Goal: Task Accomplishment & Management: Complete application form

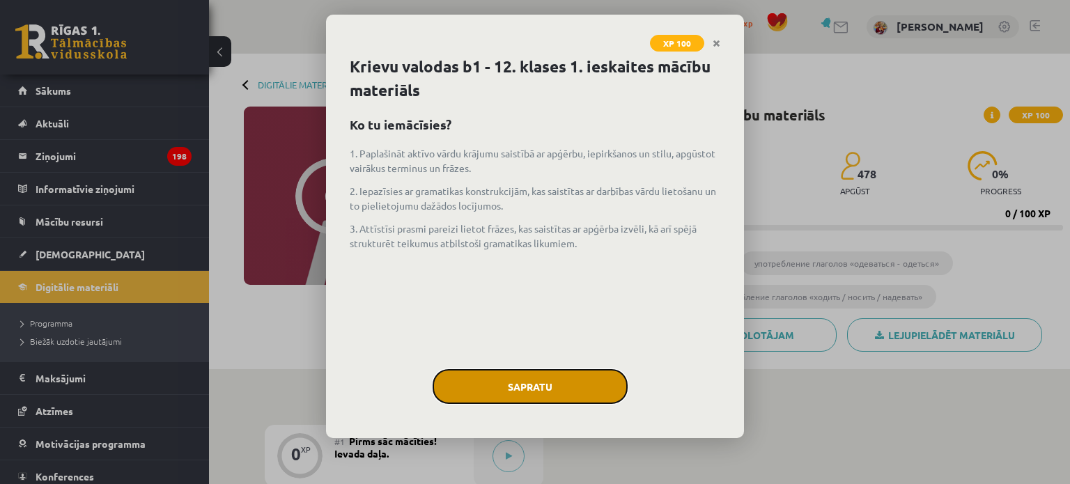
click at [537, 389] on button "Sapratu" at bounding box center [530, 386] width 195 height 35
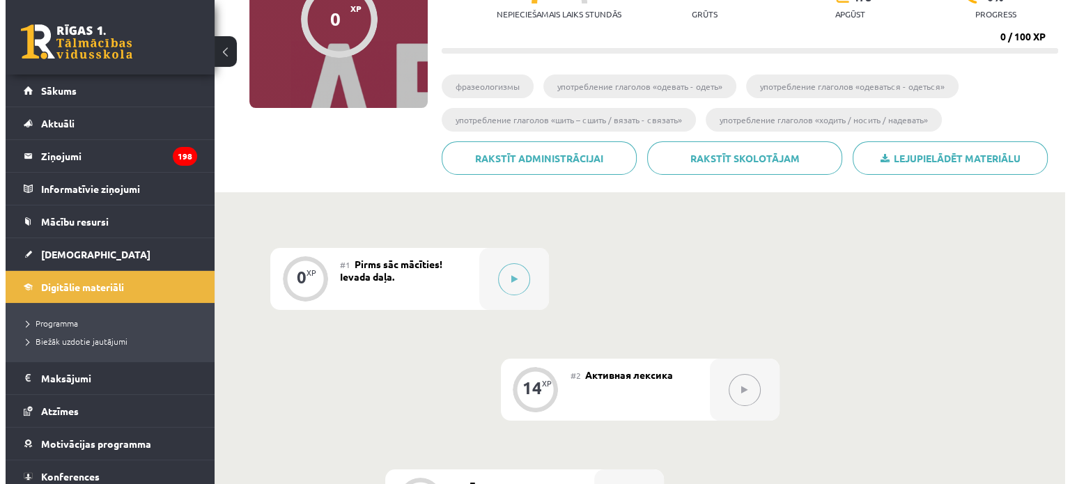
scroll to position [178, 0]
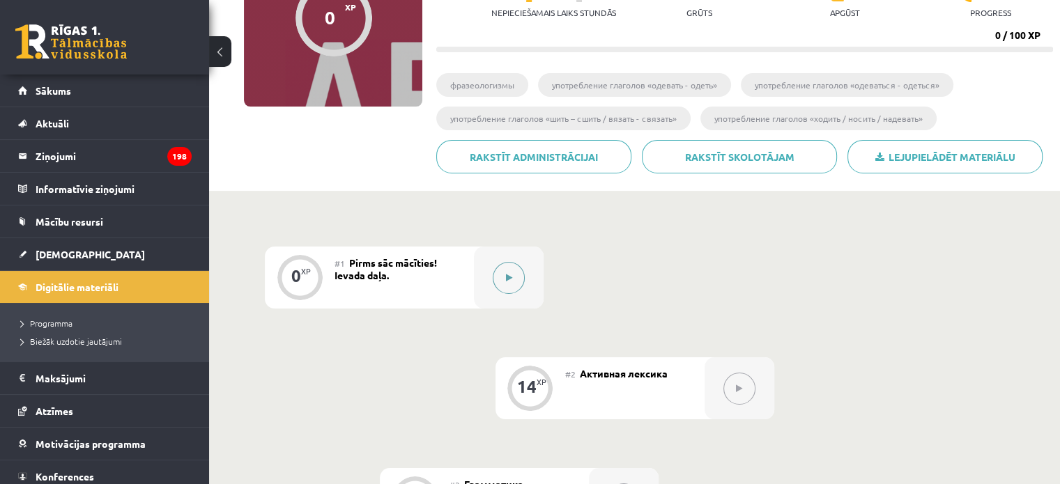
click at [504, 276] on button at bounding box center [509, 278] width 32 height 32
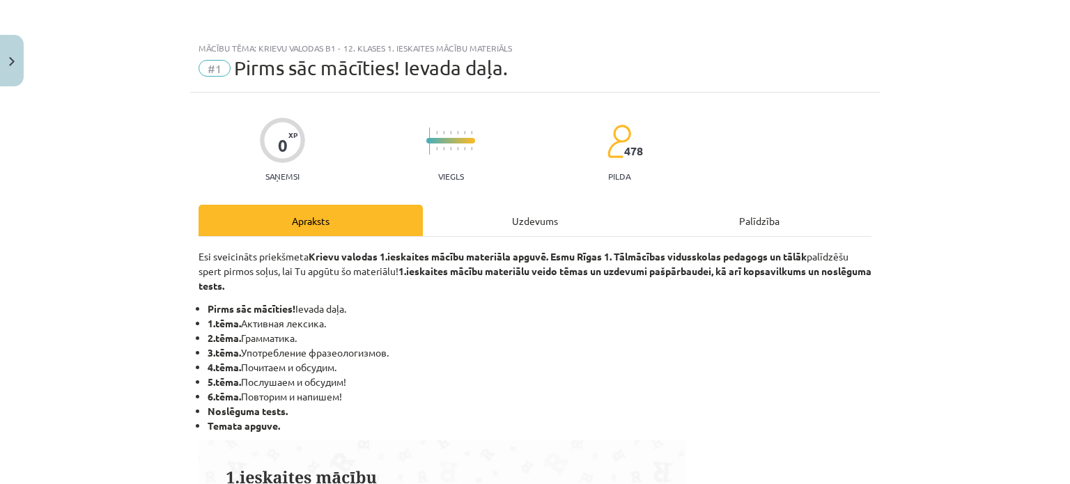
click at [485, 222] on div "Uzdevums" at bounding box center [535, 220] width 224 height 31
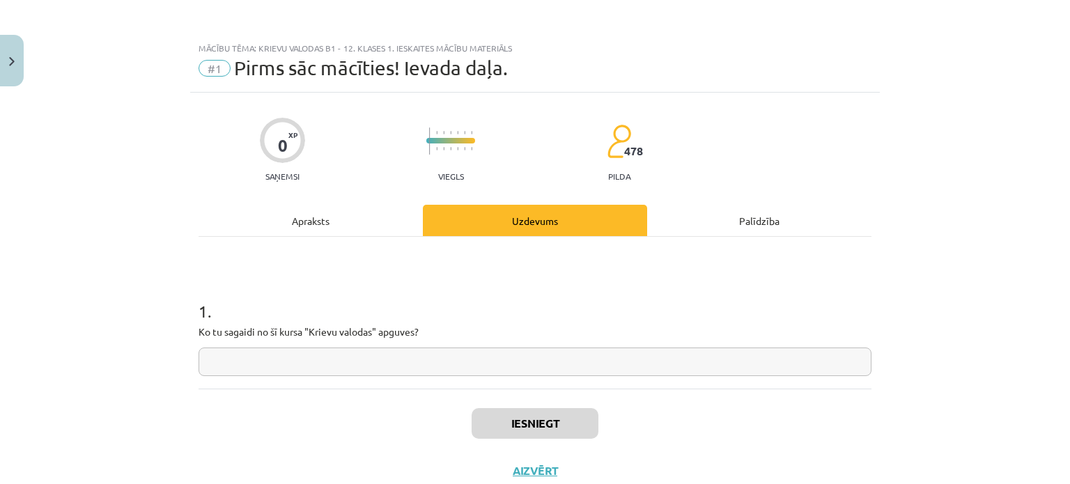
scroll to position [35, 0]
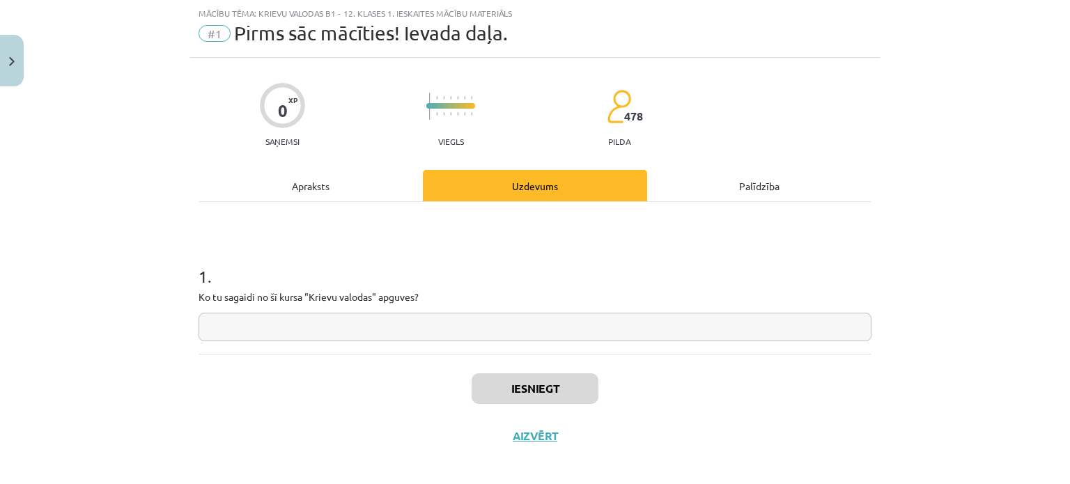
click at [481, 328] on input "text" at bounding box center [535, 327] width 673 height 29
type input "*"
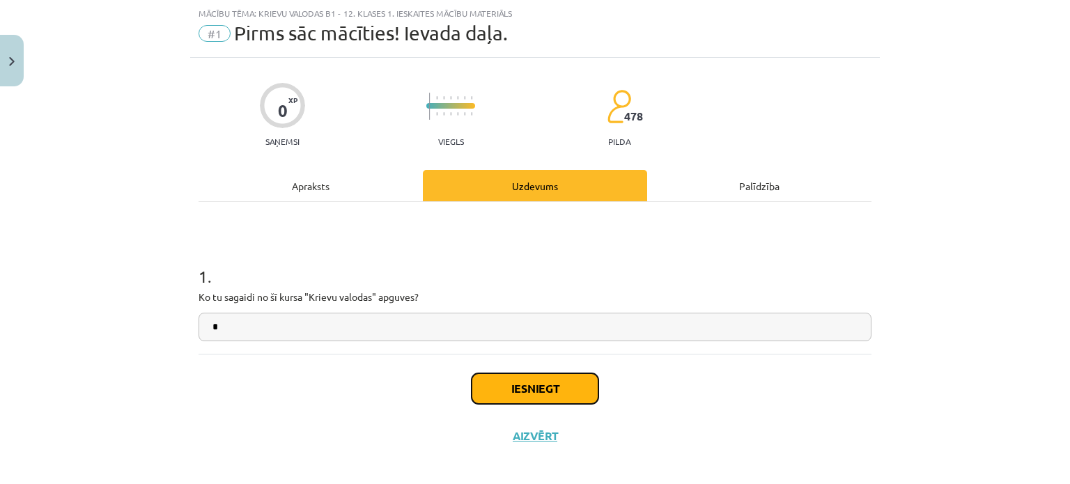
click at [508, 392] on button "Iesniegt" at bounding box center [535, 388] width 127 height 31
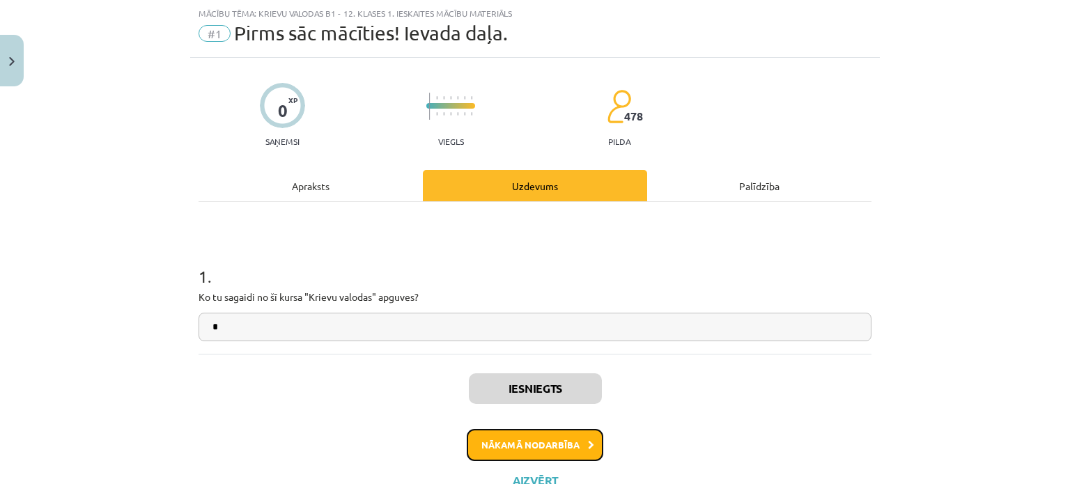
click at [537, 441] on button "Nākamā nodarbība" at bounding box center [535, 445] width 137 height 32
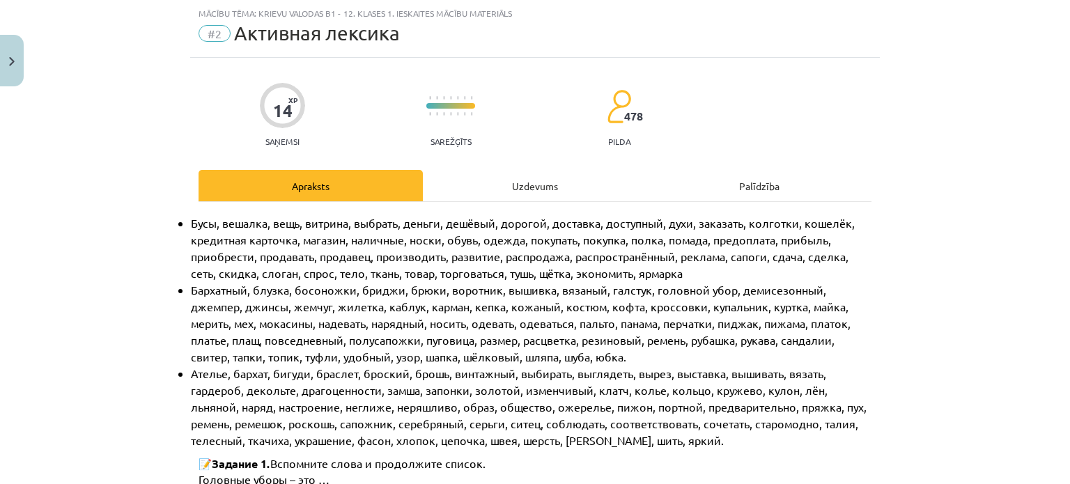
click at [518, 190] on div "Uzdevums" at bounding box center [535, 185] width 224 height 31
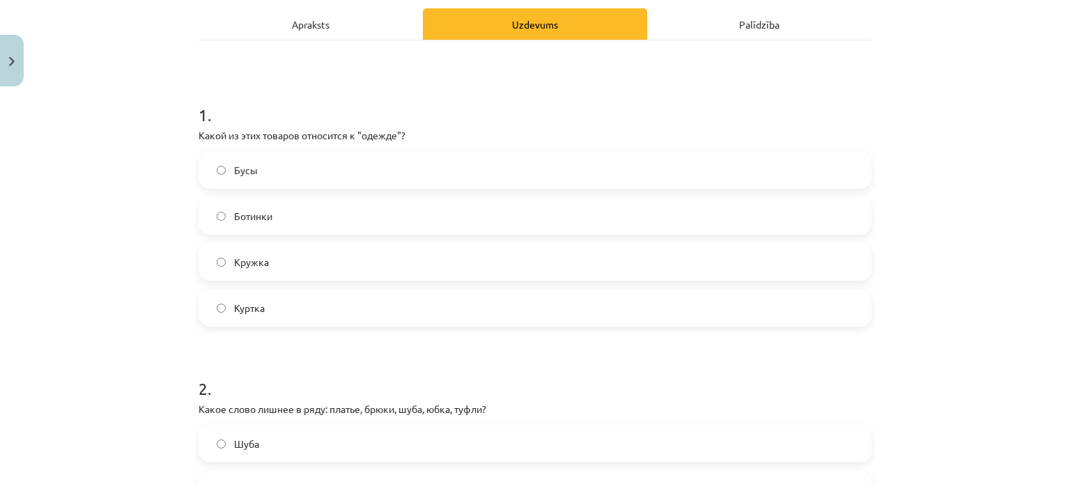
scroll to position [208, 0]
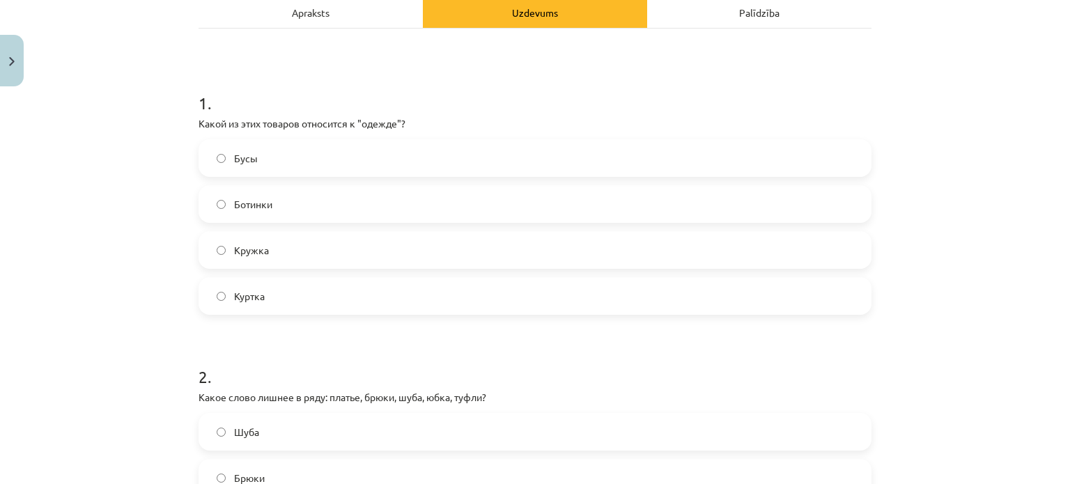
click at [403, 311] on label "Куртка" at bounding box center [535, 296] width 670 height 35
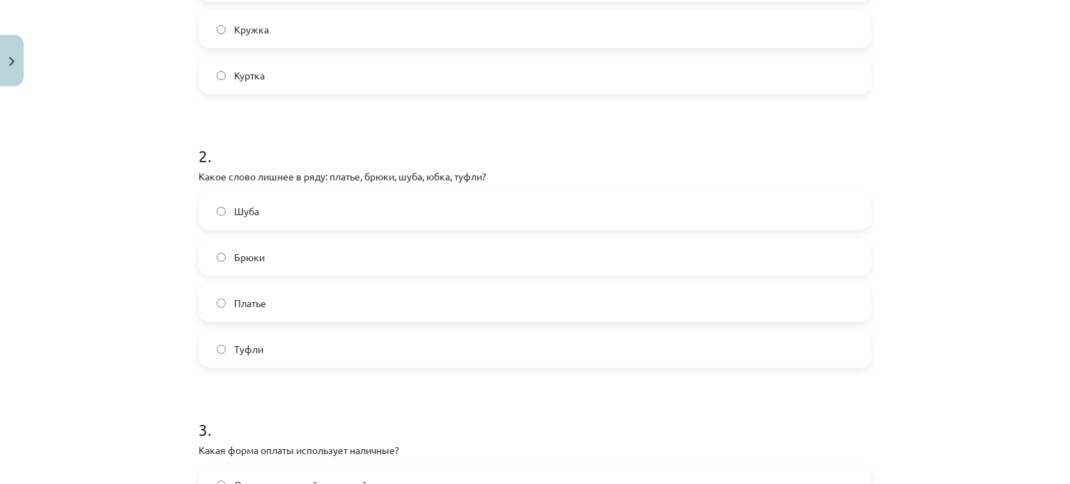
scroll to position [430, 0]
click at [378, 350] on label "Туфли" at bounding box center [535, 348] width 670 height 35
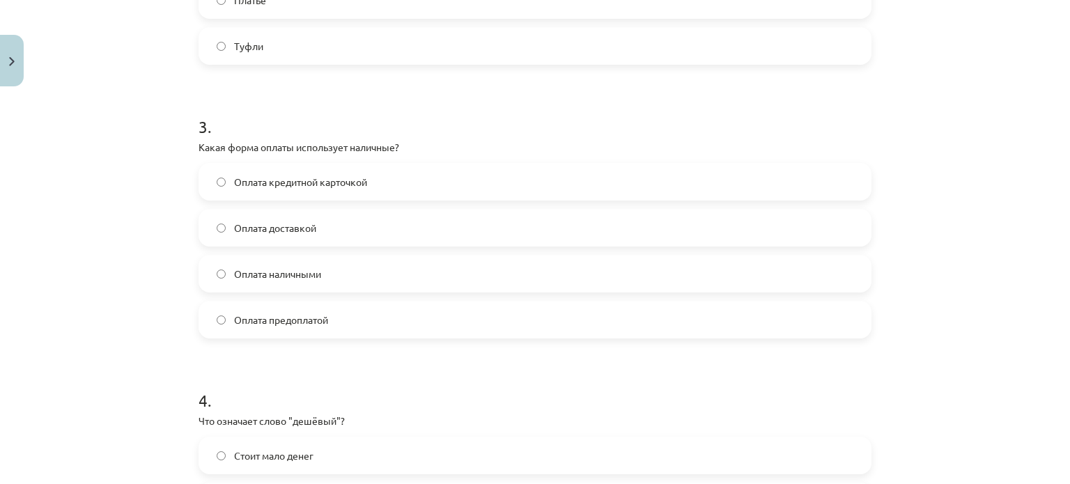
scroll to position [736, 0]
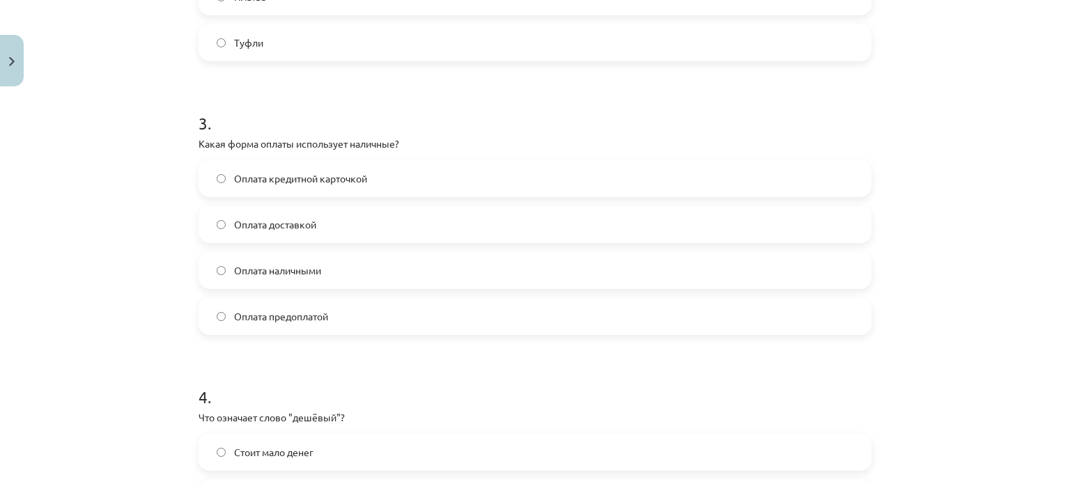
click at [346, 277] on label "Оплата наличными" at bounding box center [535, 270] width 670 height 35
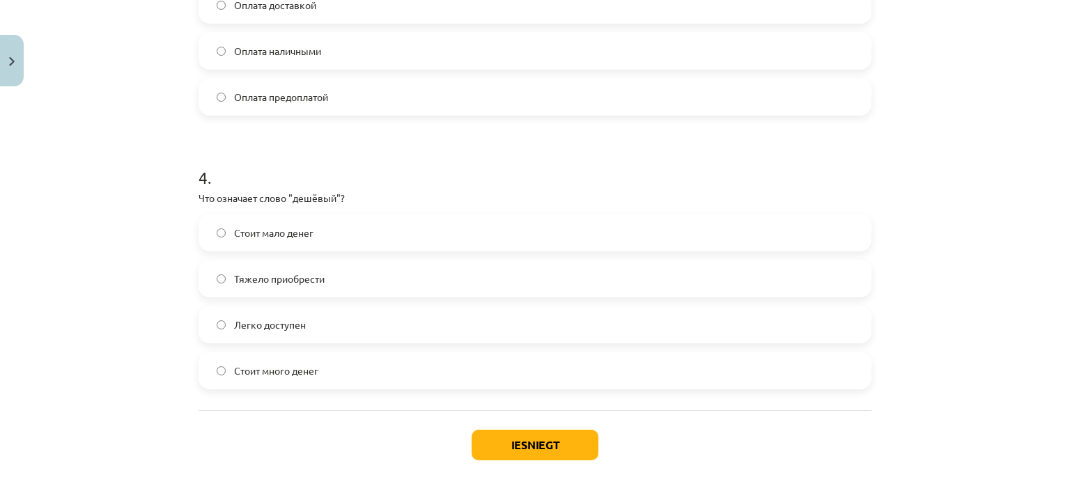
scroll to position [956, 0]
click at [377, 228] on label "Стоит мало денег" at bounding box center [535, 232] width 670 height 35
click at [517, 448] on button "Iesniegt" at bounding box center [535, 444] width 127 height 31
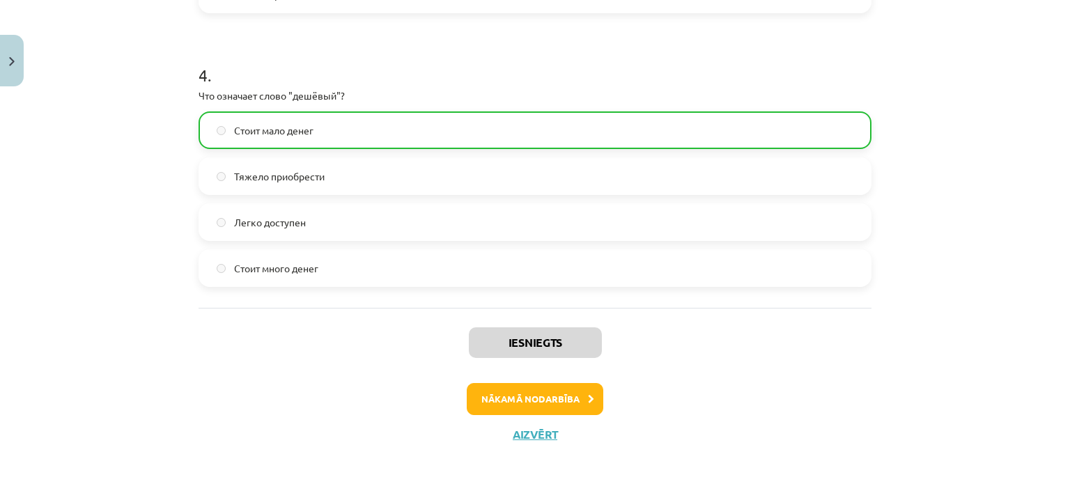
scroll to position [1065, 0]
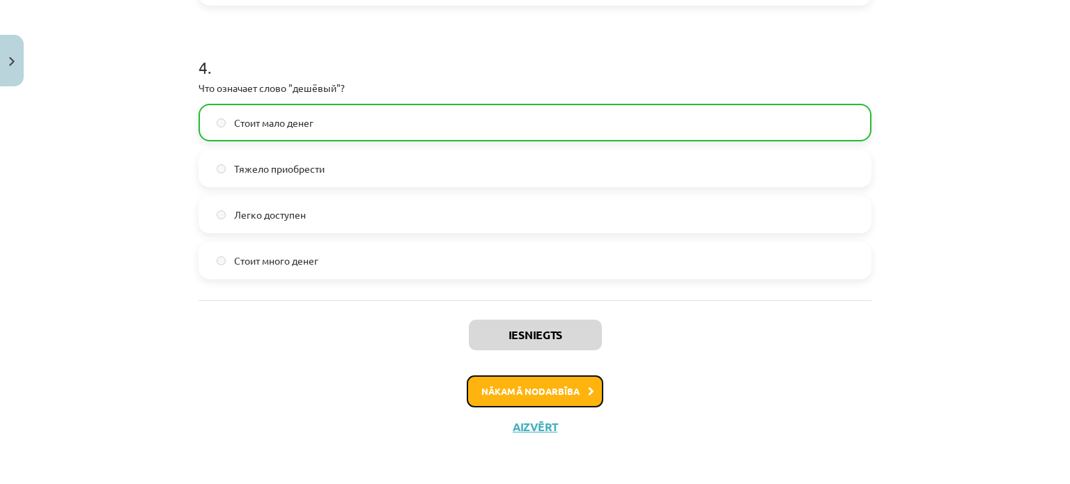
click at [523, 396] on button "Nākamā nodarbība" at bounding box center [535, 392] width 137 height 32
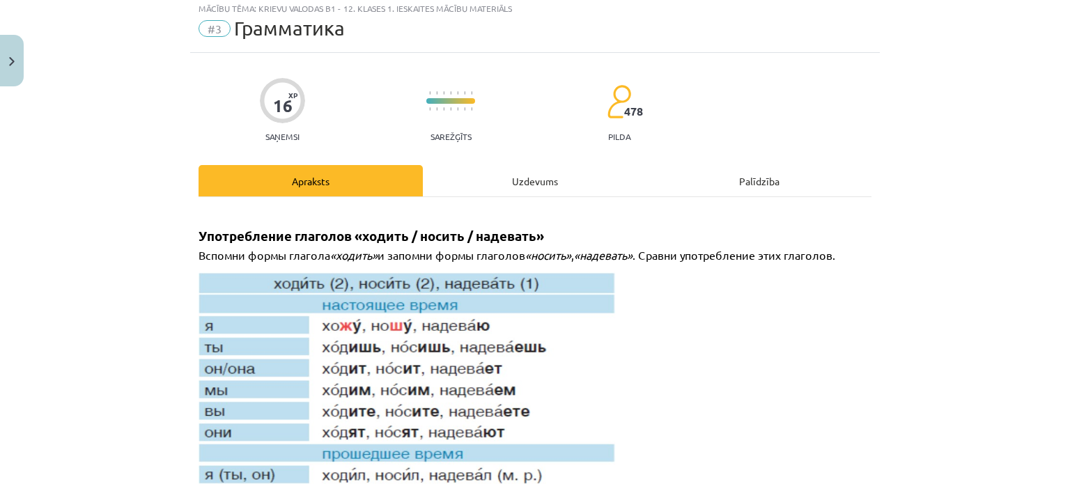
scroll to position [35, 0]
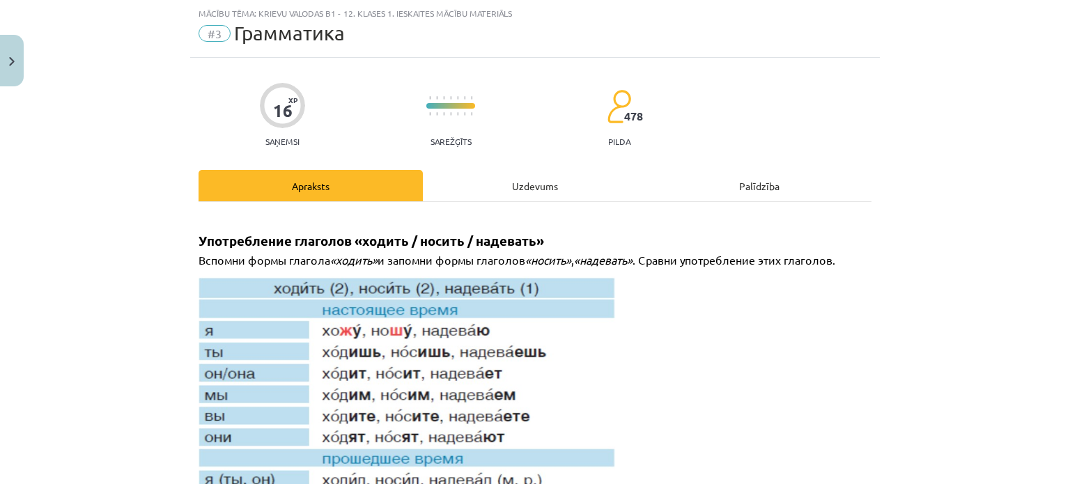
click at [479, 180] on div "Uzdevums" at bounding box center [535, 185] width 224 height 31
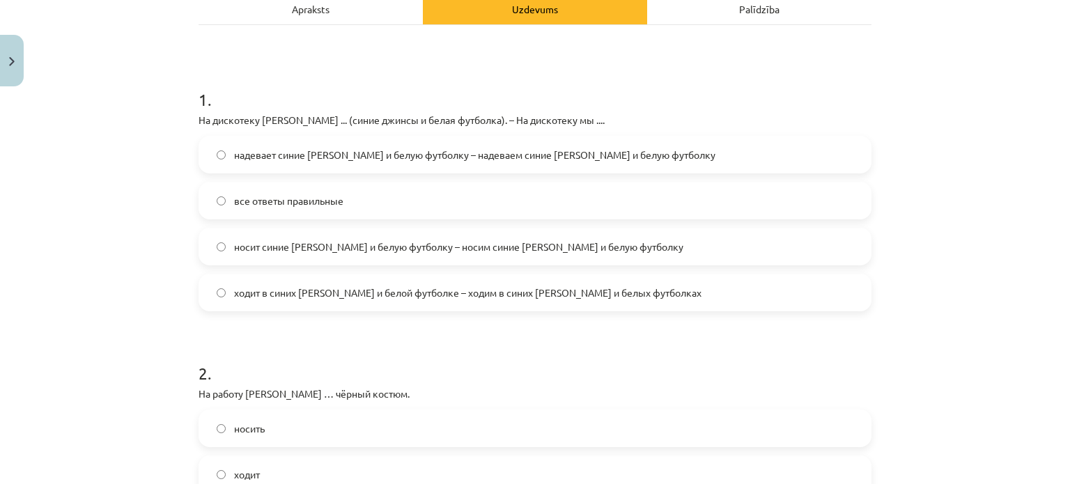
scroll to position [213, 0]
click at [418, 153] on span "надевает синие джинсы и белую футболку – надеваем синие джинсы и белую футболку" at bounding box center [474, 153] width 481 height 15
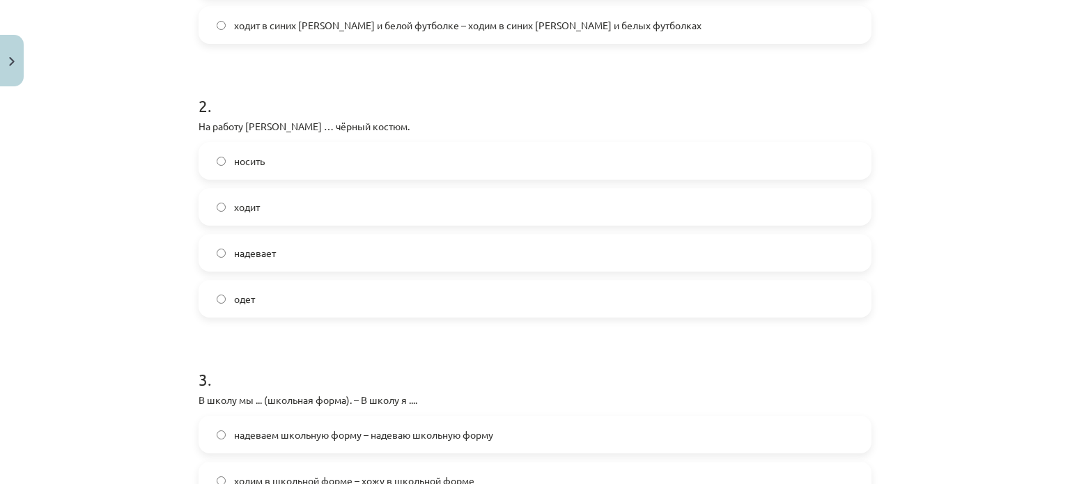
scroll to position [480, 0]
click at [396, 250] on label "надевает" at bounding box center [535, 252] width 670 height 35
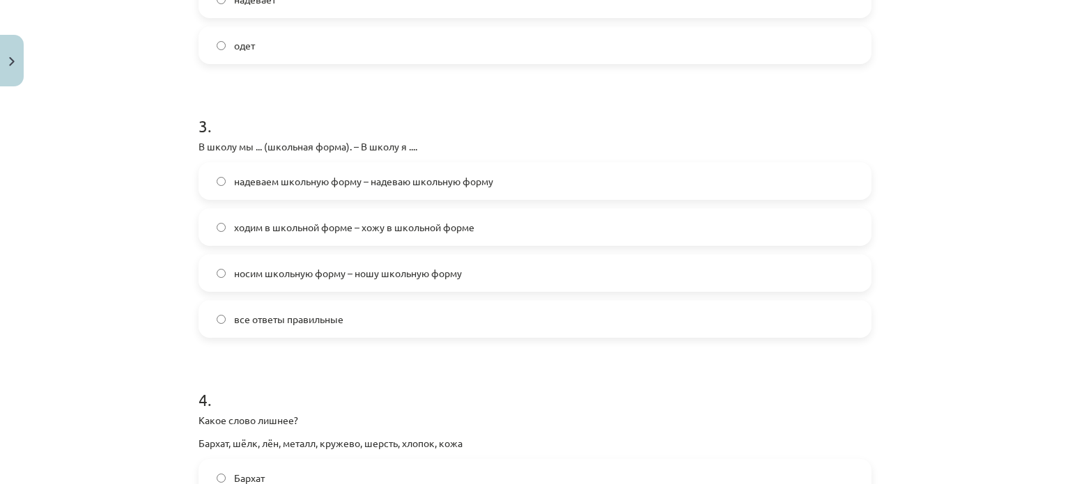
scroll to position [736, 0]
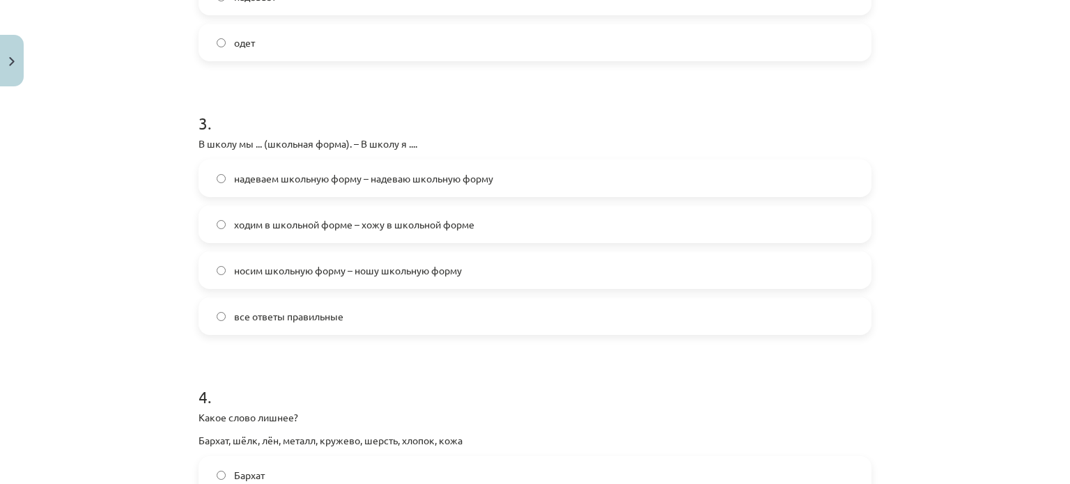
click at [389, 181] on span "надеваем школьную форму – надеваю школьную форму" at bounding box center [363, 178] width 259 height 15
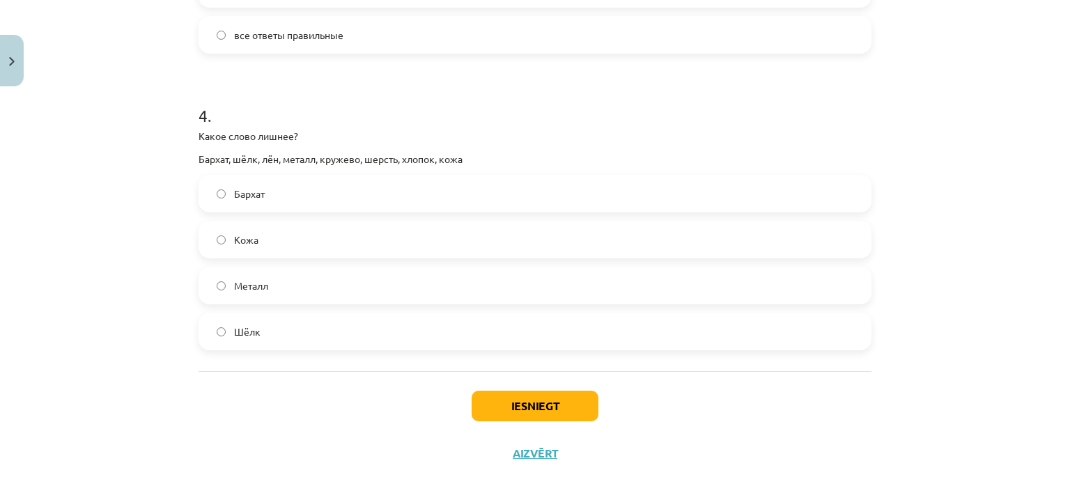
scroll to position [1021, 0]
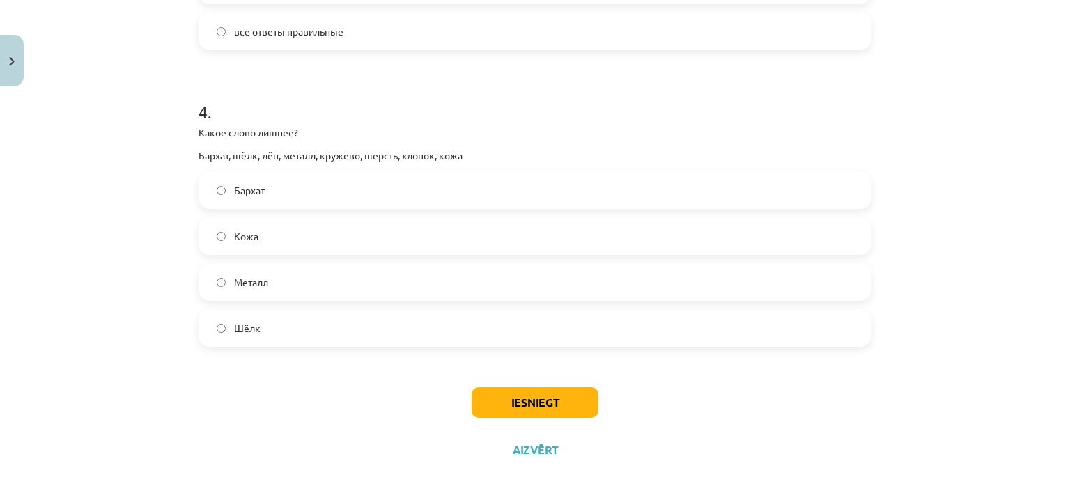
click at [406, 275] on label "Металл" at bounding box center [535, 282] width 670 height 35
click at [502, 398] on button "Iesniegt" at bounding box center [535, 402] width 127 height 31
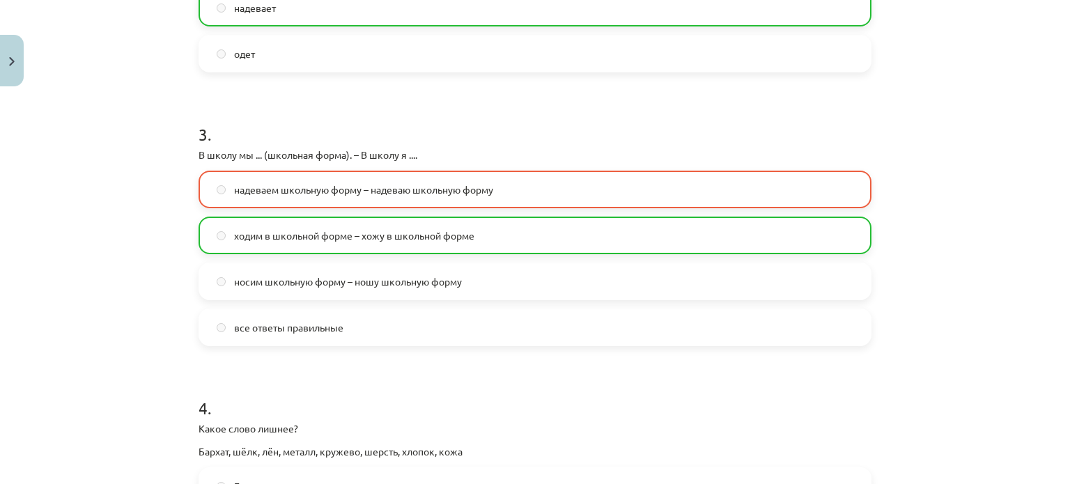
scroll to position [725, 0]
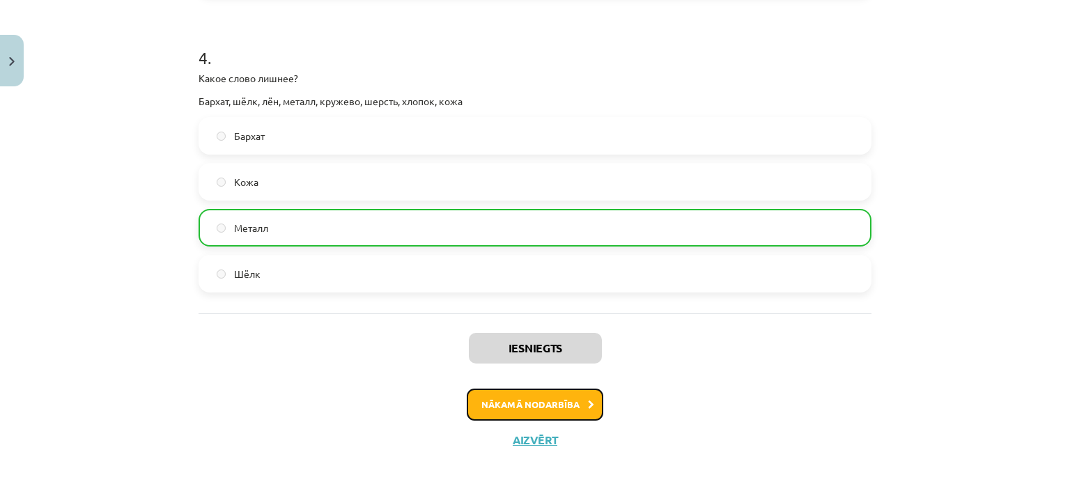
click at [521, 416] on button "Nākamā nodarbība" at bounding box center [535, 405] width 137 height 32
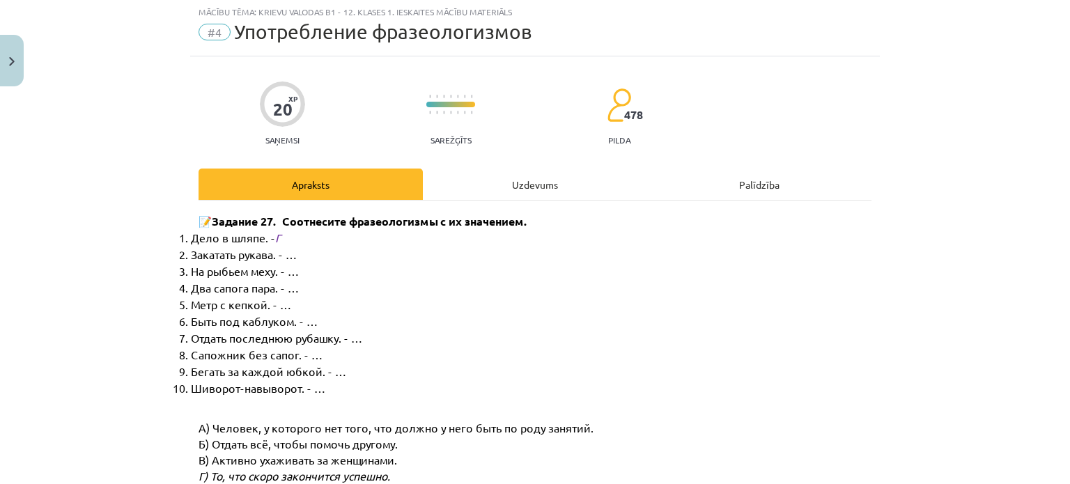
scroll to position [35, 0]
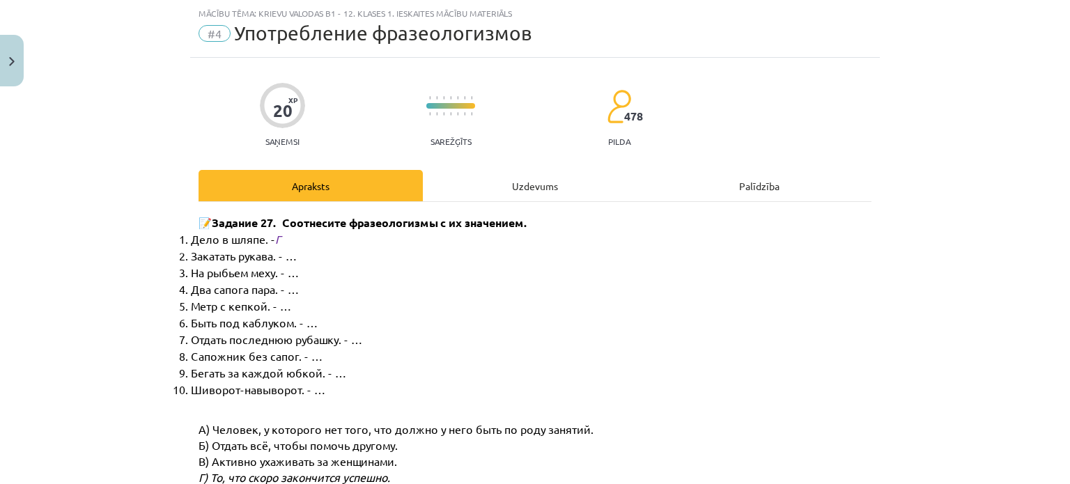
click at [499, 189] on div "Uzdevums" at bounding box center [535, 185] width 224 height 31
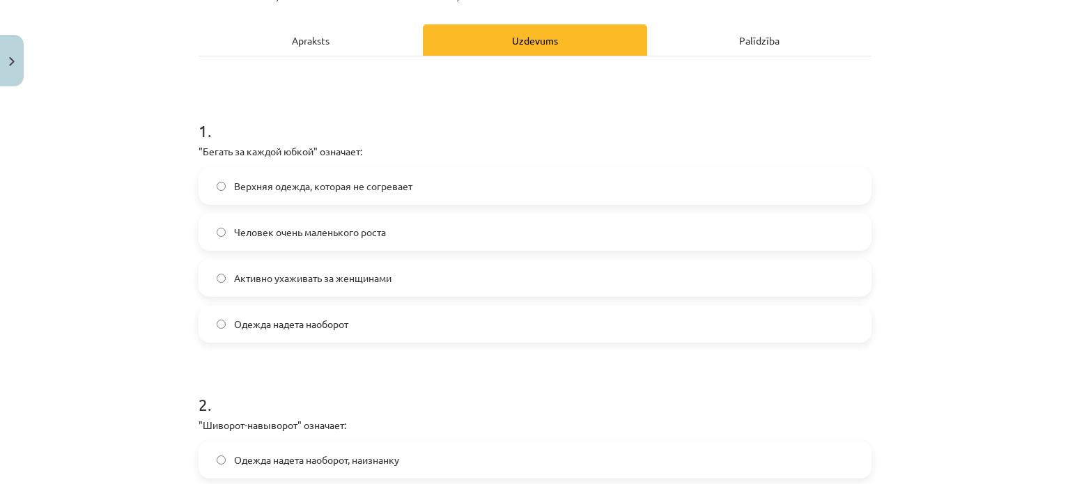
scroll to position [181, 0]
click at [416, 279] on label "Активно ухаживать за женщинами" at bounding box center [535, 277] width 670 height 35
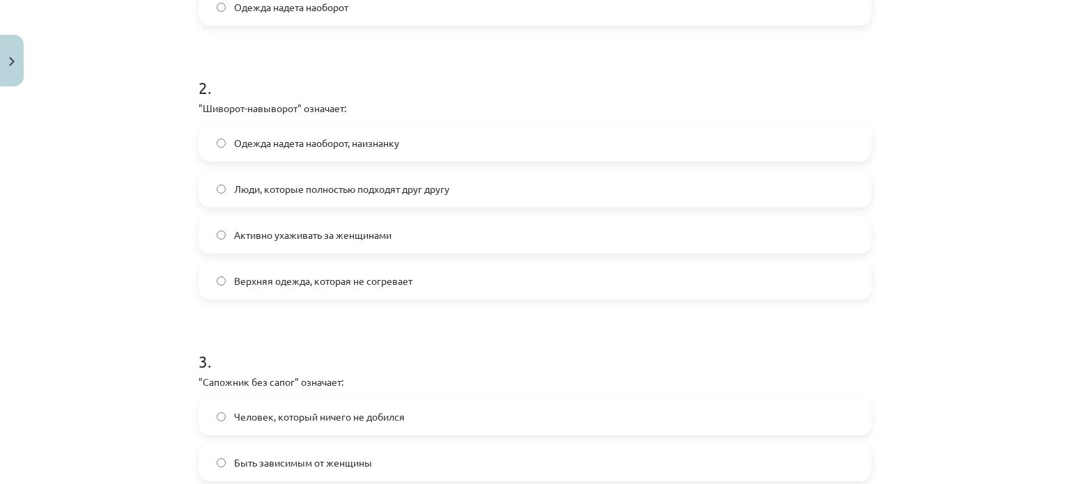
scroll to position [509, 0]
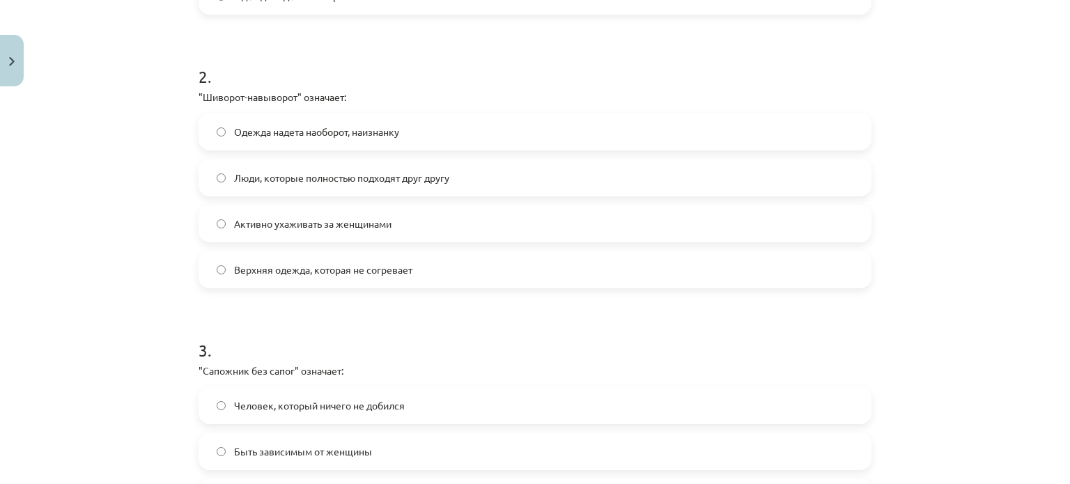
click at [401, 128] on label "Одежда надета наоборот, наизнанку" at bounding box center [535, 131] width 670 height 35
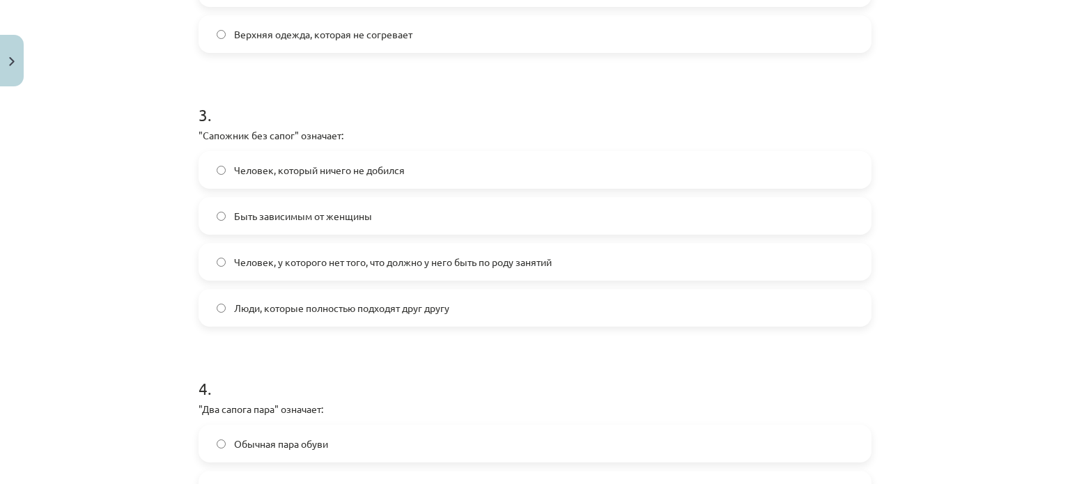
scroll to position [745, 0]
click at [497, 249] on label "Человек, у которого нет того, что должно у него быть по роду занятий" at bounding box center [535, 261] width 670 height 35
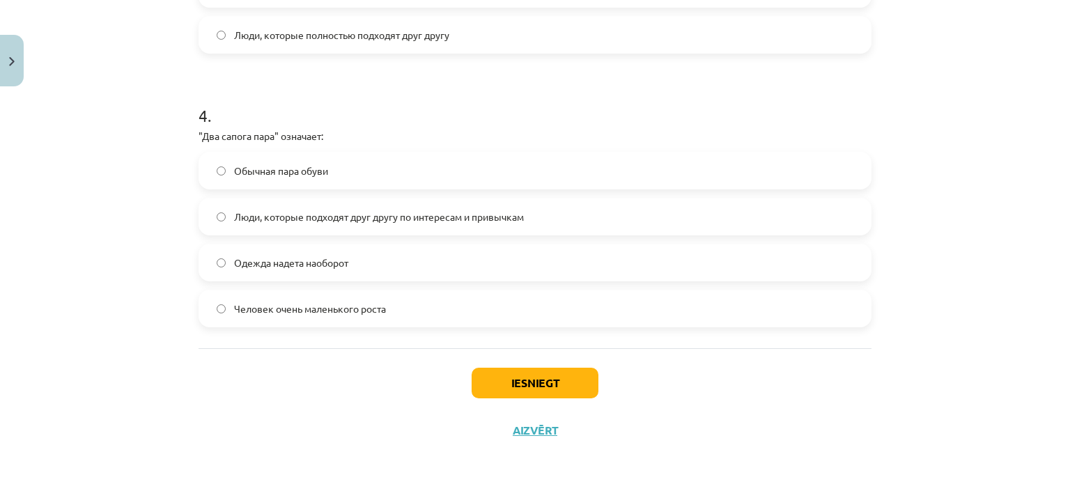
scroll to position [1021, 0]
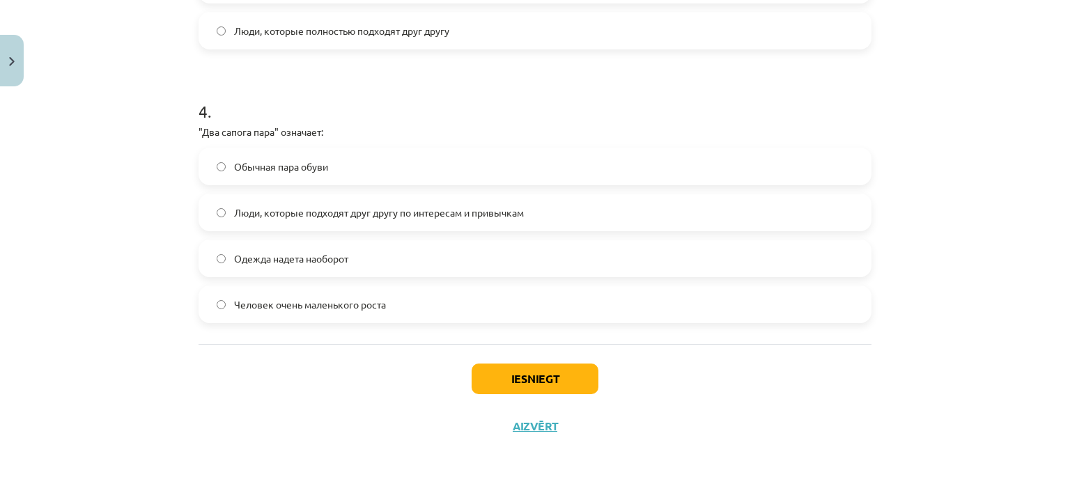
click at [422, 211] on span "Люди, которые подходят друг другу по интересам и привычкам" at bounding box center [379, 213] width 290 height 15
click at [503, 374] on button "Iesniegt" at bounding box center [535, 379] width 127 height 31
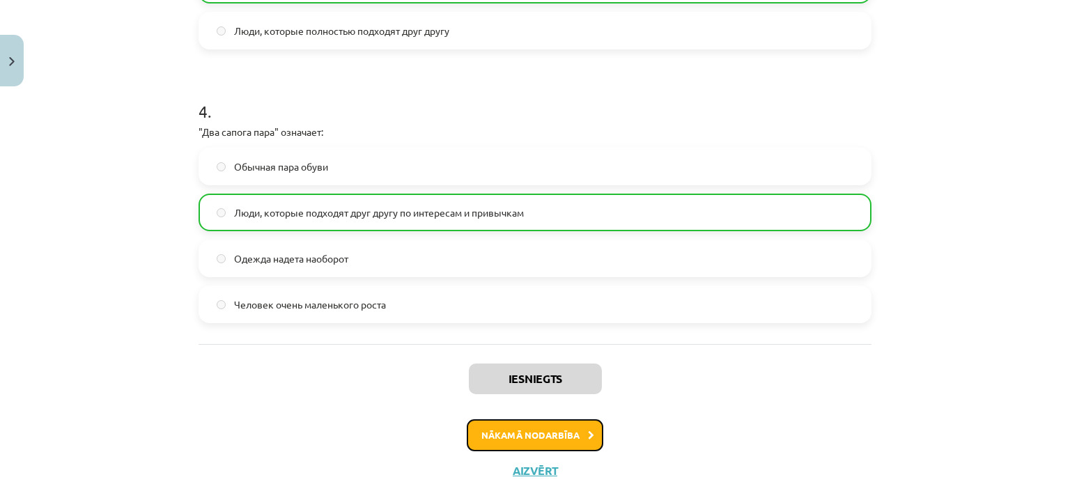
click at [514, 428] on button "Nākamā nodarbība" at bounding box center [535, 435] width 137 height 32
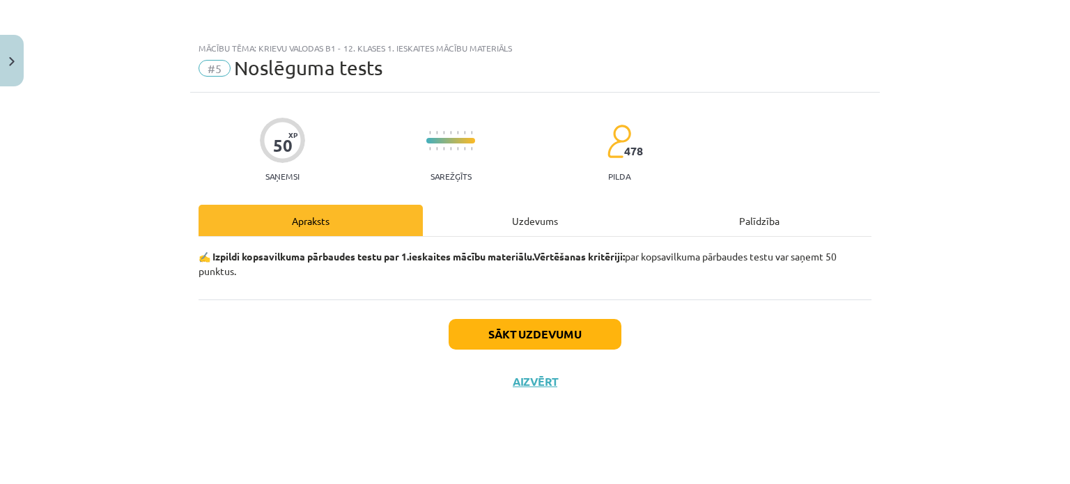
scroll to position [0, 0]
click at [502, 334] on button "Sākt uzdevumu" at bounding box center [535, 334] width 173 height 31
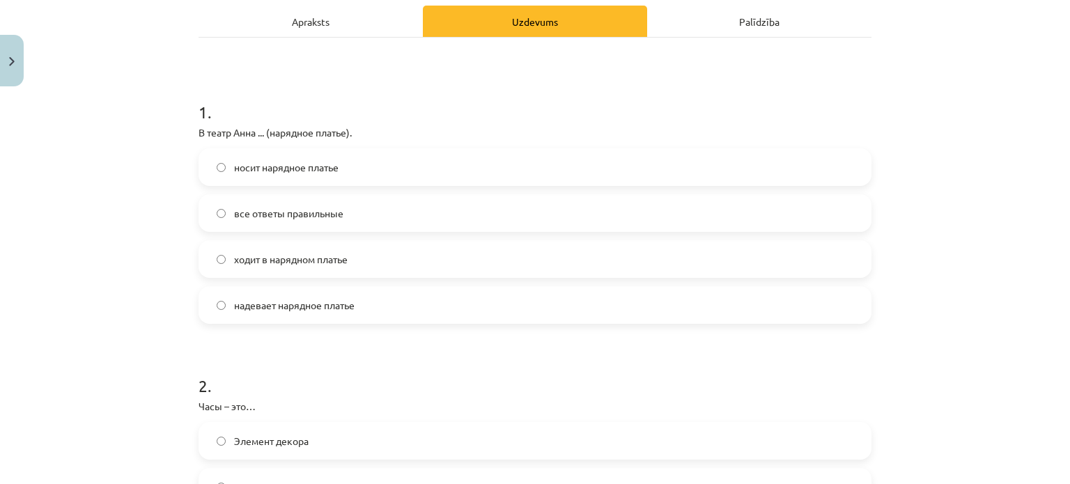
scroll to position [203, 0]
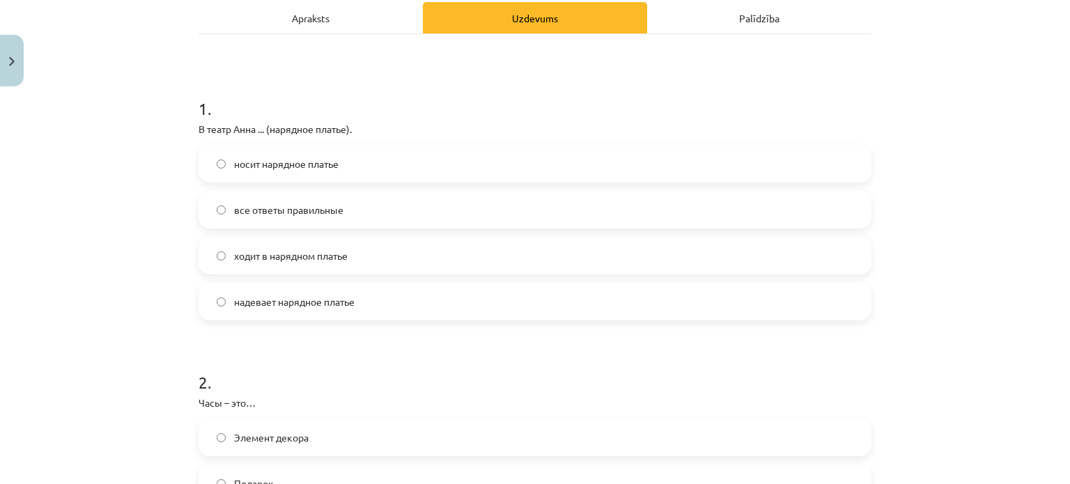
click at [449, 299] on label "надевает нарядное платье" at bounding box center [535, 301] width 670 height 35
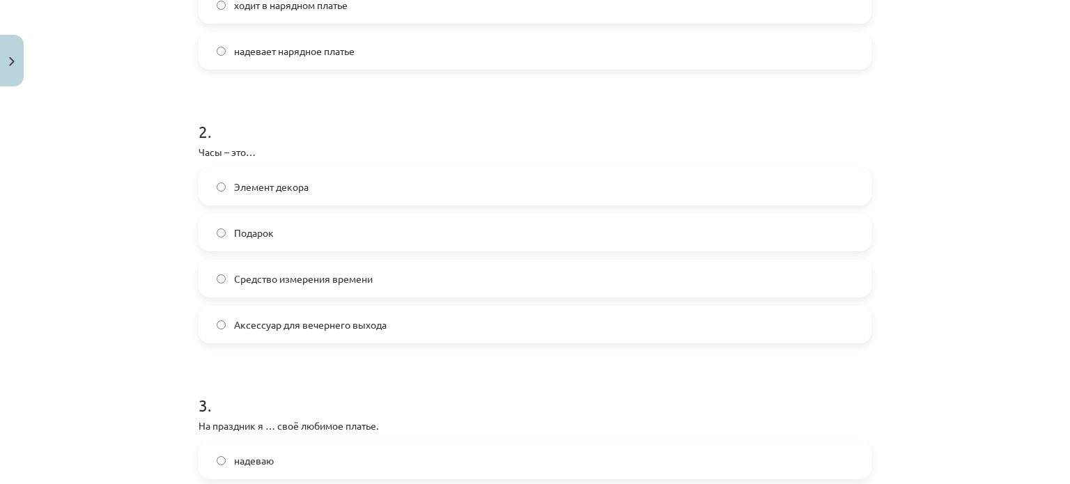
scroll to position [456, 0]
click at [438, 278] on label "Средство измерения времени" at bounding box center [535, 275] width 670 height 35
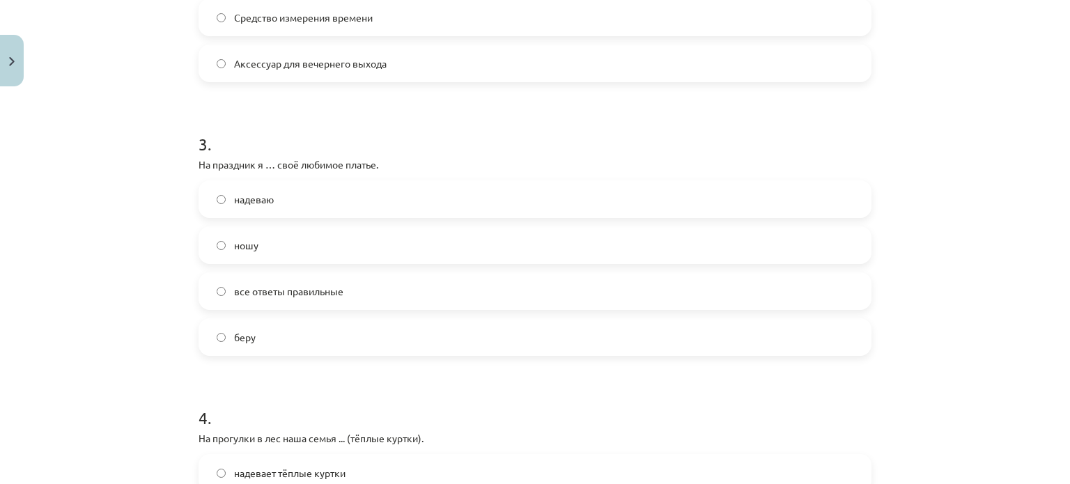
scroll to position [716, 0]
click at [407, 200] on label "надеваю" at bounding box center [535, 197] width 670 height 35
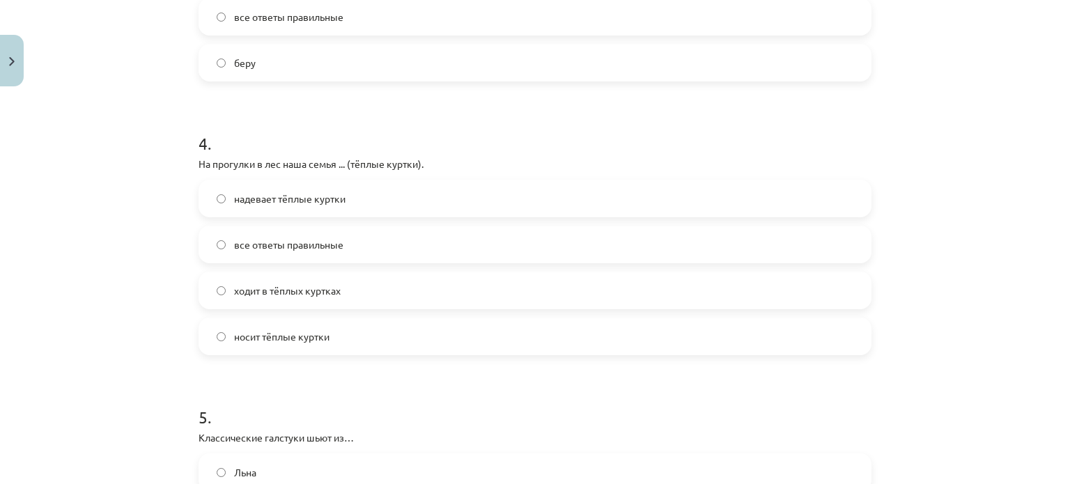
scroll to position [995, 0]
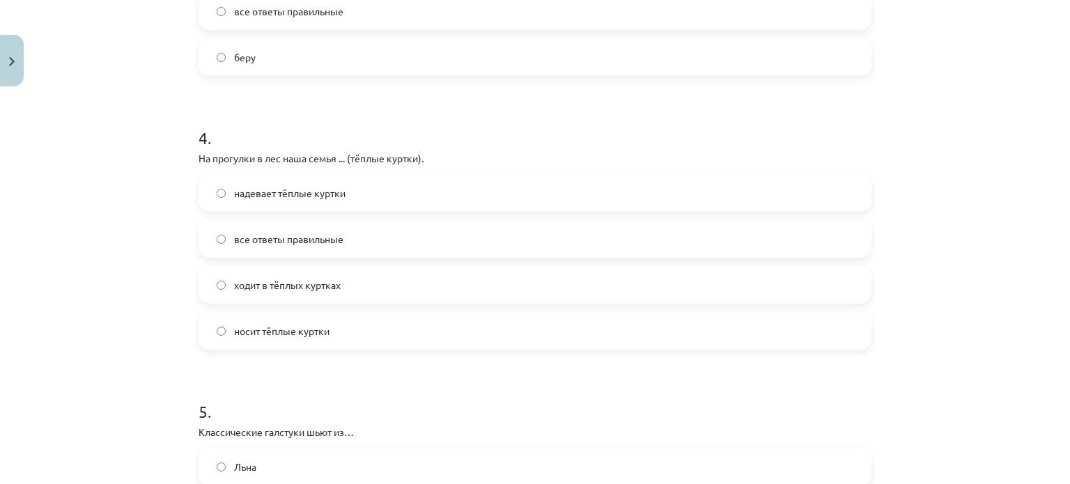
click at [407, 200] on label "надевает тёплые куртки" at bounding box center [535, 193] width 670 height 35
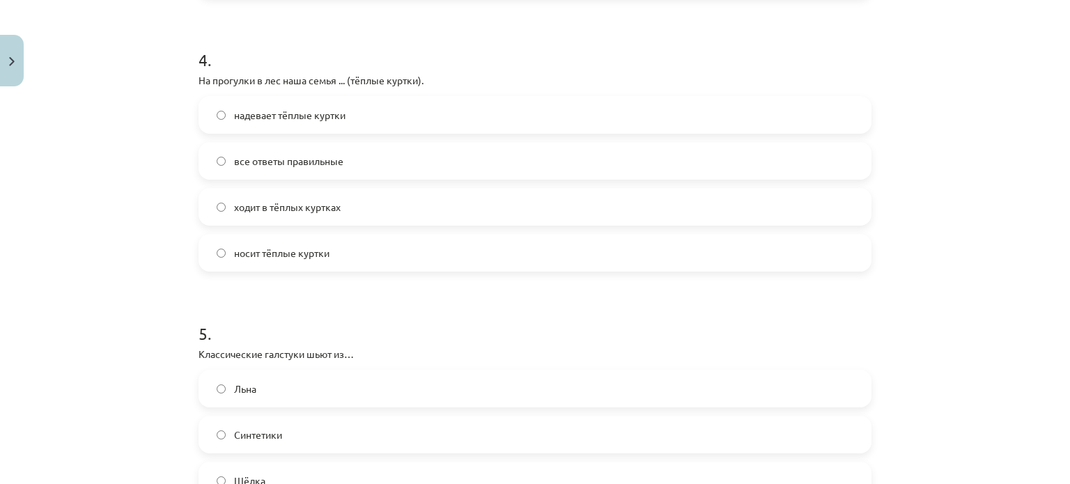
scroll to position [1073, 0]
click at [385, 160] on label "все ответы правильные" at bounding box center [535, 161] width 670 height 35
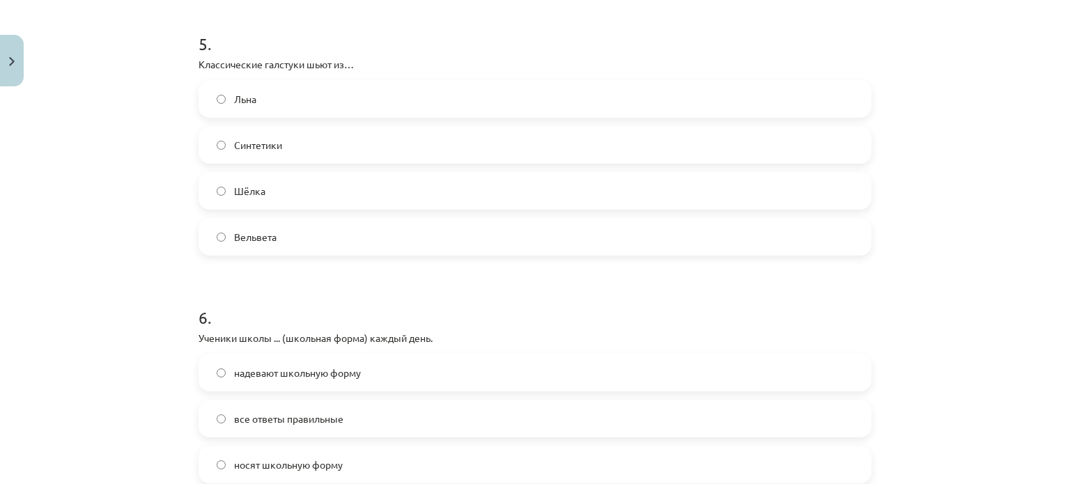
scroll to position [1368, 0]
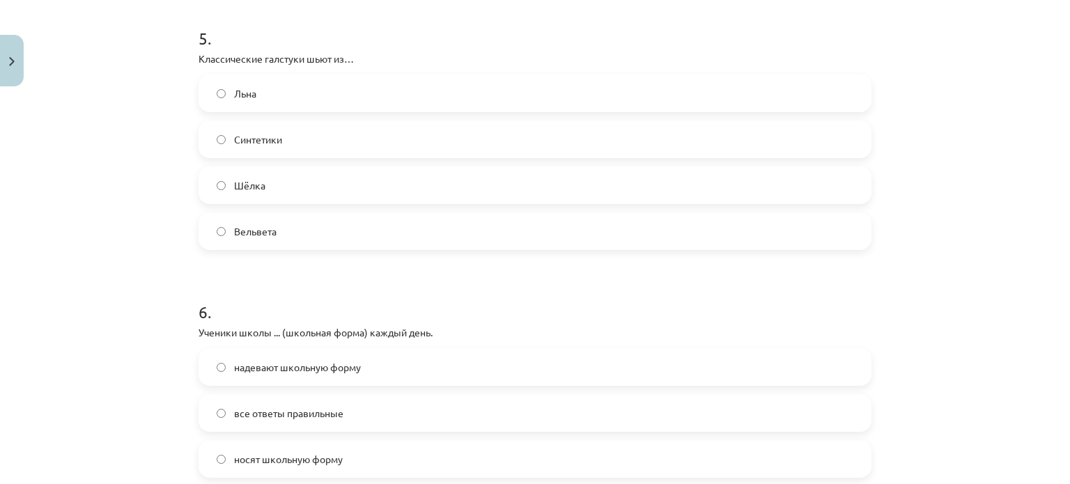
click at [373, 172] on label "Шёлка" at bounding box center [535, 185] width 670 height 35
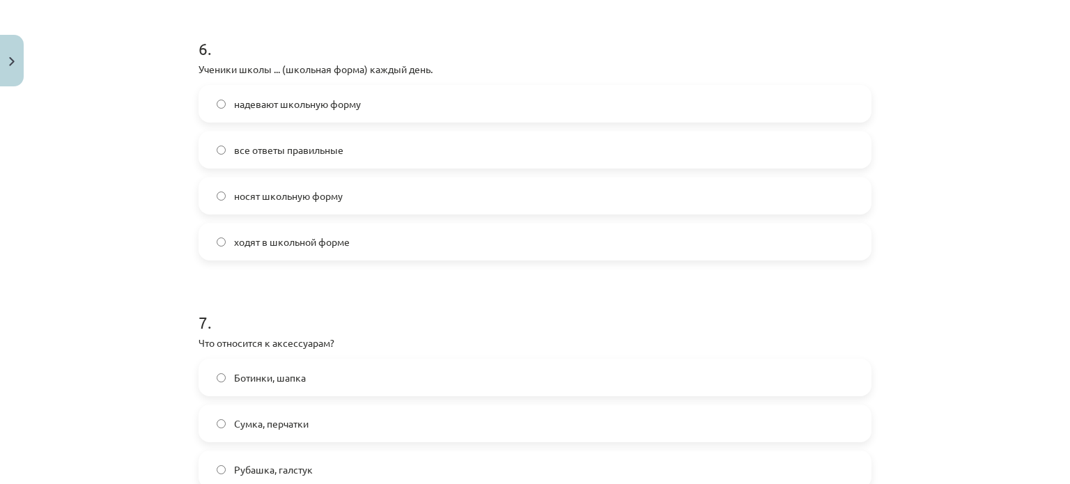
scroll to position [1643, 0]
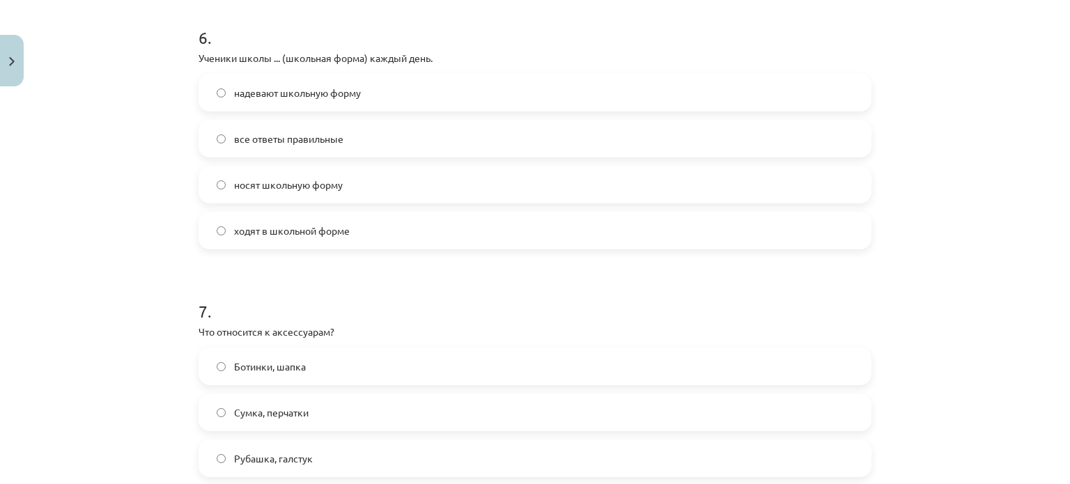
click at [373, 172] on label "носят школьную форму" at bounding box center [535, 184] width 670 height 35
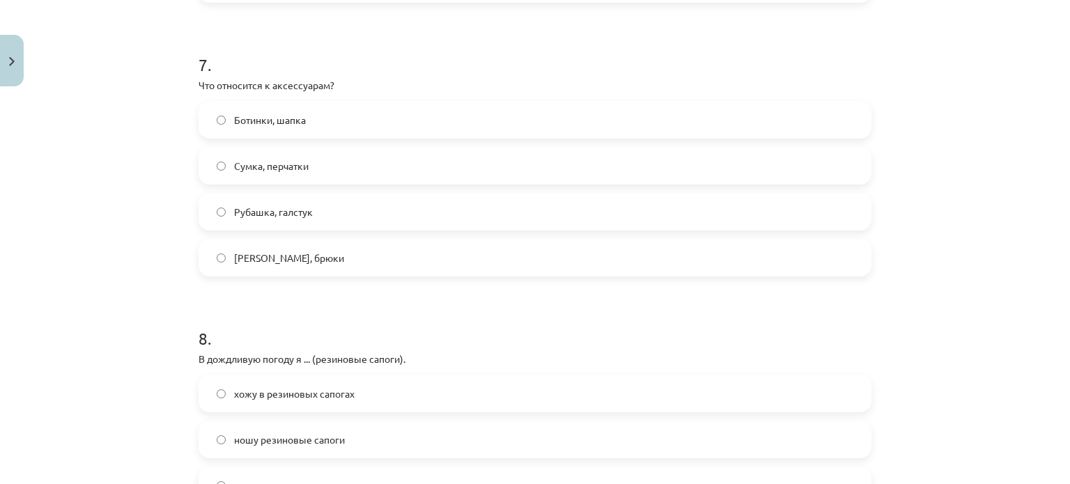
scroll to position [1890, 0]
click at [329, 164] on label "Сумка, перчатки" at bounding box center [535, 165] width 670 height 35
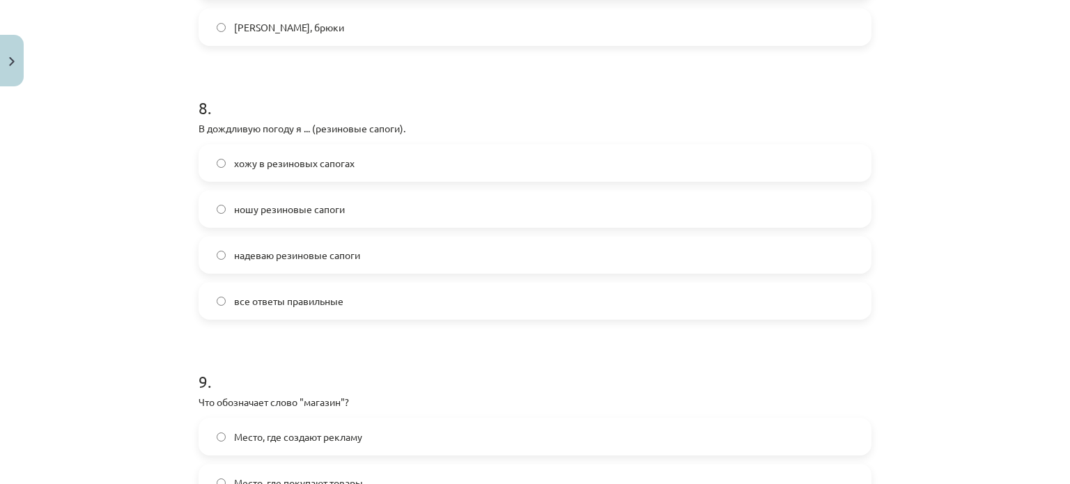
scroll to position [2121, 0]
click at [364, 259] on label "надеваю резиновые сапоги" at bounding box center [535, 254] width 670 height 35
click at [373, 288] on label "все ответы правильные" at bounding box center [535, 300] width 670 height 35
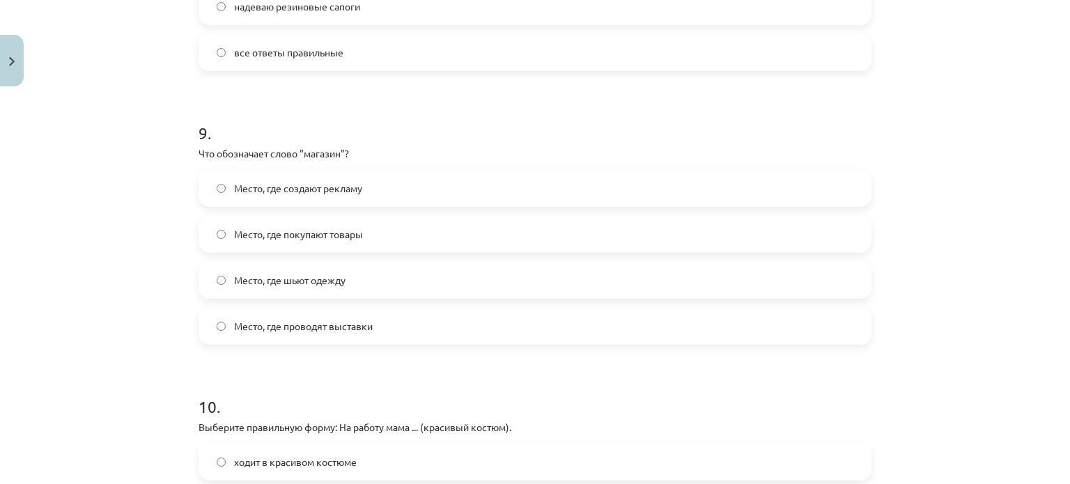
scroll to position [2370, 0]
click at [342, 226] on span "Место, где покупают товары" at bounding box center [298, 233] width 129 height 15
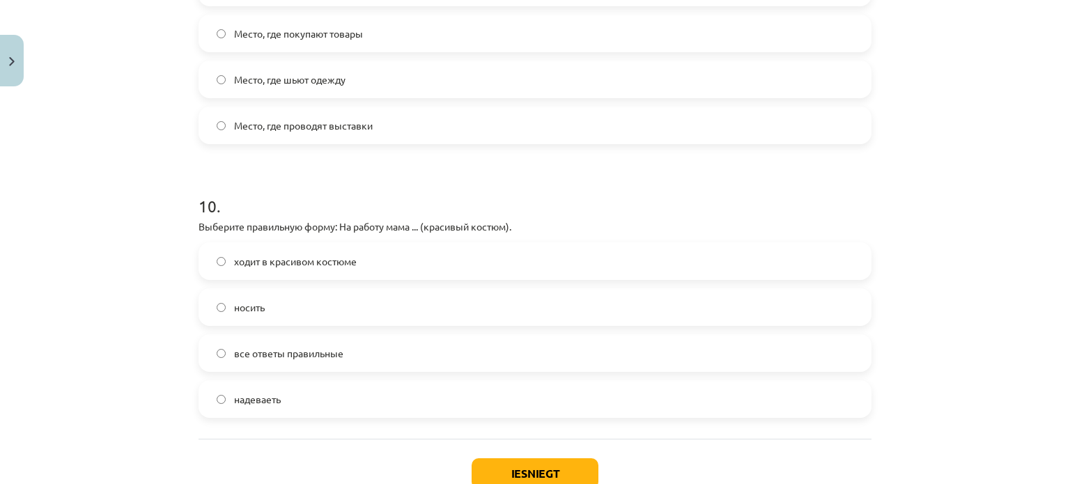
scroll to position [2664, 0]
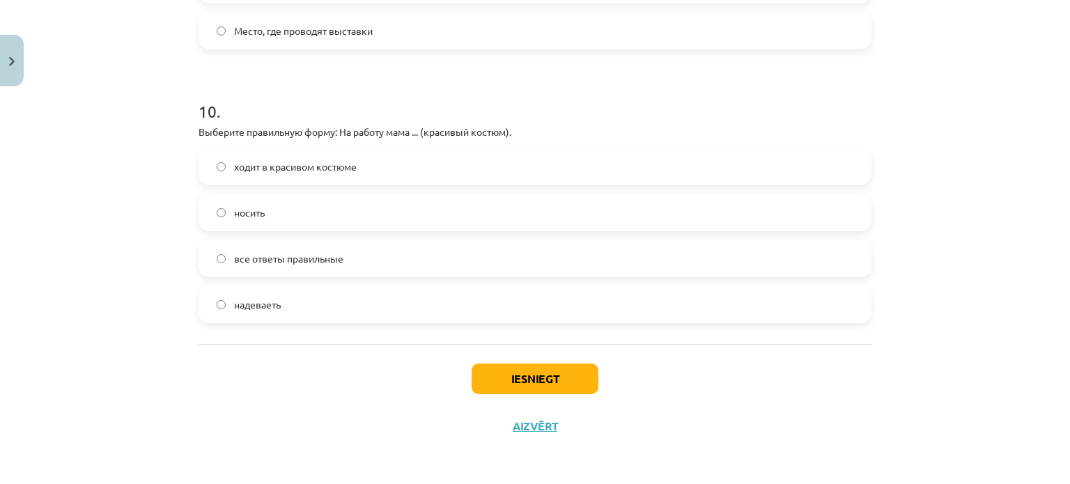
click at [332, 172] on span "ходит в красивом костюме" at bounding box center [295, 167] width 123 height 15
click at [499, 384] on button "Iesniegt" at bounding box center [535, 379] width 127 height 31
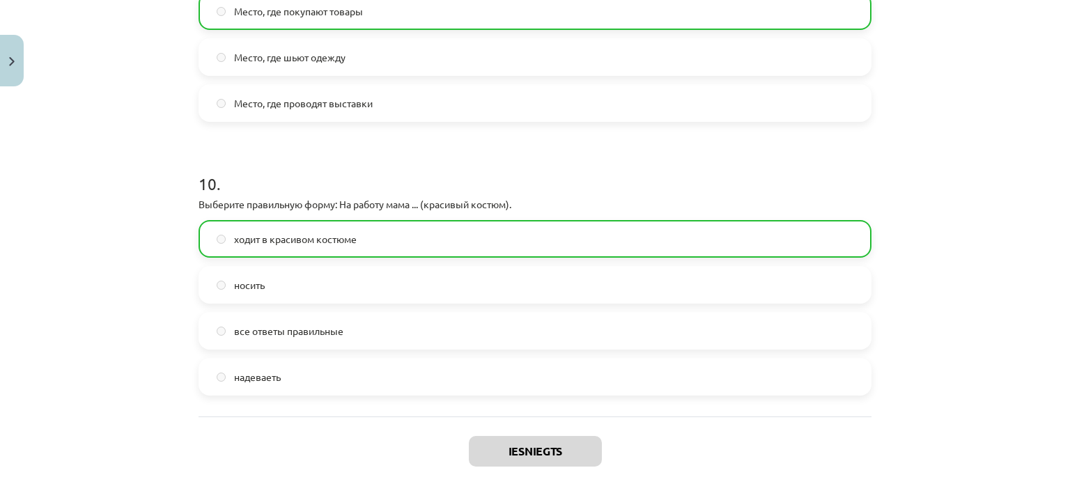
scroll to position [2708, 0]
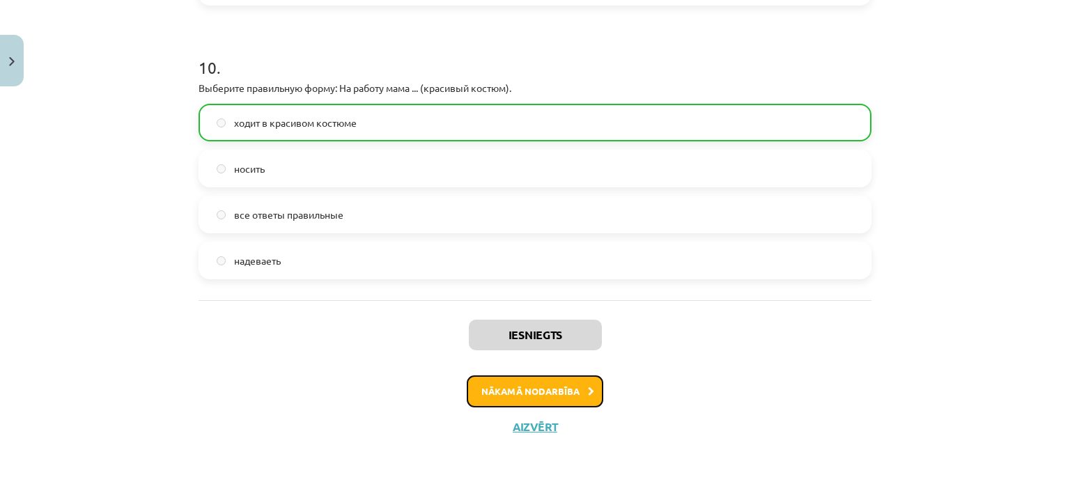
click at [499, 384] on button "Nākamā nodarbība" at bounding box center [535, 392] width 137 height 32
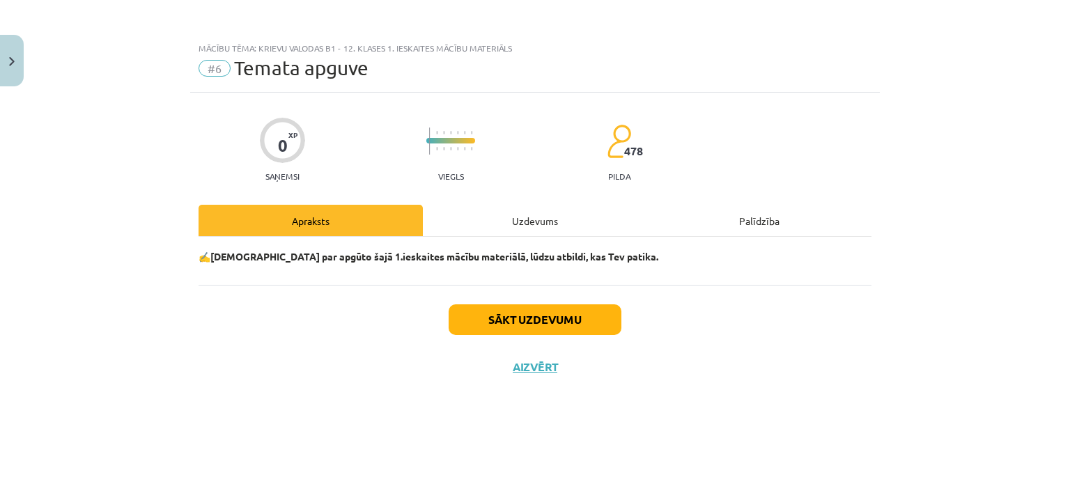
scroll to position [0, 0]
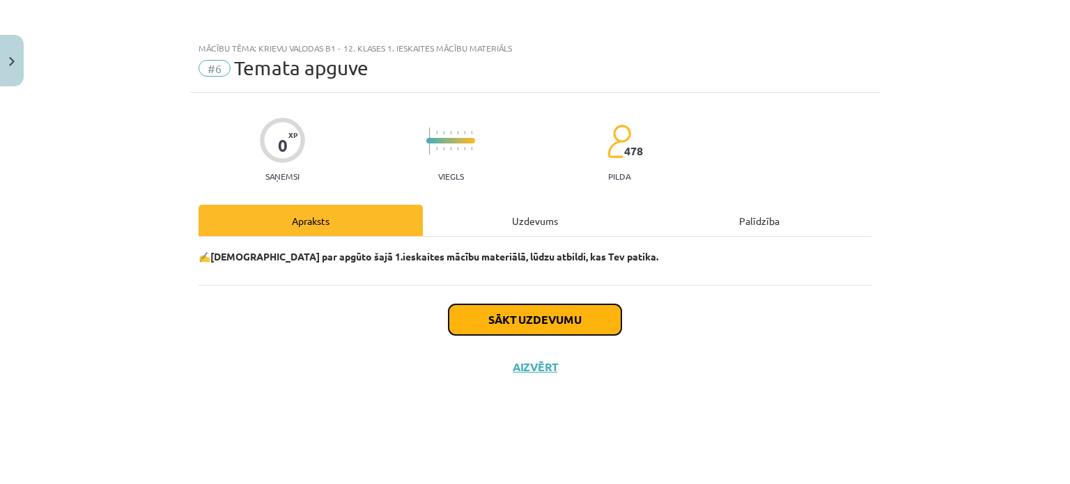
click at [486, 330] on button "Sākt uzdevumu" at bounding box center [535, 319] width 173 height 31
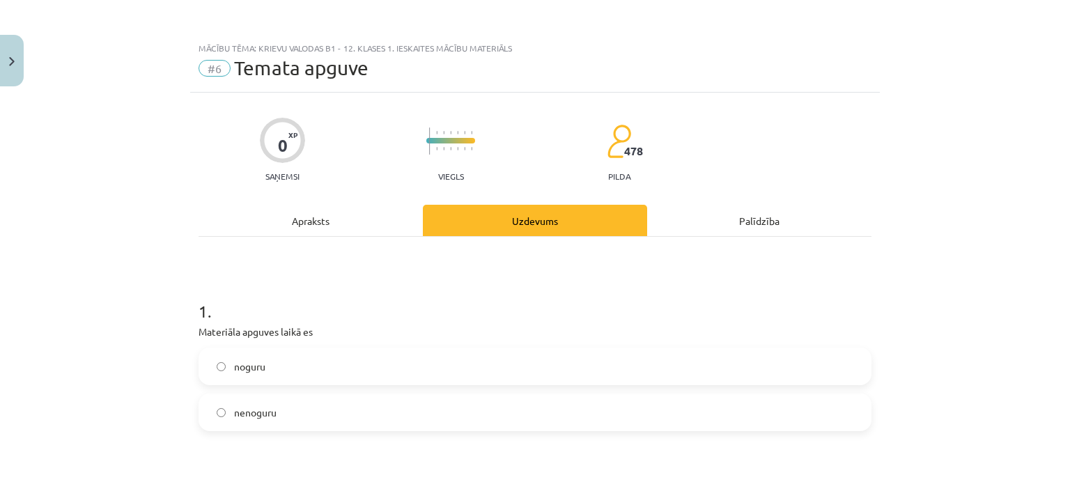
click at [497, 399] on label "nenoguru" at bounding box center [535, 412] width 670 height 35
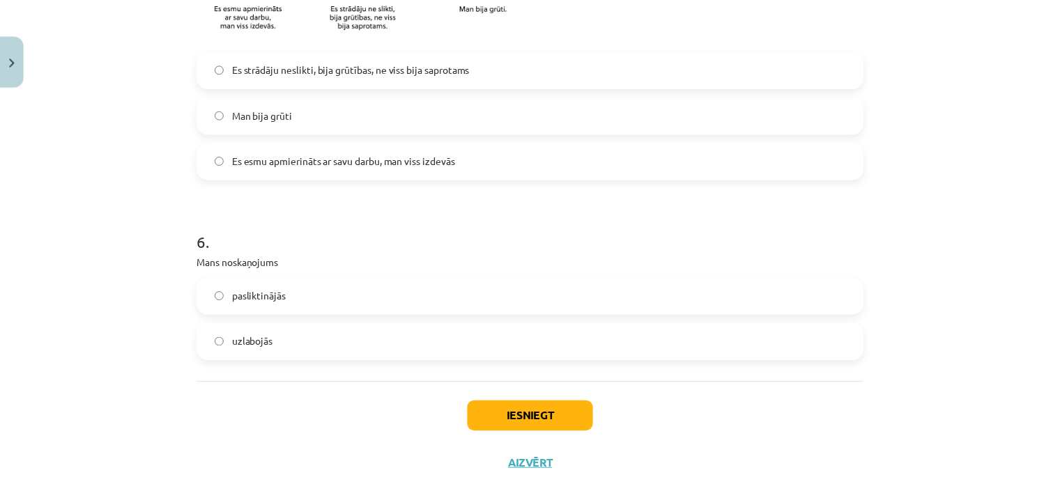
scroll to position [1230, 0]
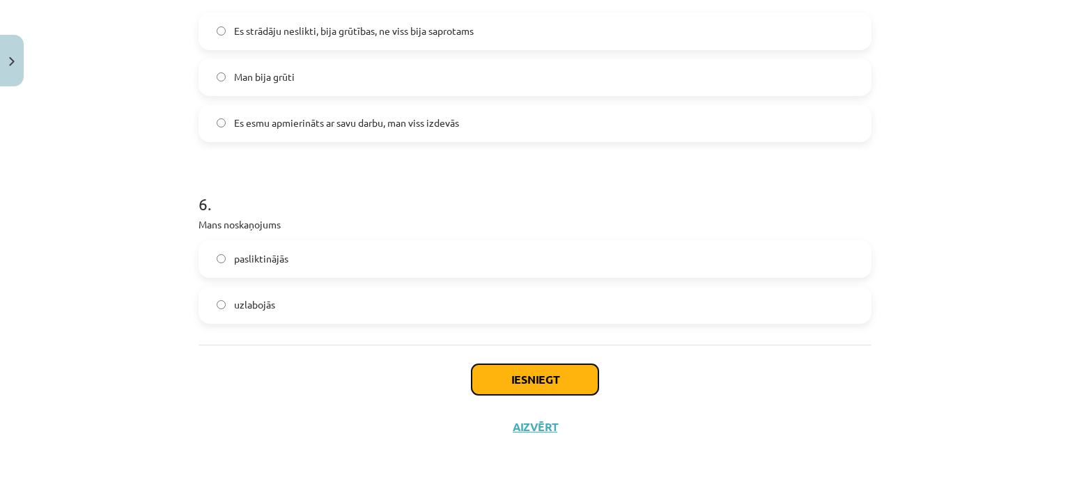
click at [493, 368] on button "Iesniegt" at bounding box center [535, 379] width 127 height 31
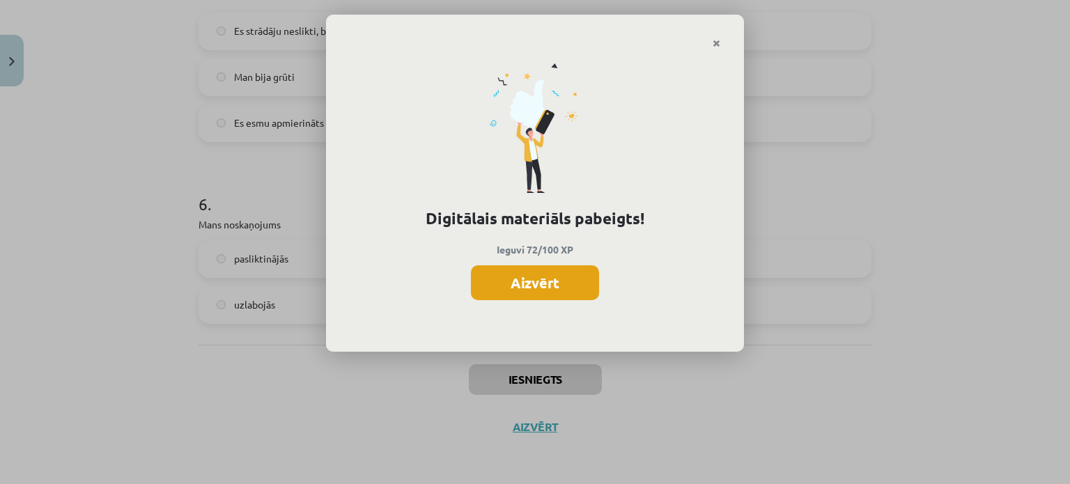
click at [497, 284] on button "Aizvērt" at bounding box center [535, 282] width 128 height 35
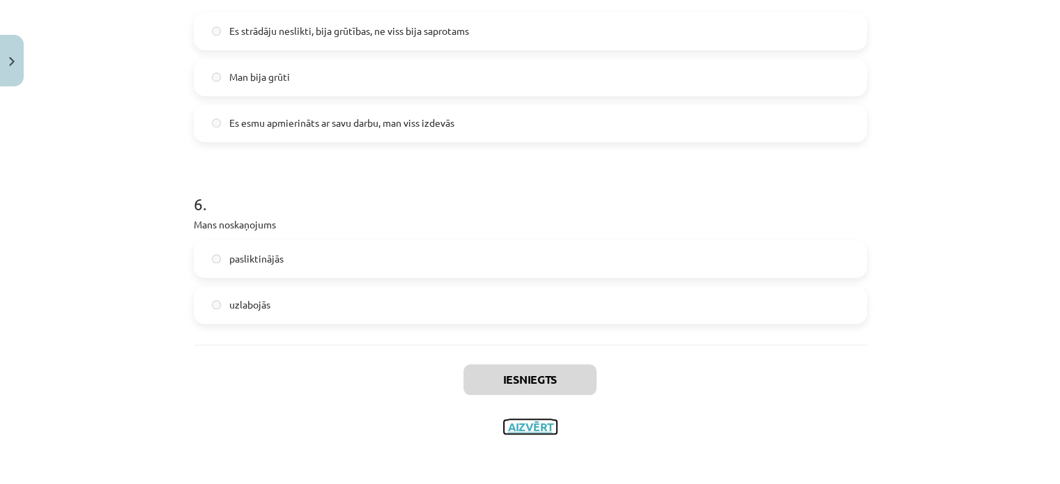
click at [528, 425] on button "Aizvērt" at bounding box center [530, 427] width 53 height 14
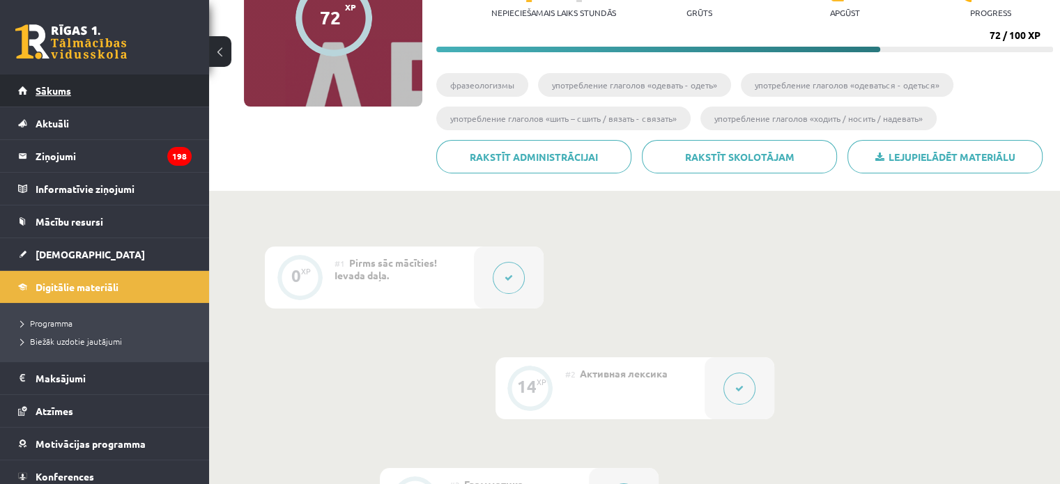
click at [75, 97] on link "Sākums" at bounding box center [104, 91] width 173 height 32
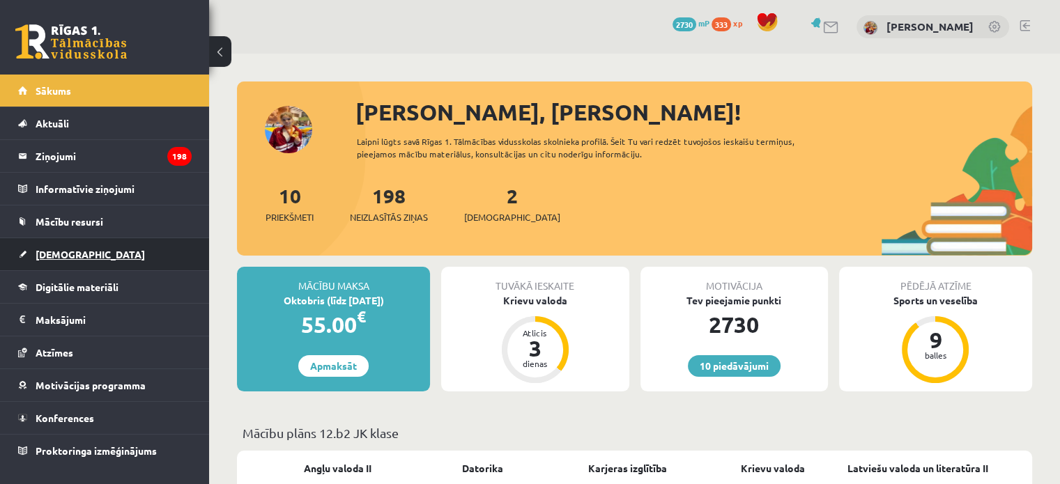
click at [53, 247] on link "[DEMOGRAPHIC_DATA]" at bounding box center [104, 254] width 173 height 32
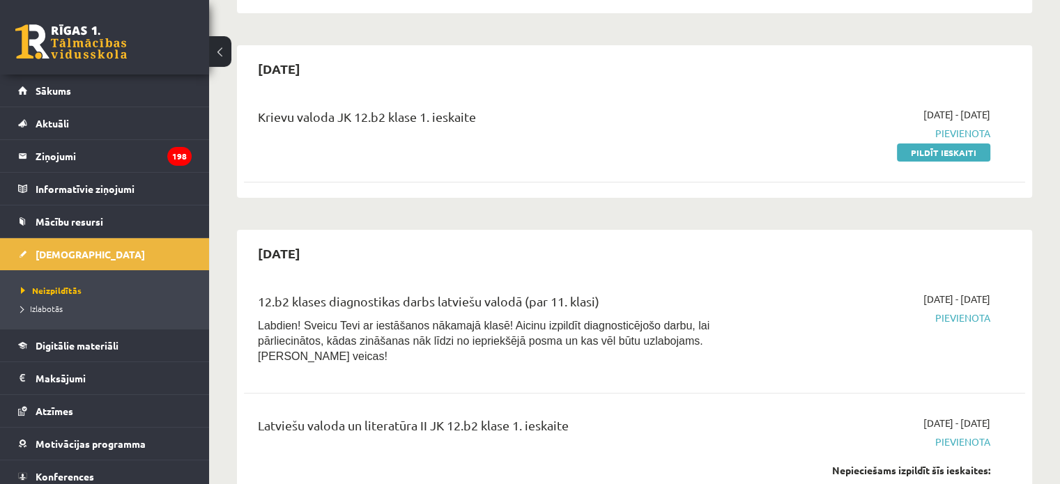
scroll to position [293, 0]
click at [909, 155] on link "Pildīt ieskaiti" at bounding box center [943, 152] width 93 height 18
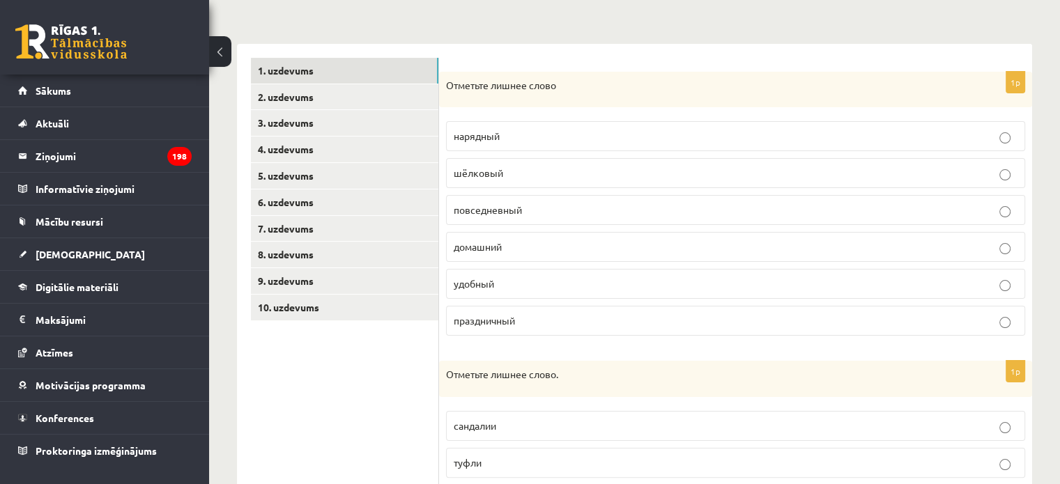
scroll to position [194, 0]
click at [524, 169] on p "шёлковый" at bounding box center [736, 171] width 564 height 15
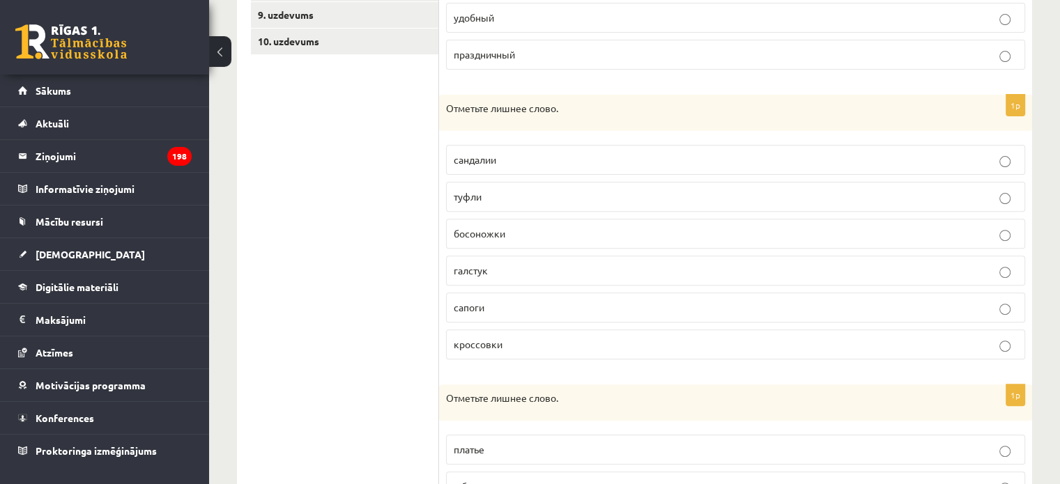
scroll to position [462, 0]
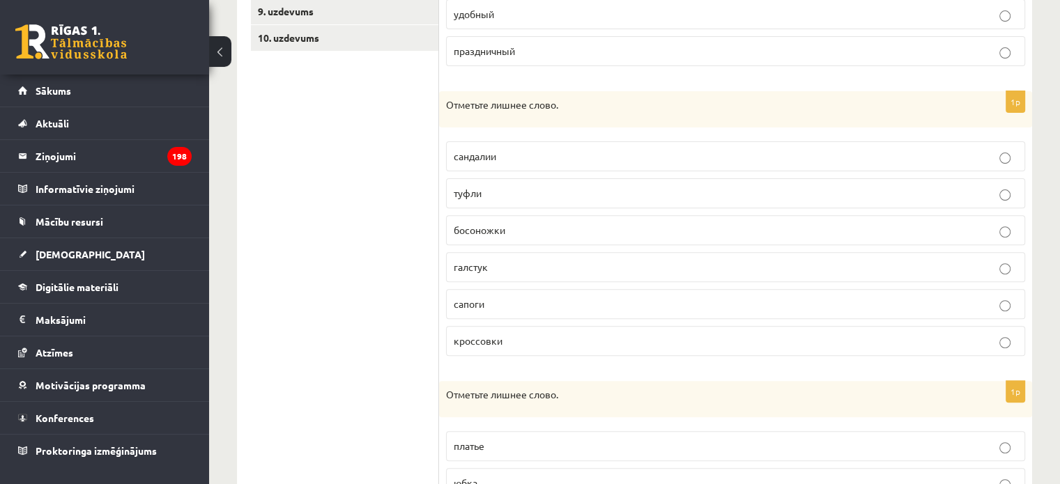
click at [511, 256] on label "галстук" at bounding box center [735, 267] width 579 height 30
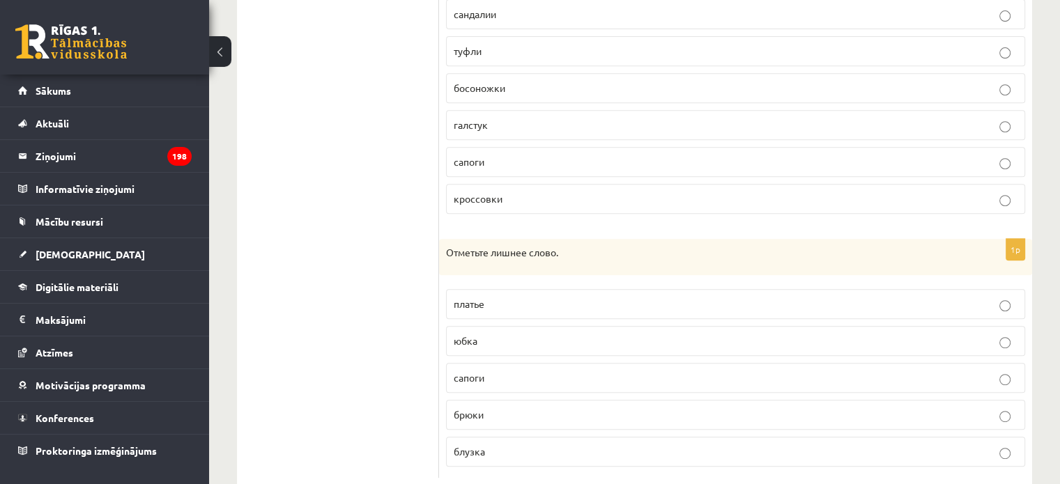
scroll to position [635, 0]
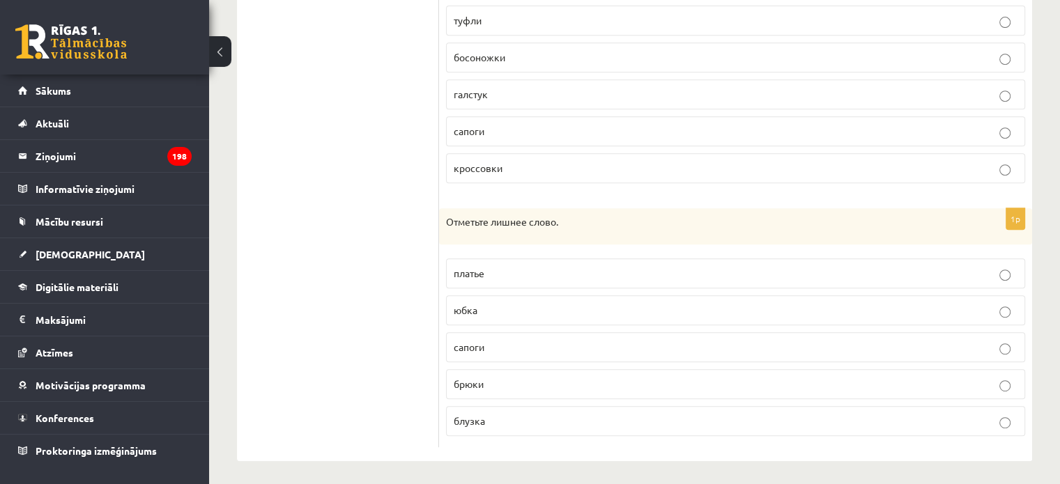
click at [496, 341] on p "сапоги" at bounding box center [736, 347] width 564 height 15
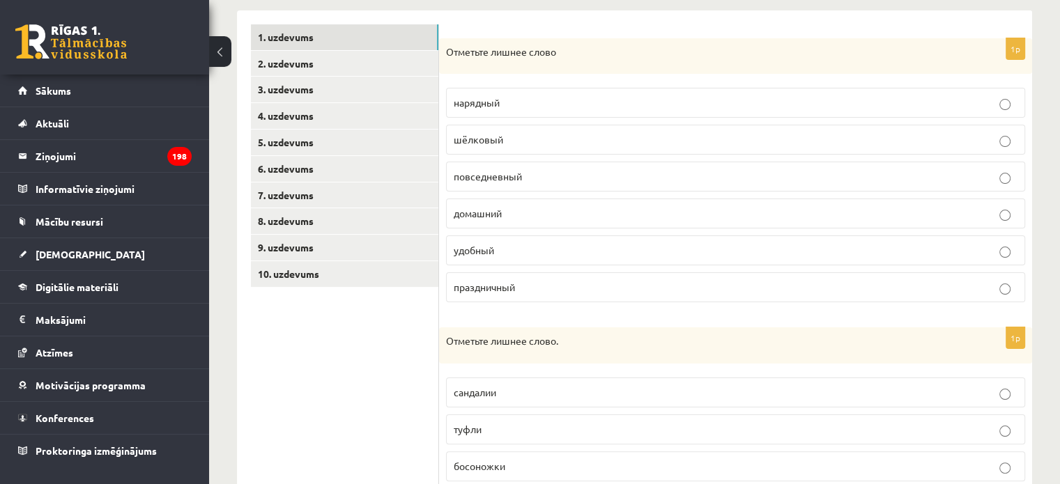
scroll to position [225, 0]
click at [337, 75] on link "2. uzdevums" at bounding box center [344, 65] width 187 height 26
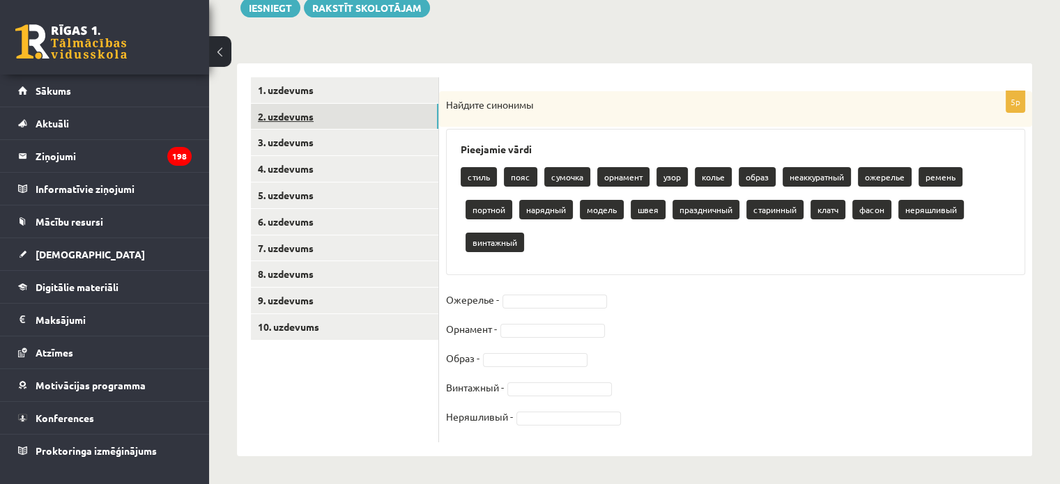
scroll to position [173, 0]
click at [346, 95] on link "1. uzdevums" at bounding box center [344, 90] width 187 height 26
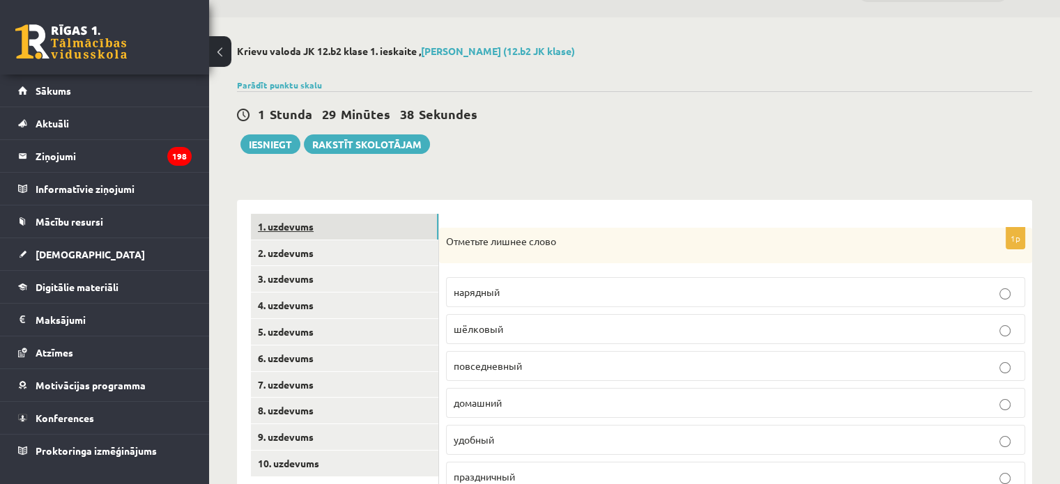
scroll to position [0, 0]
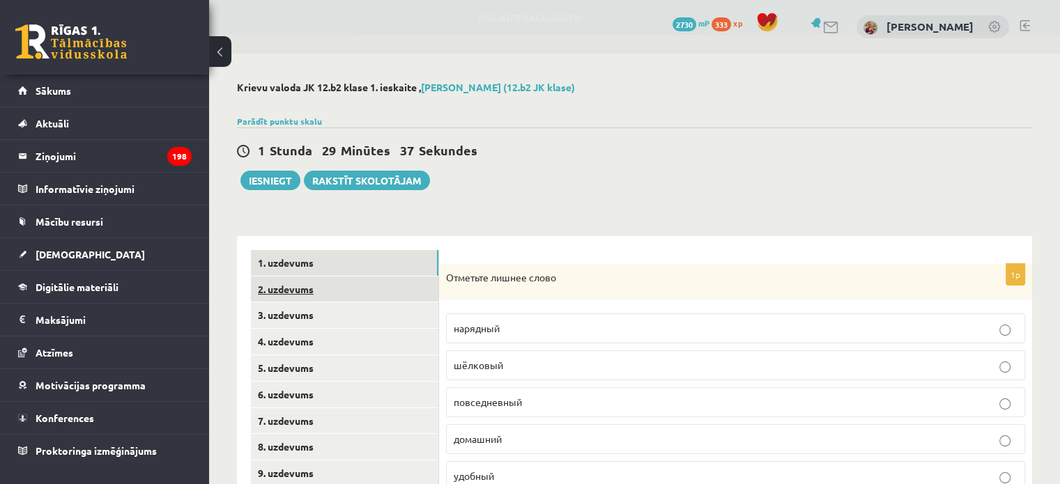
click at [324, 300] on link "2. uzdevums" at bounding box center [344, 290] width 187 height 26
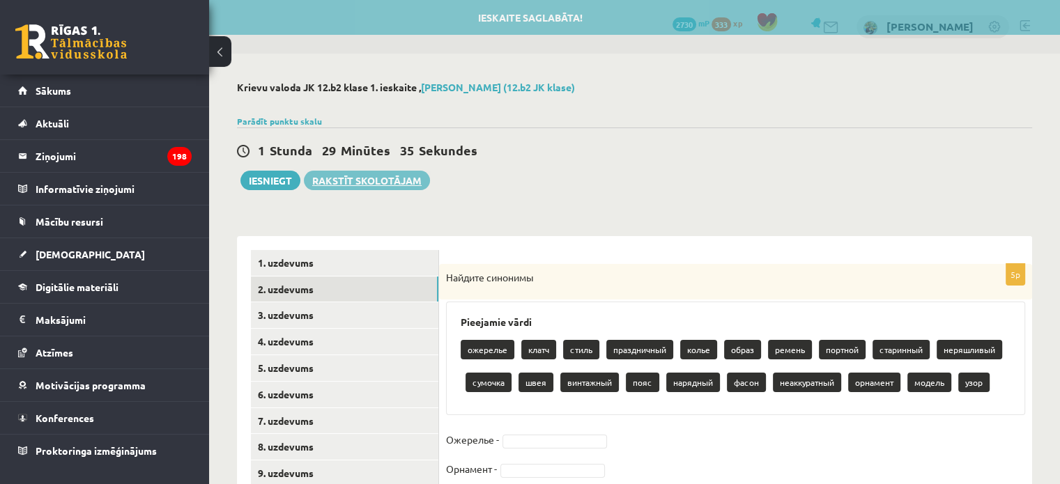
scroll to position [139, 0]
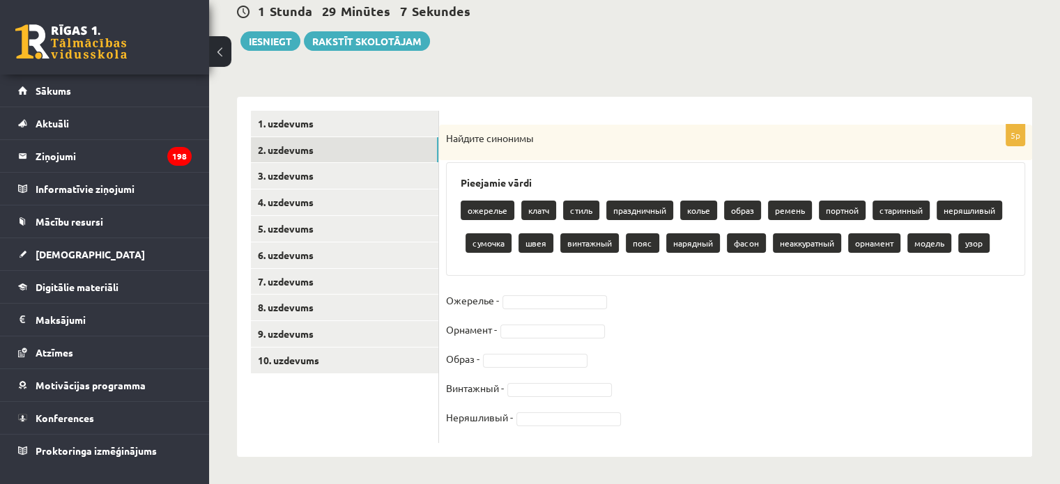
click at [541, 310] on fieldset "Ожерелье - Орнамент - Образ - Винтажный - Неряшливый -" at bounding box center [735, 363] width 579 height 146
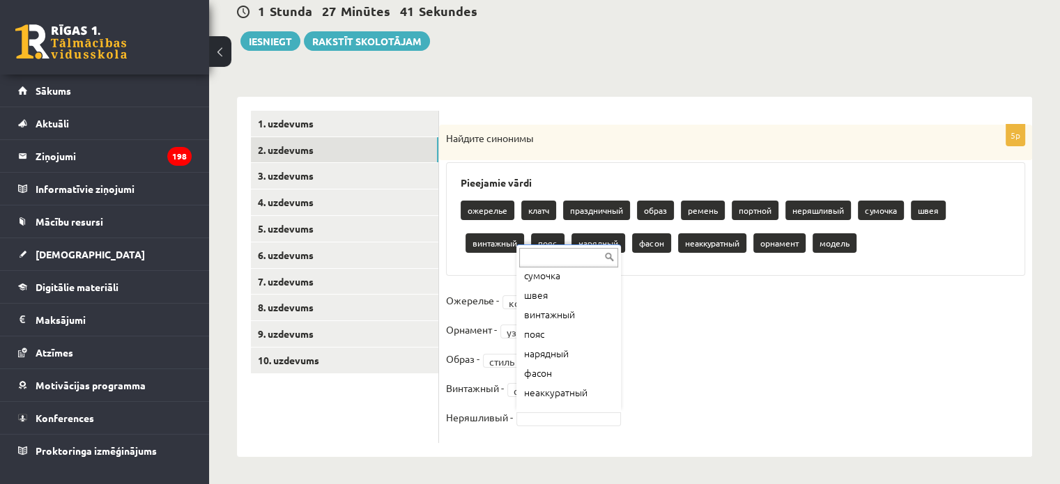
scroll to position [161, 0]
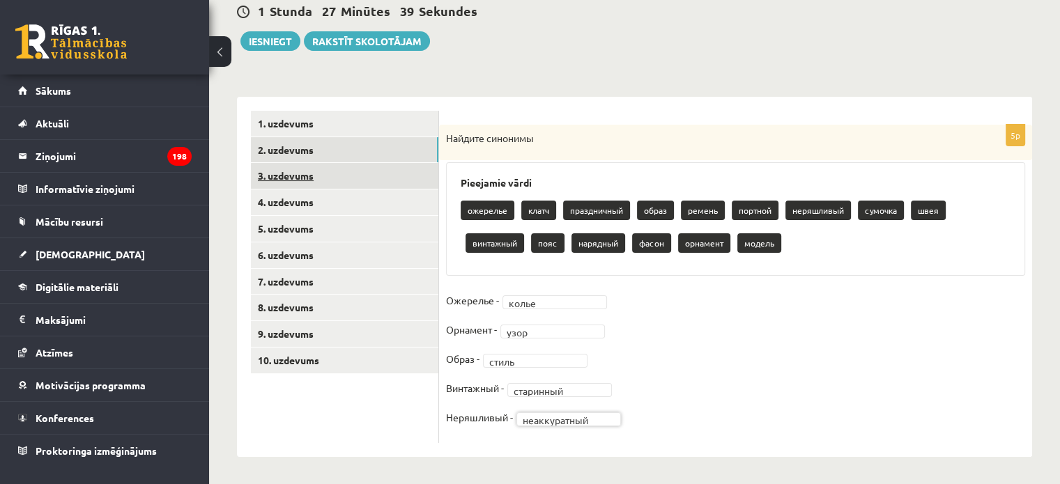
click at [412, 178] on link "3. uzdevums" at bounding box center [344, 176] width 187 height 26
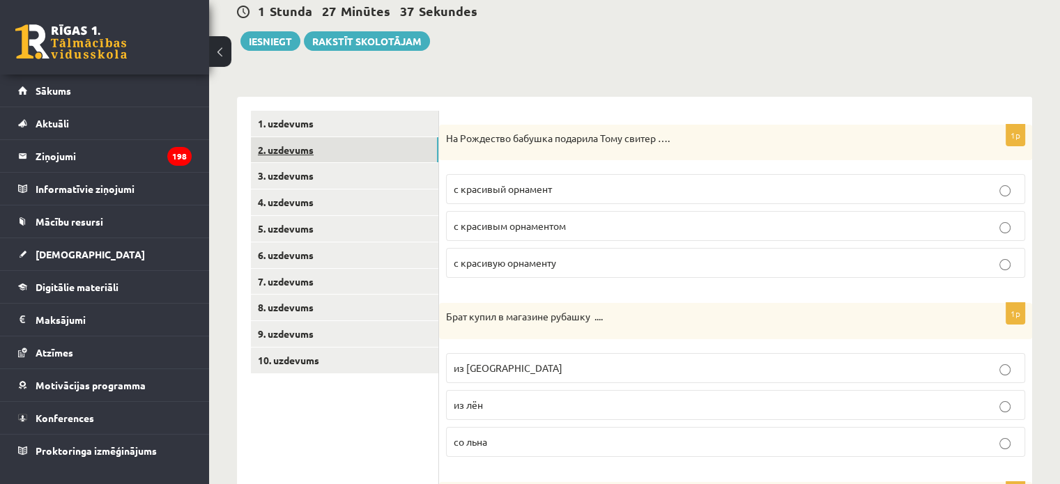
click at [406, 155] on link "2. uzdevums" at bounding box center [344, 150] width 187 height 26
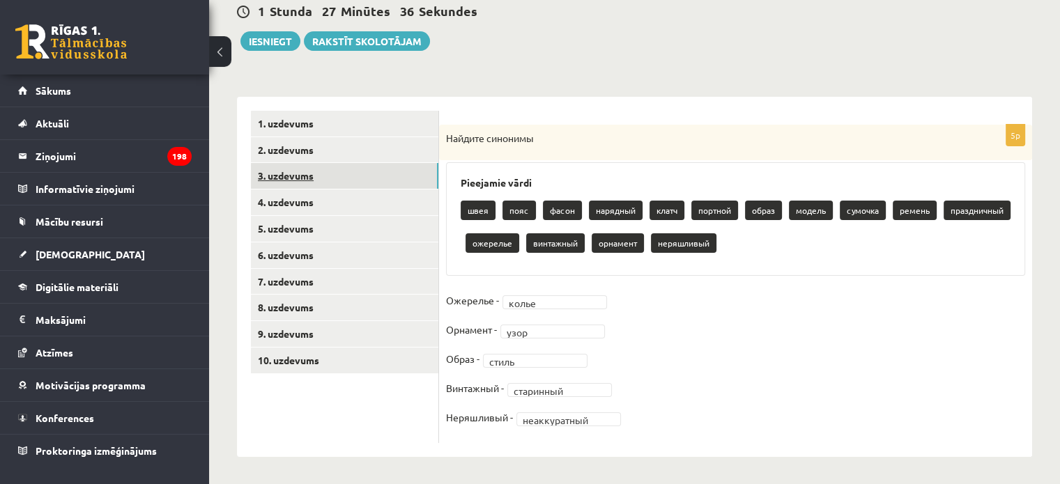
click at [404, 181] on link "3. uzdevums" at bounding box center [344, 176] width 187 height 26
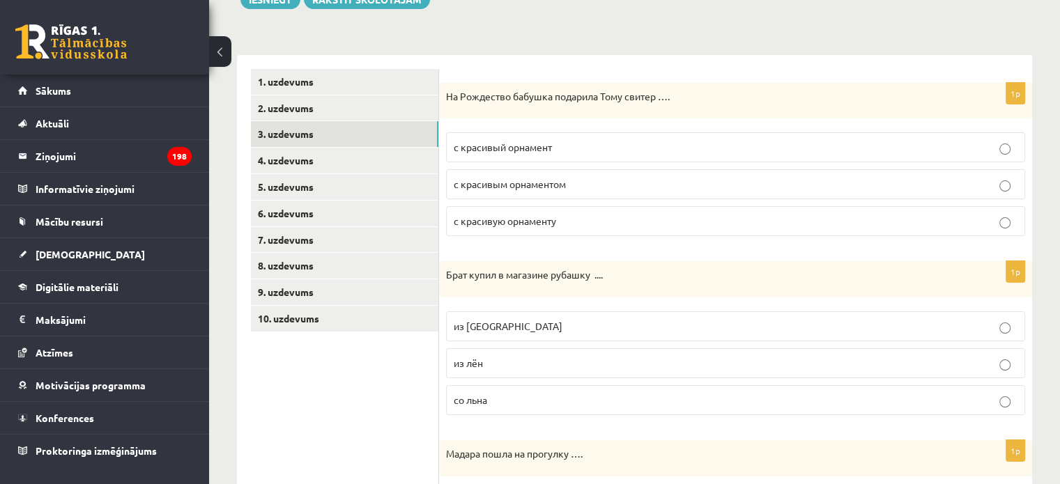
scroll to position [182, 0]
click at [536, 183] on span "с красивым орнаментом" at bounding box center [510, 183] width 112 height 13
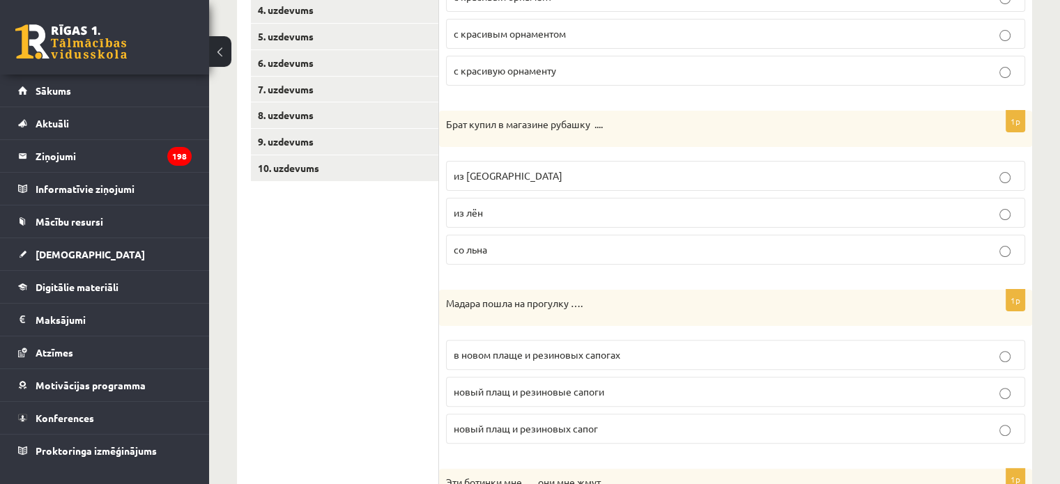
scroll to position [346, 0]
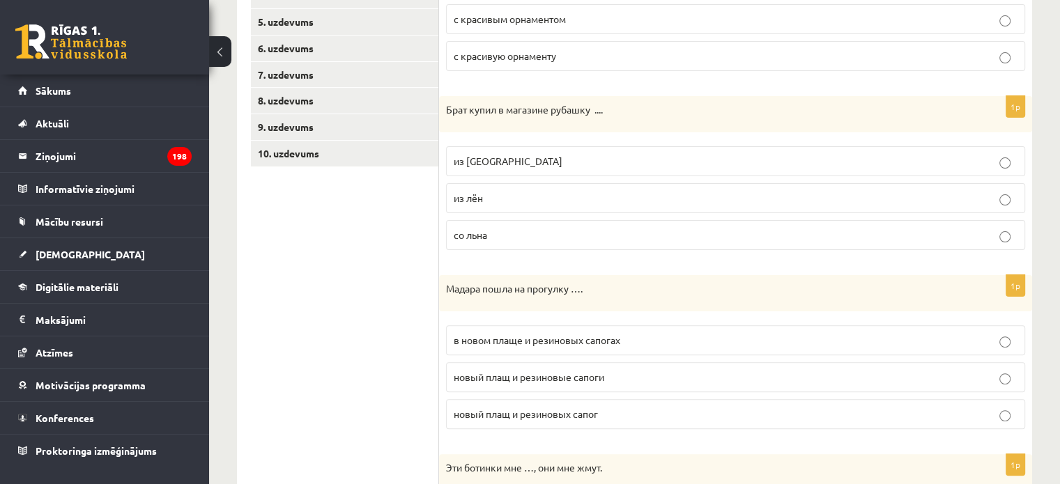
click at [530, 164] on p "из льна" at bounding box center [736, 161] width 564 height 15
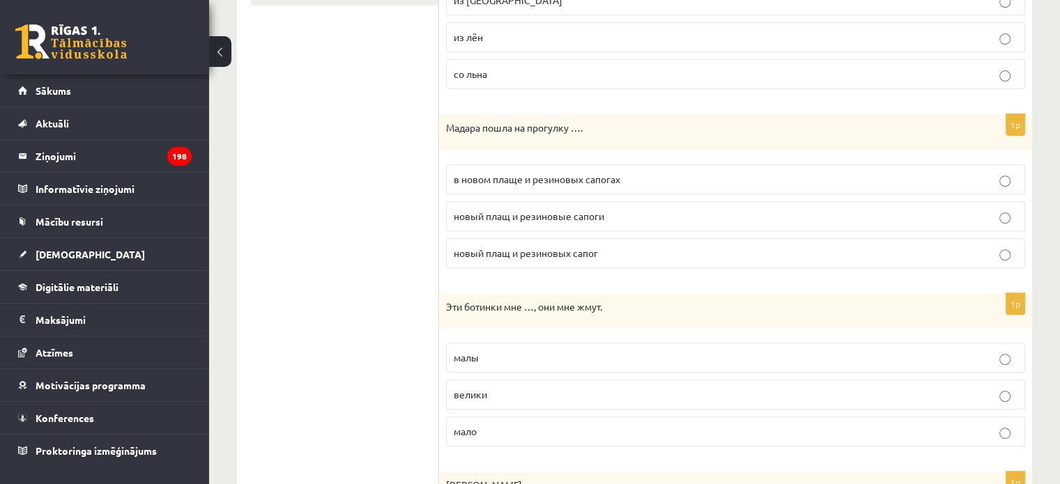
scroll to position [512, 0]
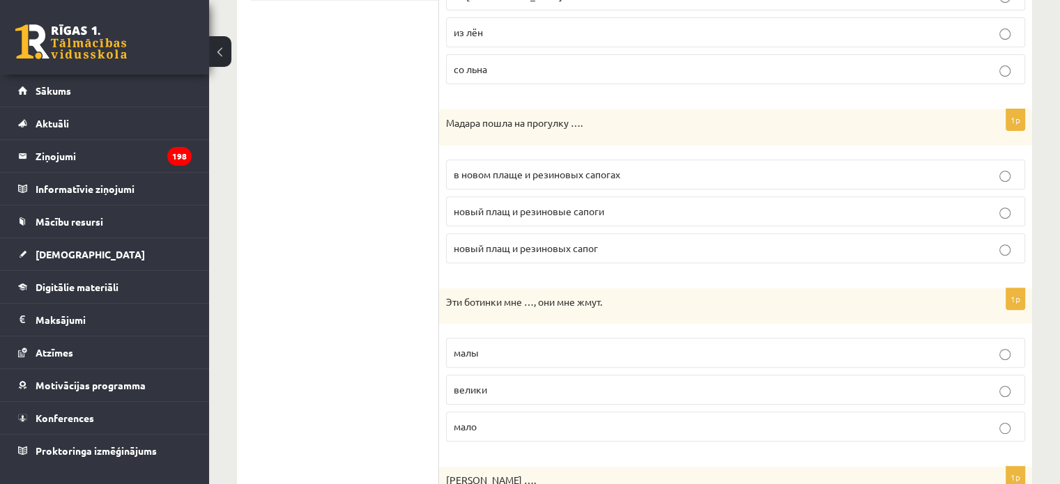
click at [520, 171] on span "в новом плаще и резиновых сапогах" at bounding box center [537, 174] width 167 height 13
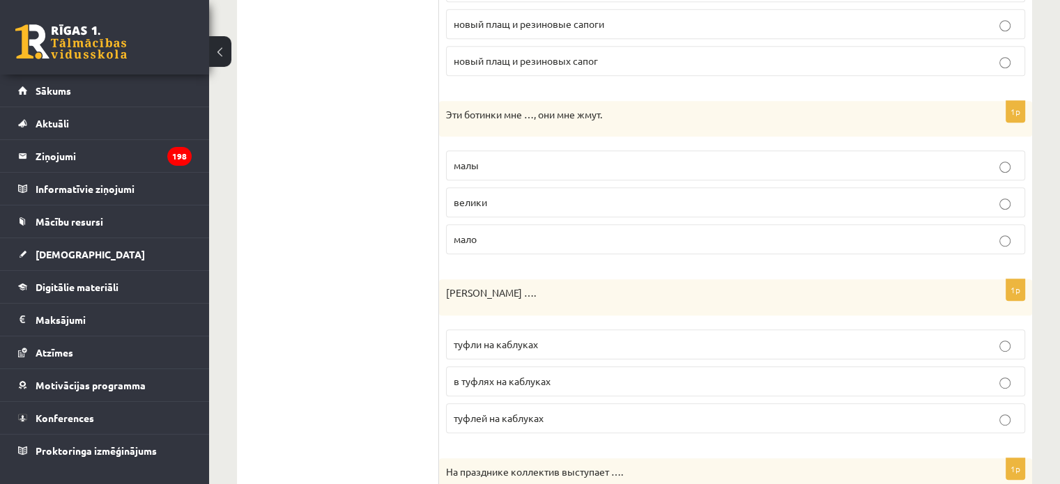
scroll to position [713, 0]
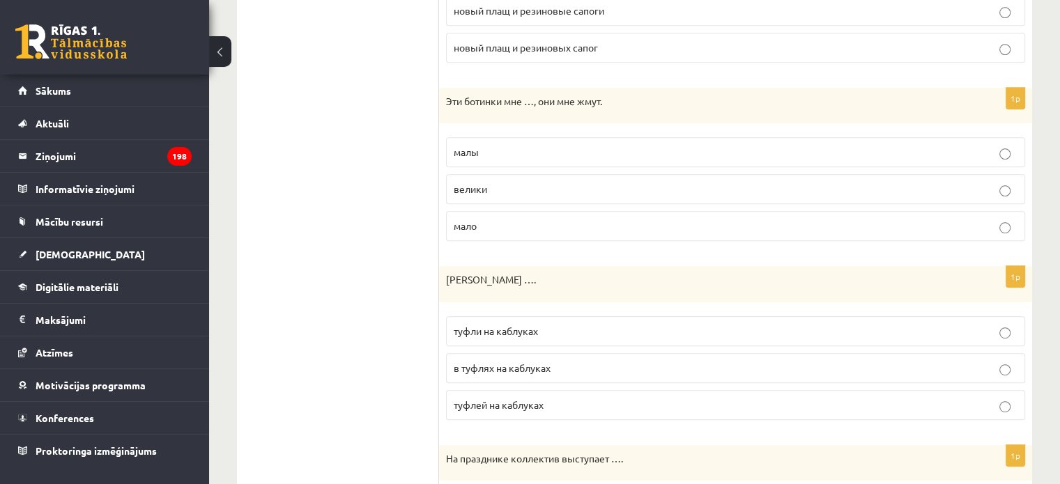
click at [513, 148] on p "малы" at bounding box center [736, 152] width 564 height 15
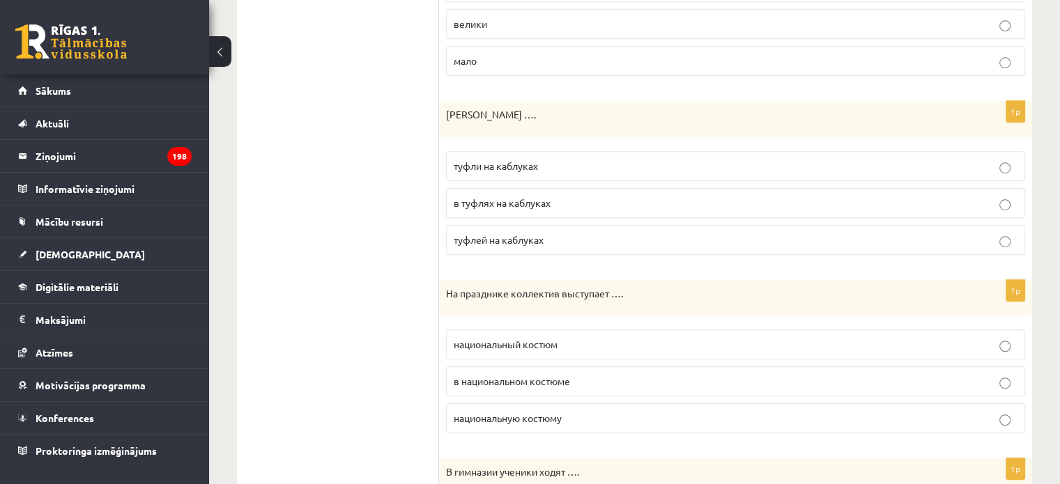
scroll to position [881, 0]
click at [540, 150] on label "туфли на каблуках" at bounding box center [735, 163] width 579 height 30
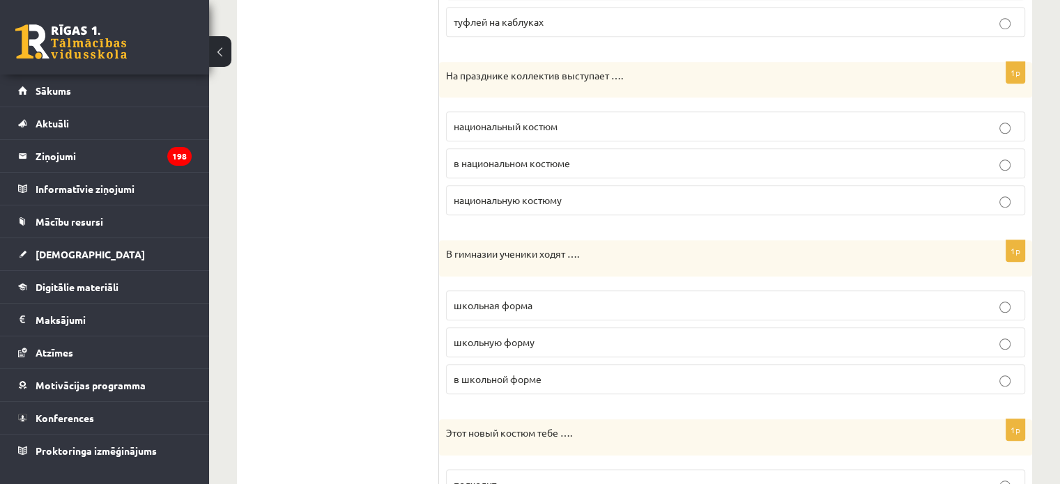
scroll to position [1104, 0]
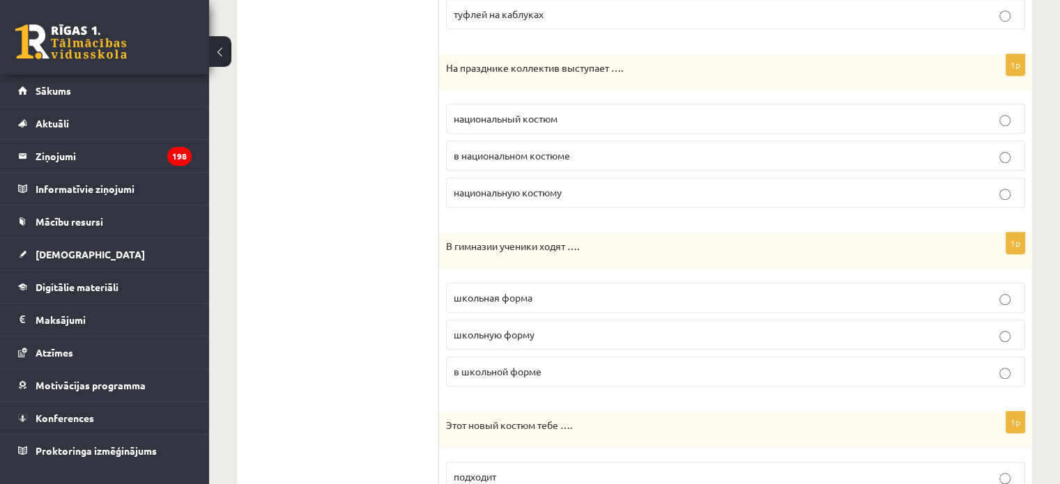
click at [540, 150] on span "в национальном костюме" at bounding box center [512, 155] width 116 height 13
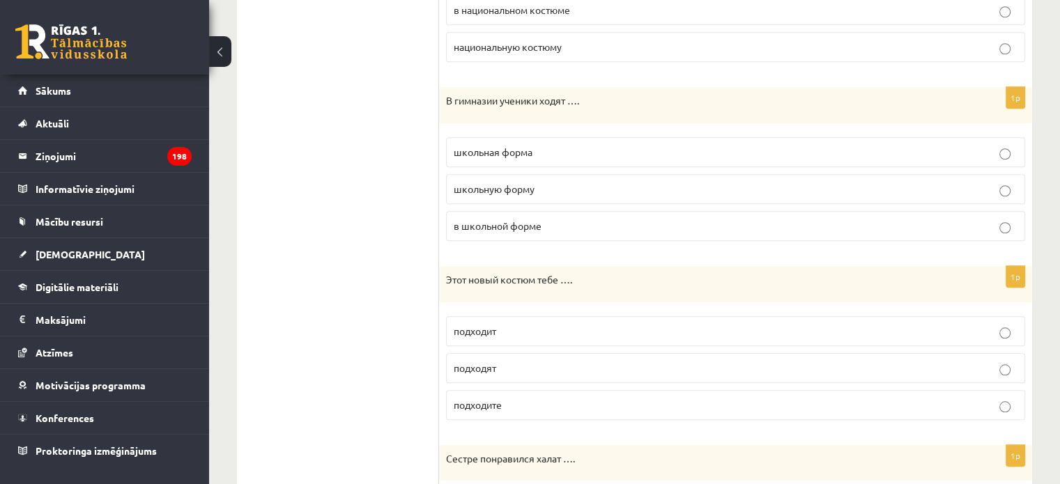
scroll to position [1251, 0]
click at [551, 220] on p "в школьной форме" at bounding box center [736, 224] width 564 height 15
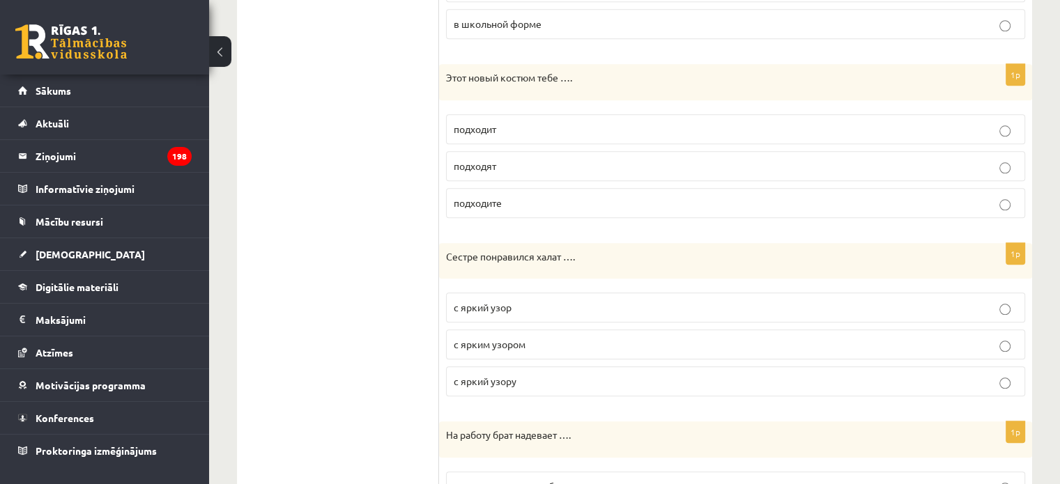
scroll to position [1455, 0]
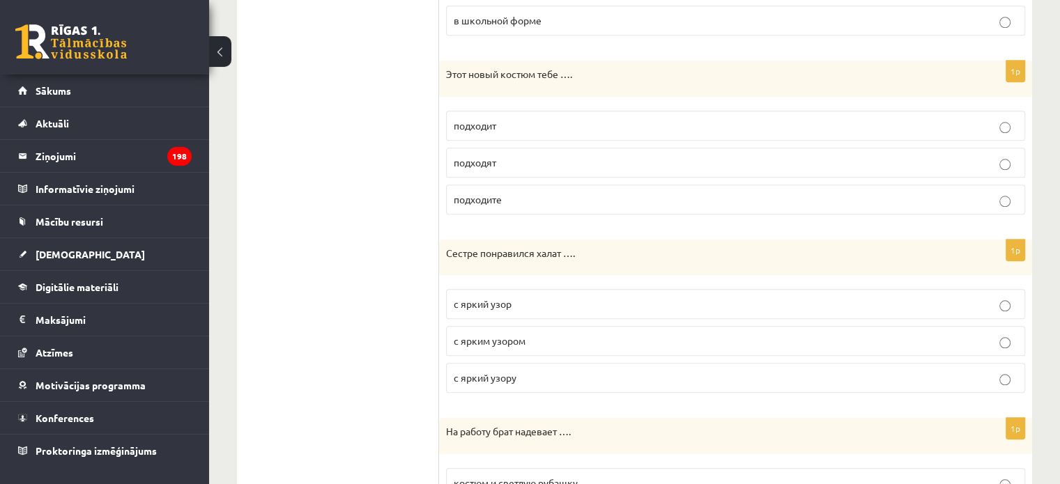
click at [521, 118] on p "подходит" at bounding box center [736, 125] width 564 height 15
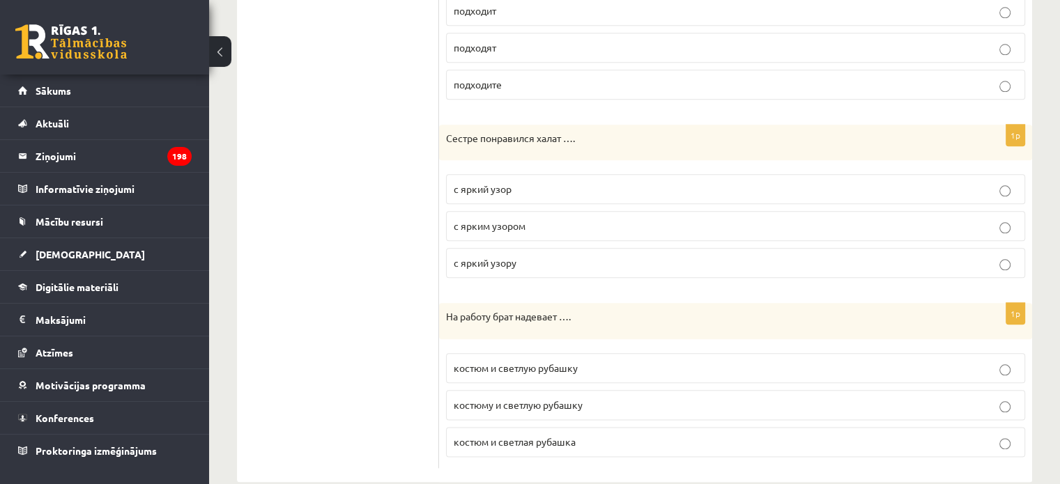
scroll to position [1587, 0]
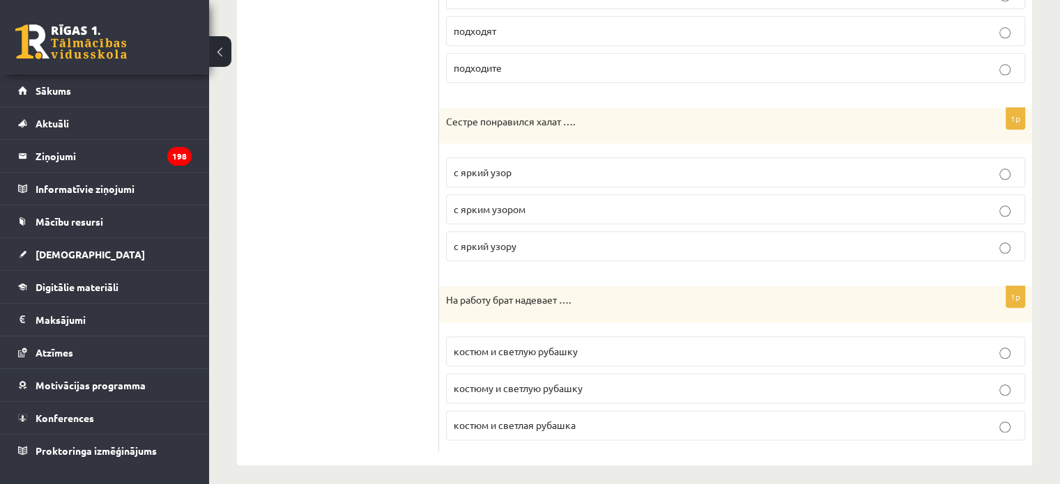
click at [538, 203] on p "с ярким узором" at bounding box center [736, 209] width 564 height 15
click at [538, 345] on span "костюм и светлую рубашку" at bounding box center [516, 351] width 124 height 13
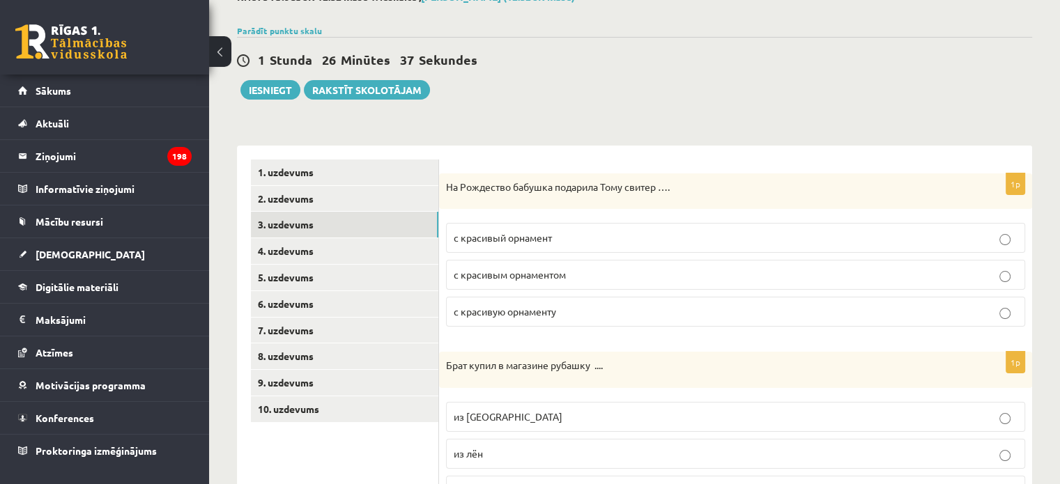
scroll to position [59, 0]
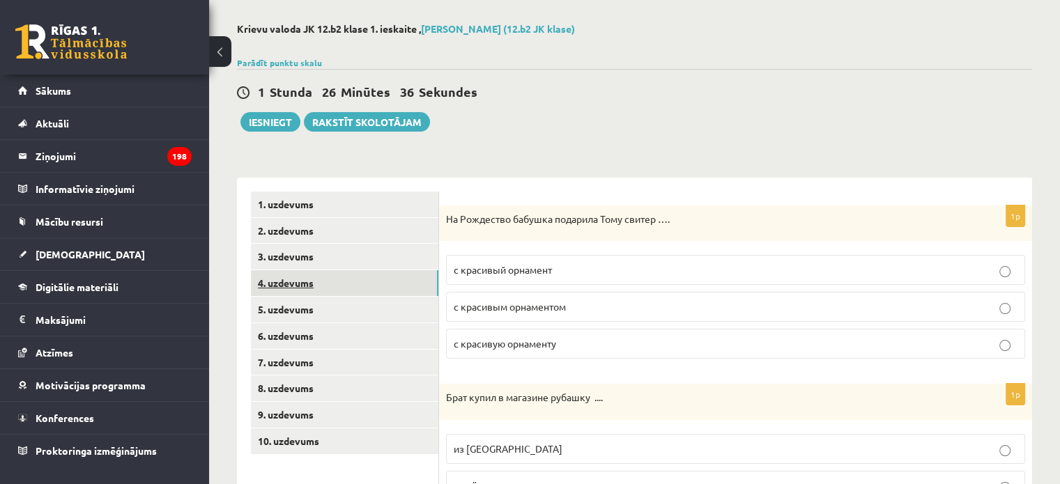
click at [324, 289] on link "4. uzdevums" at bounding box center [344, 283] width 187 height 26
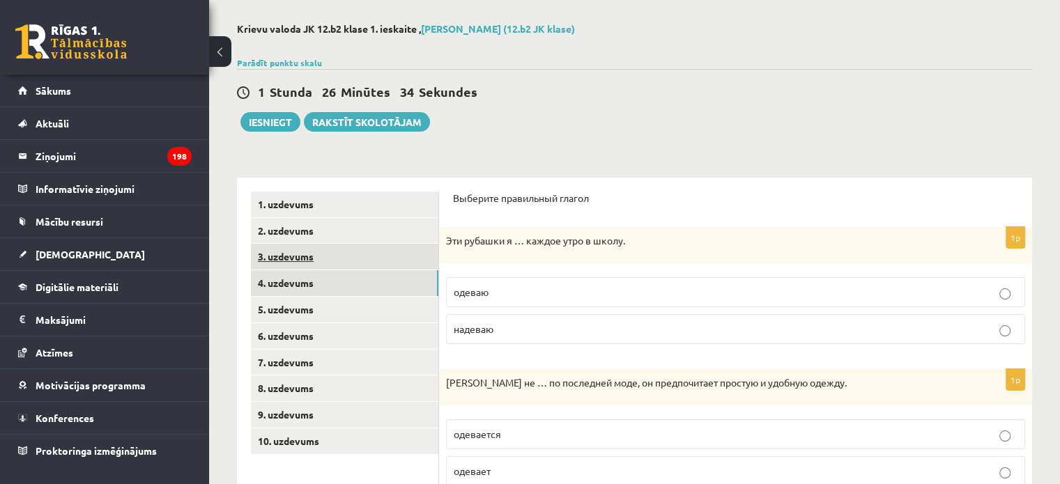
click at [324, 258] on link "3. uzdevums" at bounding box center [344, 257] width 187 height 26
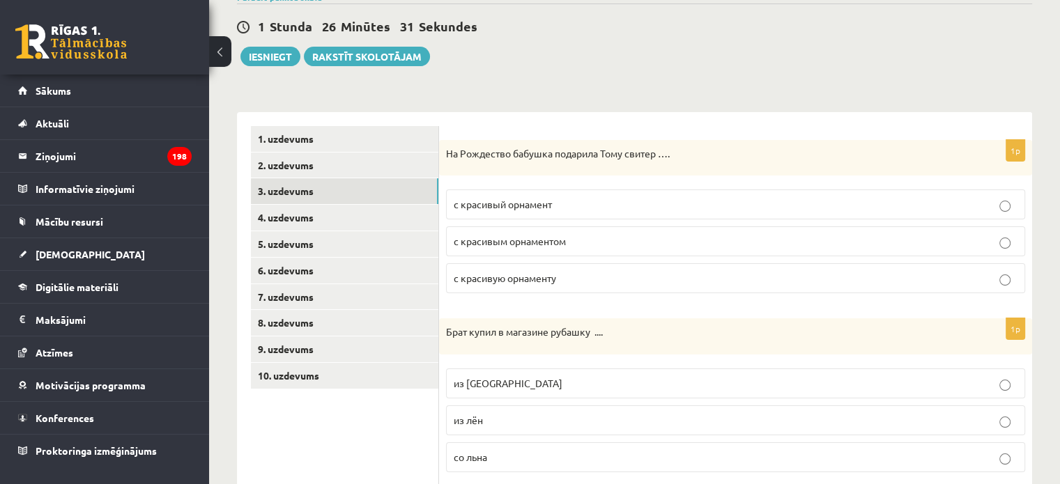
scroll to position [120, 0]
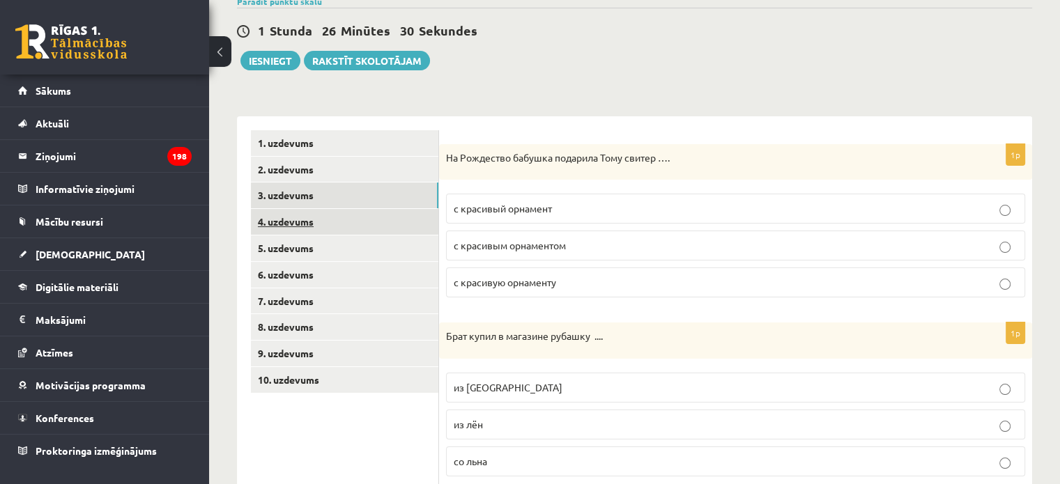
click at [355, 217] on link "4. uzdevums" at bounding box center [344, 222] width 187 height 26
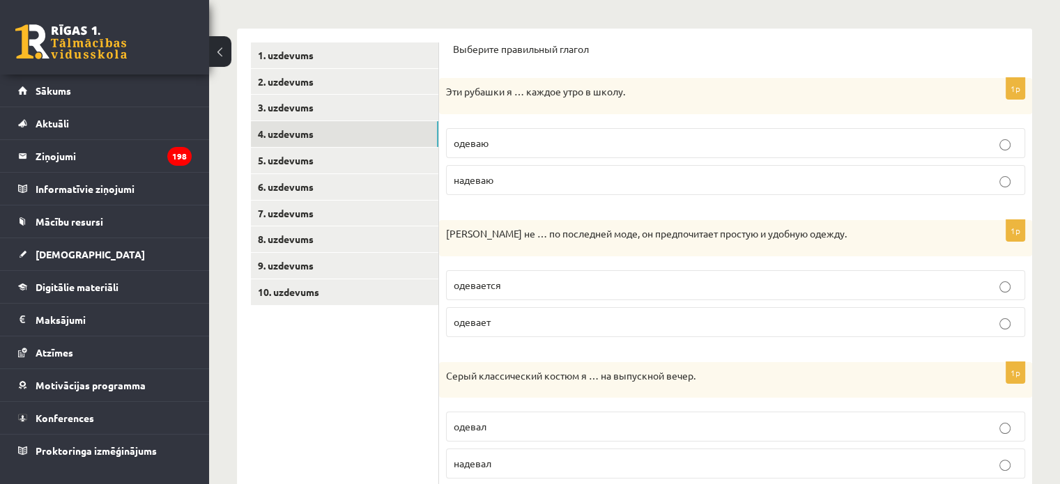
scroll to position [234, 0]
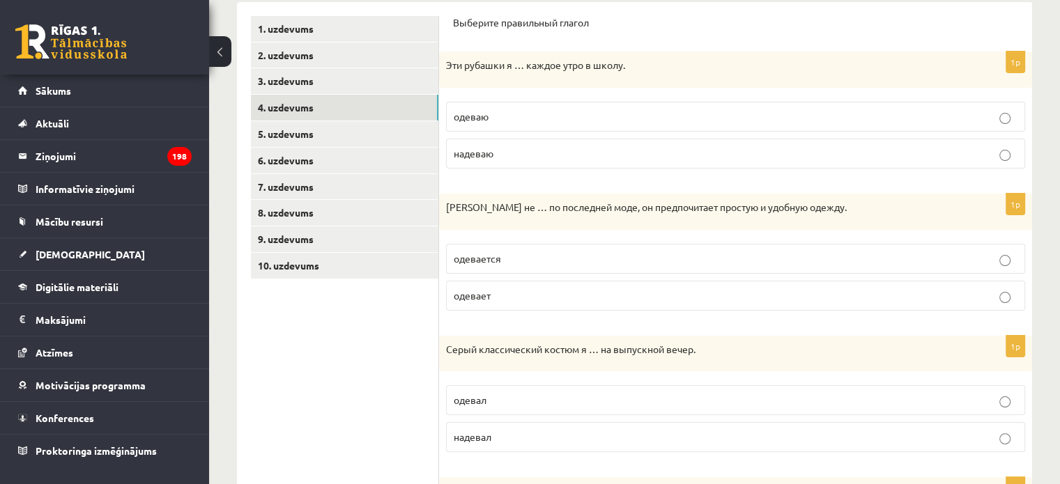
click at [521, 161] on label "надеваю" at bounding box center [735, 154] width 579 height 30
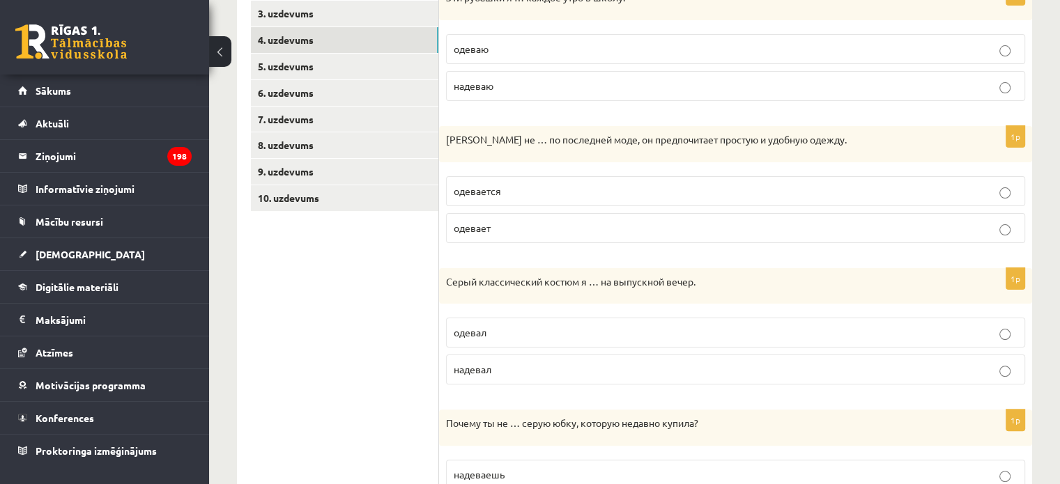
scroll to position [309, 0]
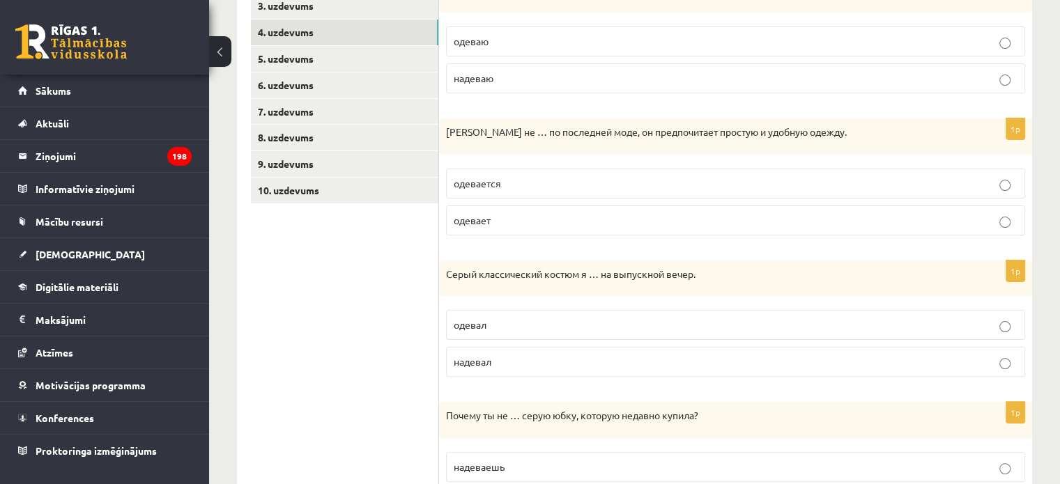
click at [512, 181] on p "одевается" at bounding box center [736, 183] width 564 height 15
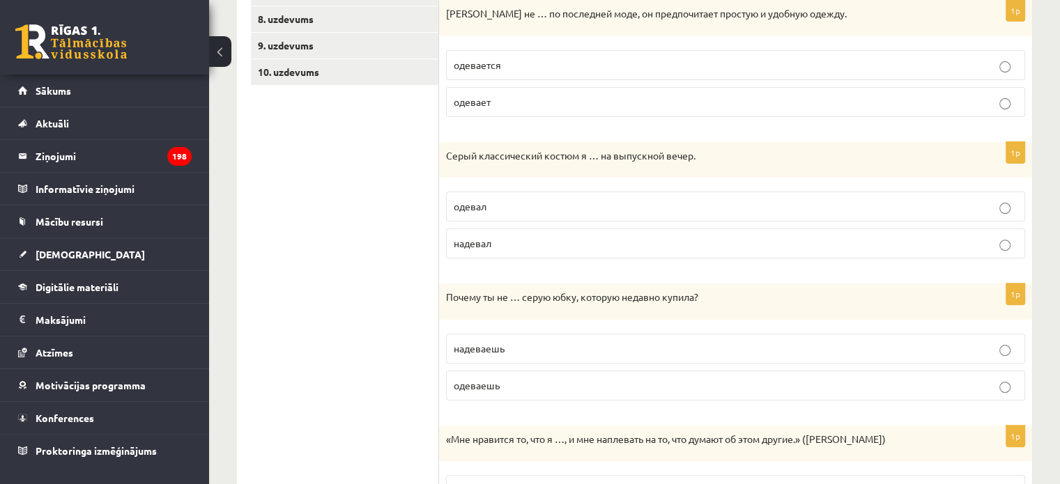
scroll to position [435, 0]
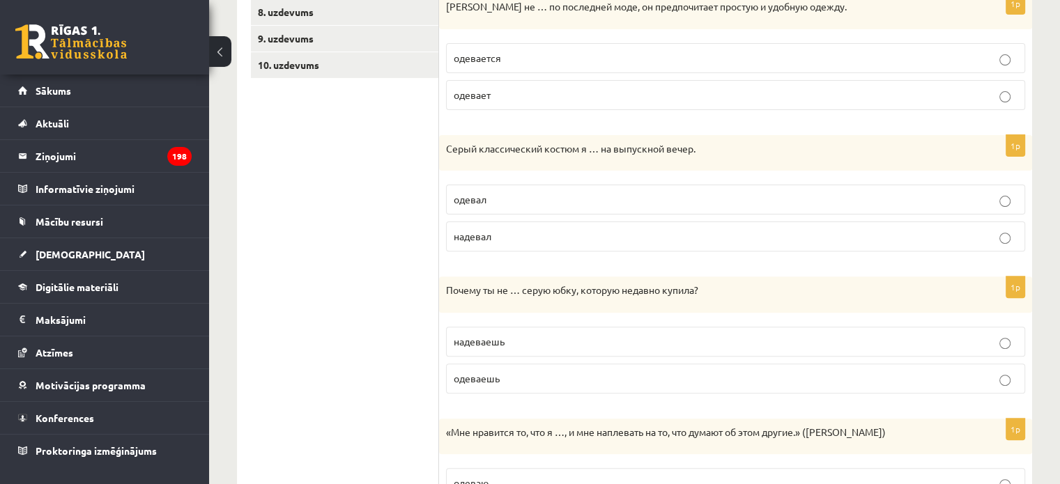
click at [516, 247] on label "надевал" at bounding box center [735, 237] width 579 height 30
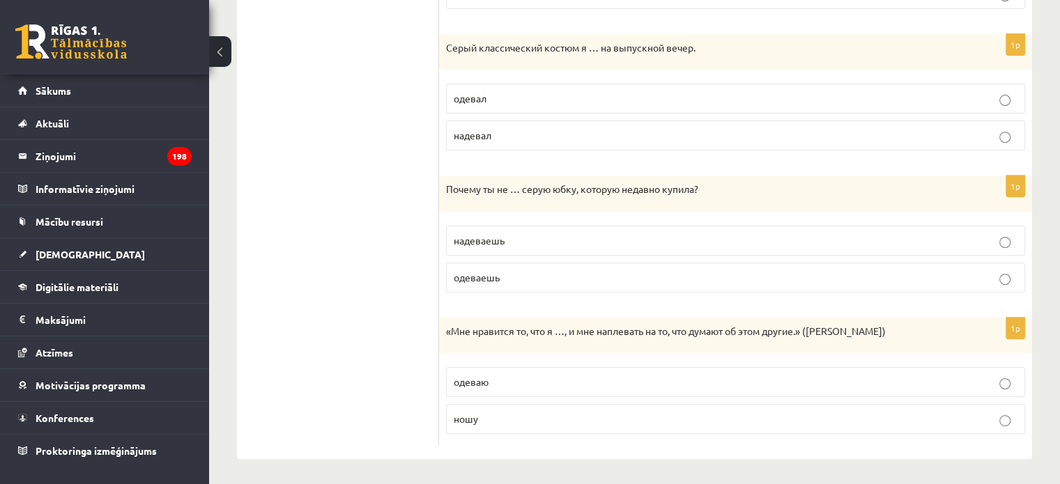
click at [518, 279] on p "одеваешь" at bounding box center [736, 277] width 564 height 15
click at [529, 412] on p "ношу" at bounding box center [736, 419] width 564 height 15
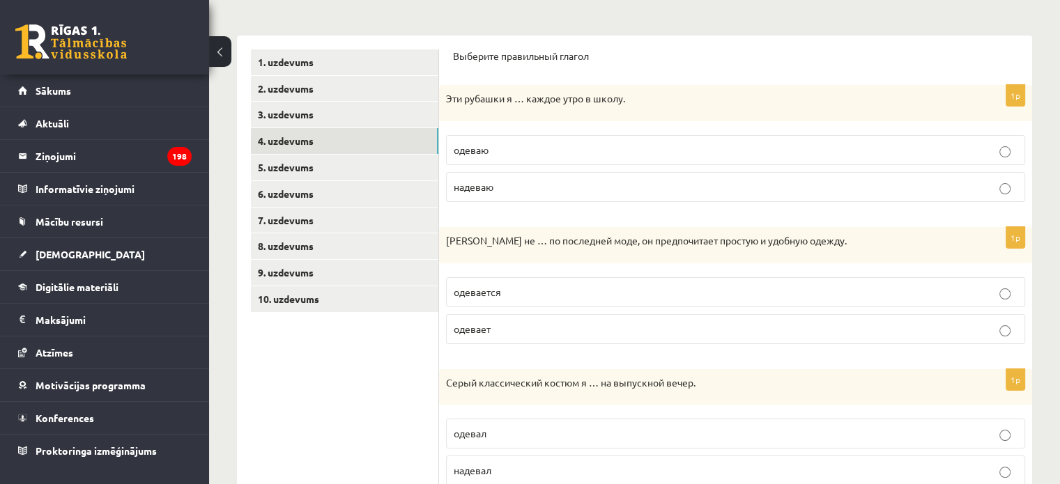
scroll to position [195, 0]
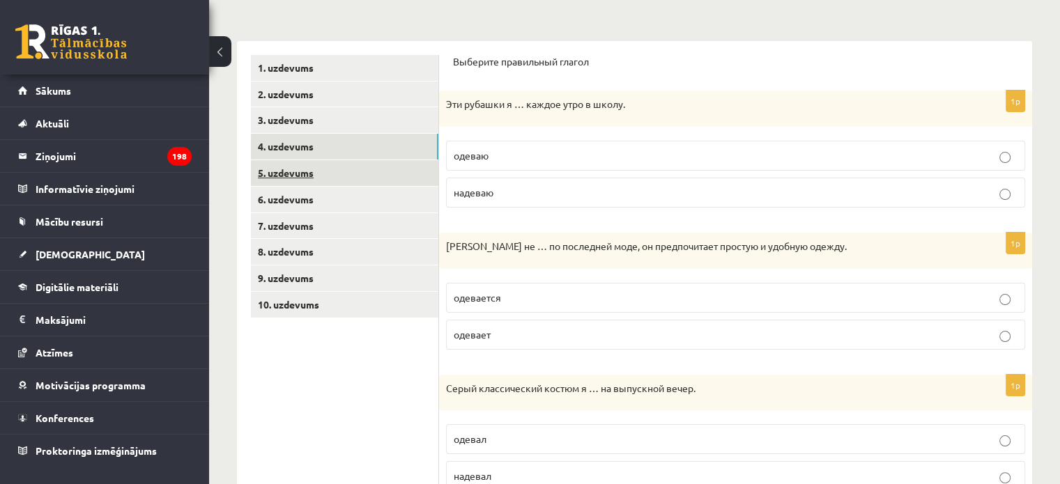
click at [313, 181] on link "5. uzdevums" at bounding box center [344, 173] width 187 height 26
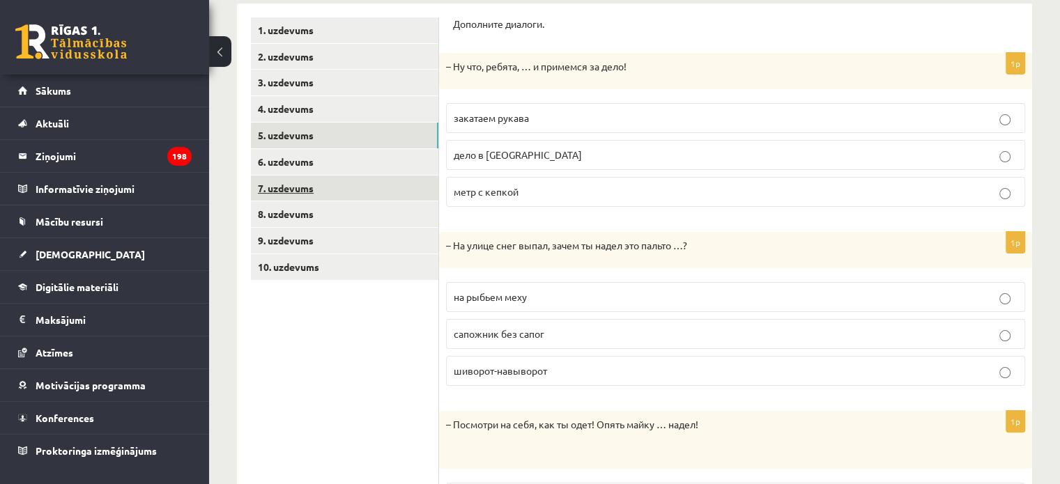
scroll to position [234, 0]
click at [510, 118] on span "закатаем рукава" at bounding box center [491, 116] width 75 height 13
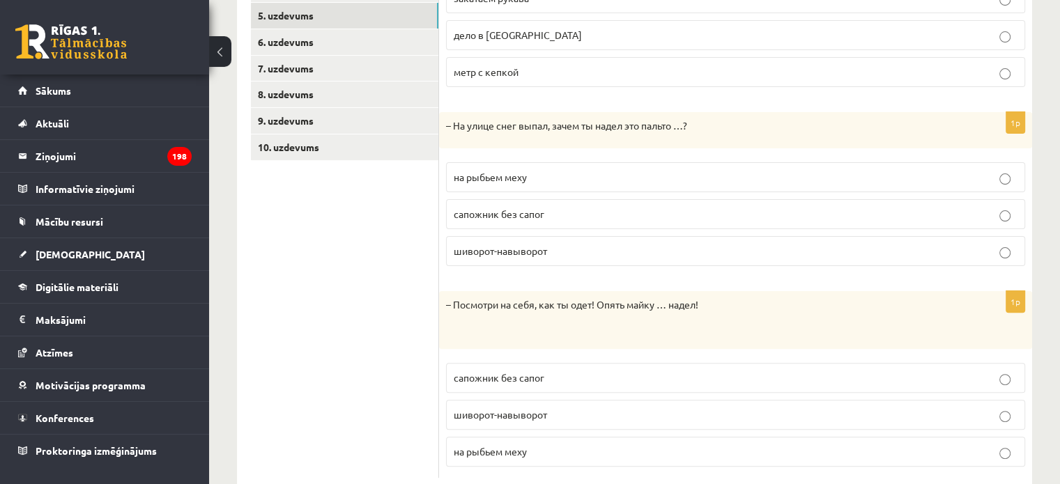
scroll to position [354, 0]
click at [506, 172] on span "на рыбьем меху" at bounding box center [490, 175] width 73 height 13
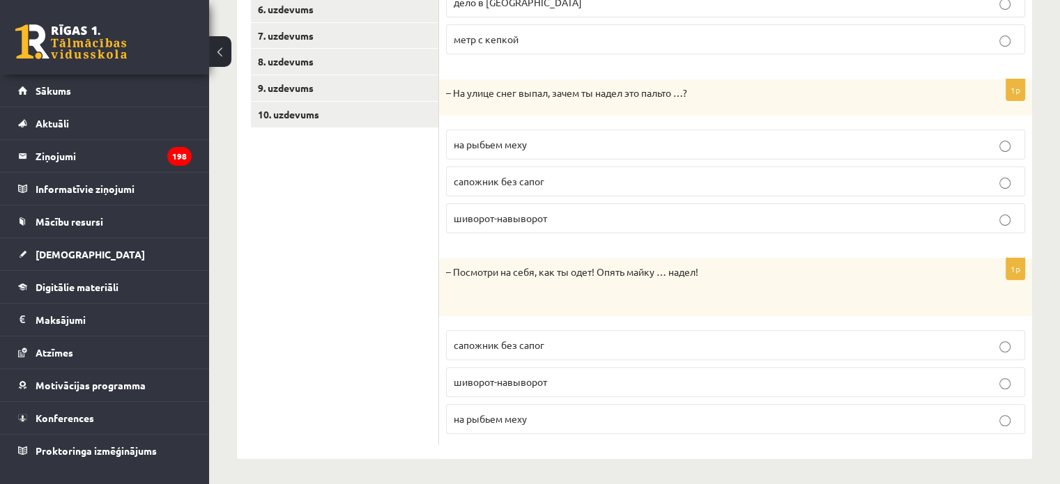
click at [475, 383] on span "шиворот-навыворот" at bounding box center [500, 382] width 93 height 13
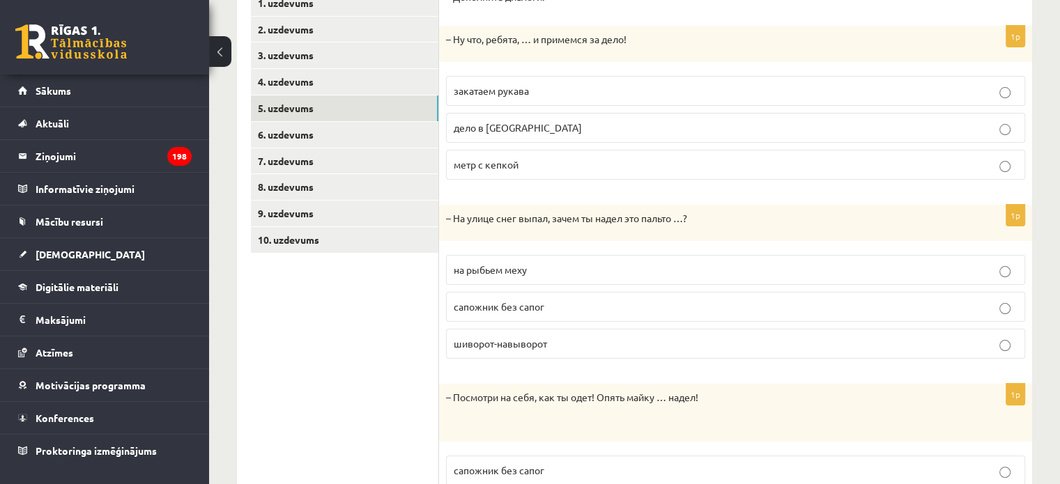
scroll to position [223, 0]
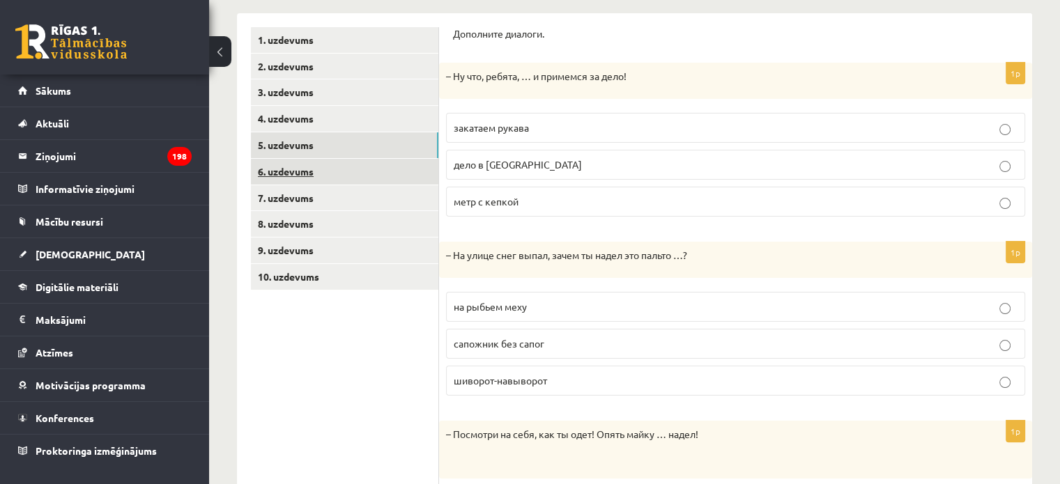
click at [304, 175] on link "6. uzdevums" at bounding box center [344, 172] width 187 height 26
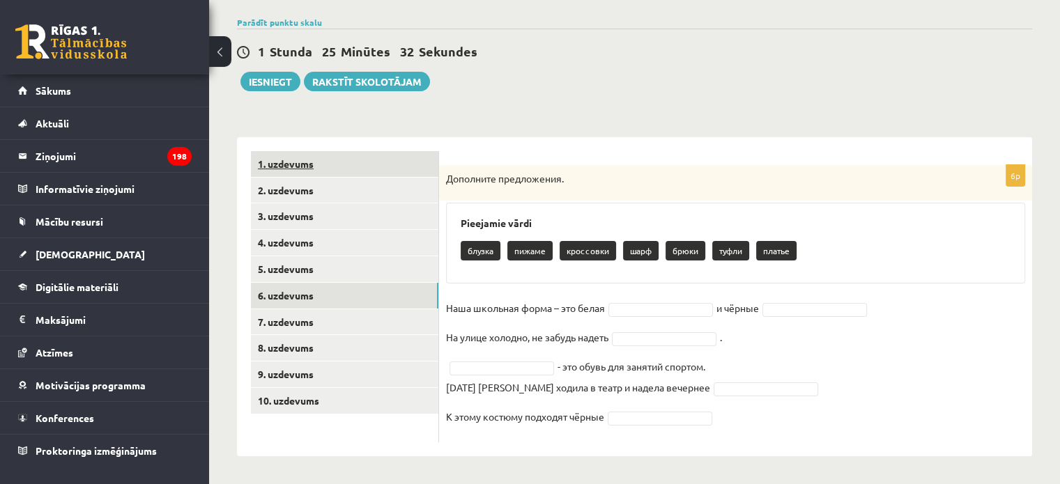
scroll to position [98, 0]
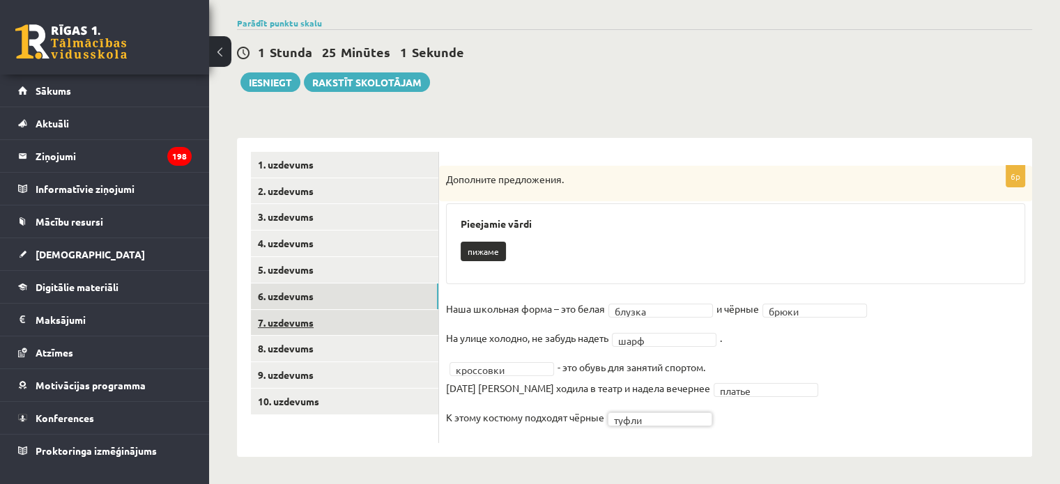
click at [348, 327] on link "7. uzdevums" at bounding box center [344, 323] width 187 height 26
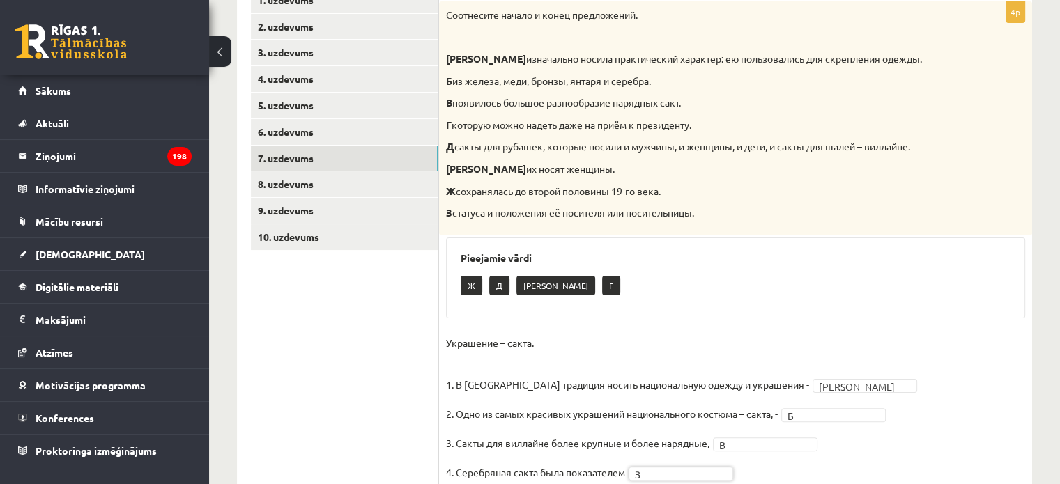
scroll to position [252, 0]
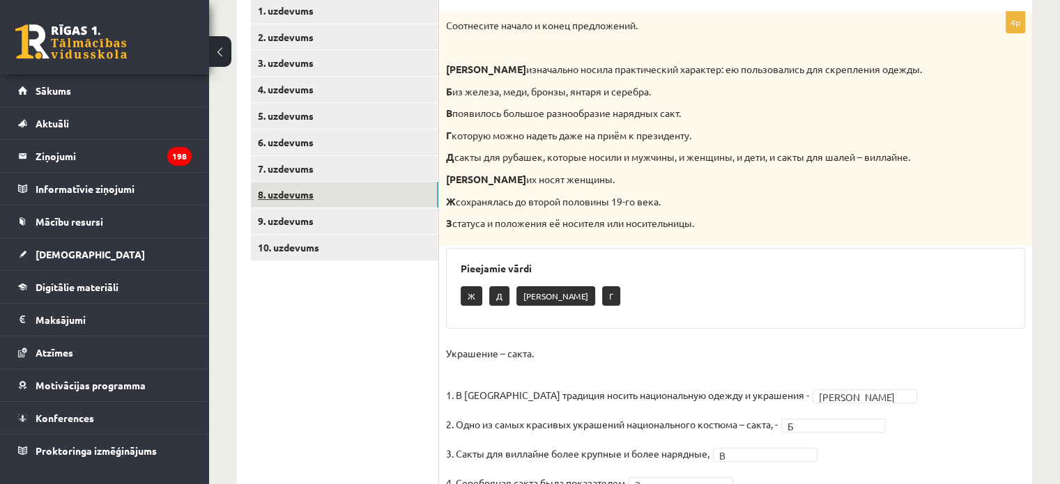
click at [349, 201] on link "8. uzdevums" at bounding box center [344, 195] width 187 height 26
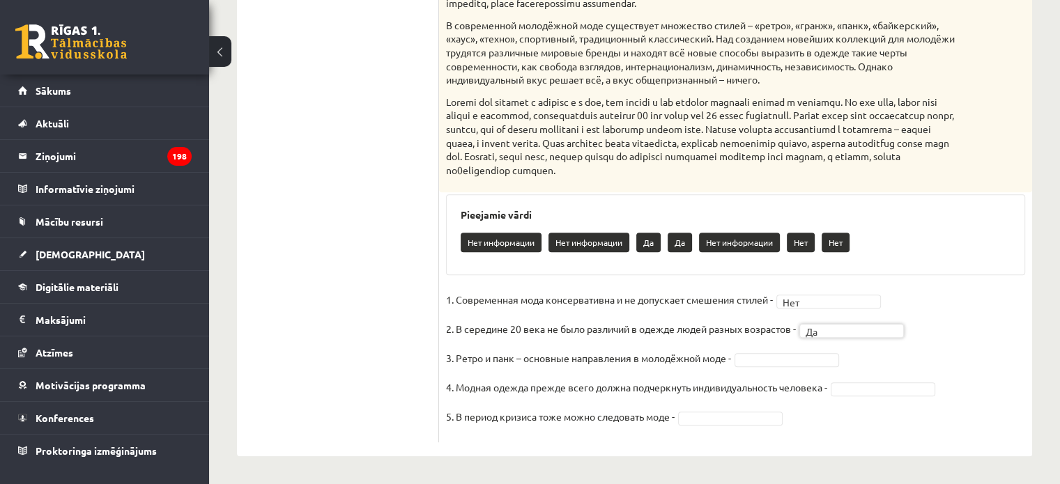
scroll to position [539, 0]
click at [803, 351] on fieldset "1. Современная мода консервативна и не допускает смешения стилей - Нет *** 2. В…" at bounding box center [735, 362] width 579 height 146
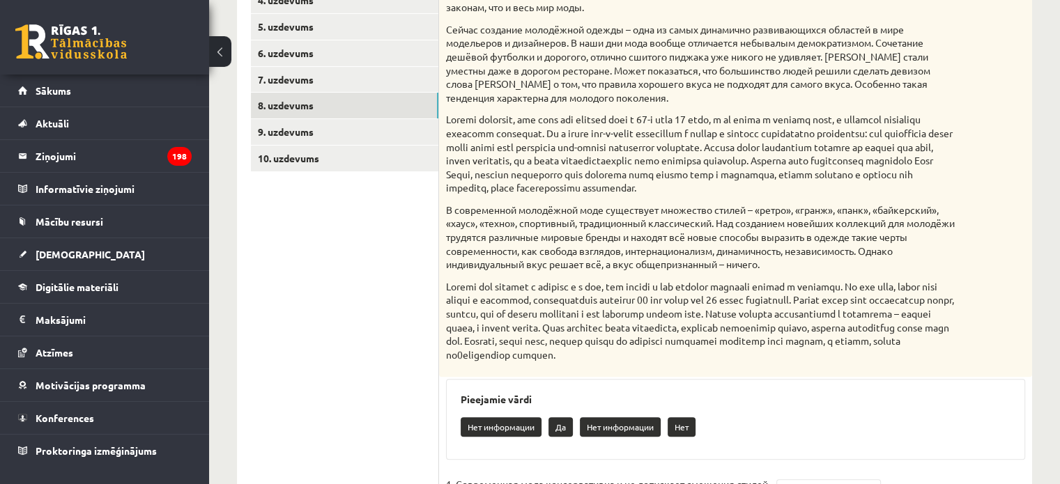
scroll to position [340, 0]
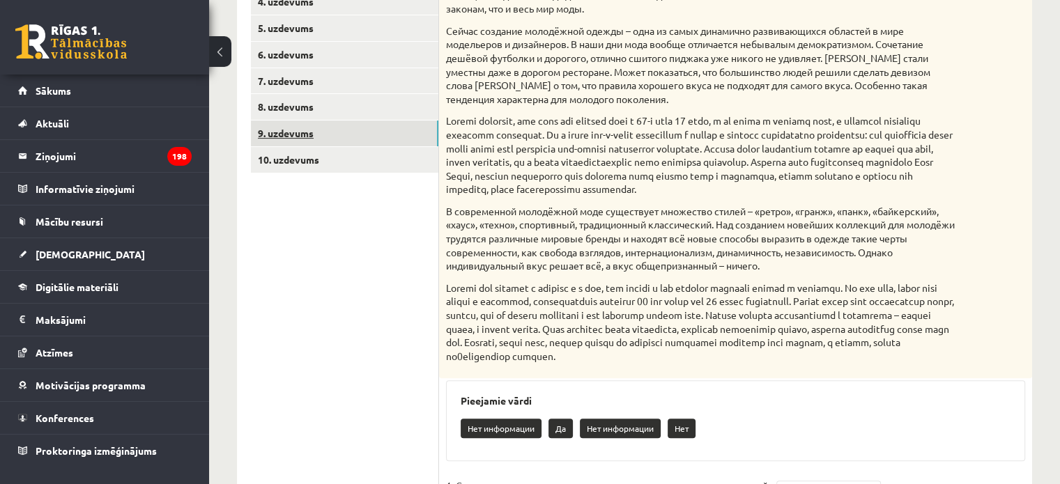
click at [378, 136] on link "9. uzdevums" at bounding box center [344, 134] width 187 height 26
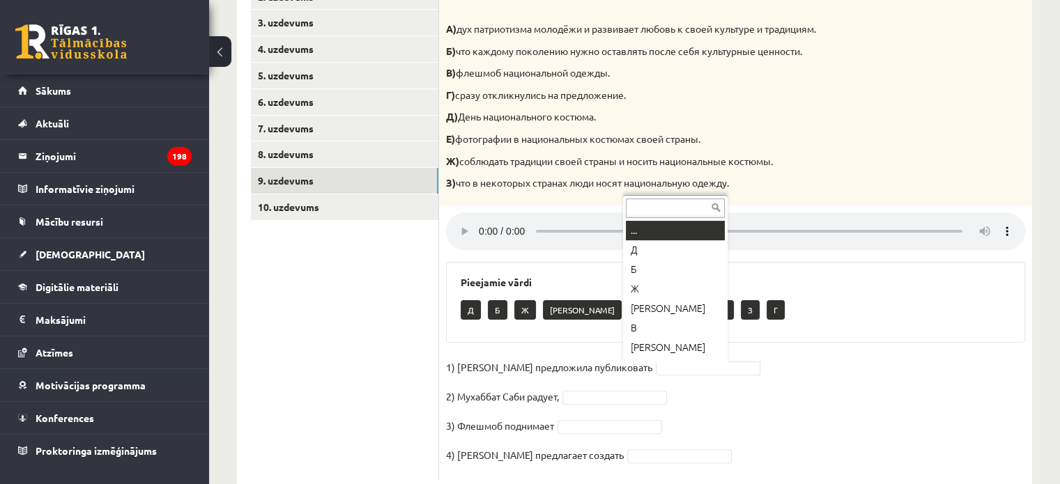
scroll to position [17, 0]
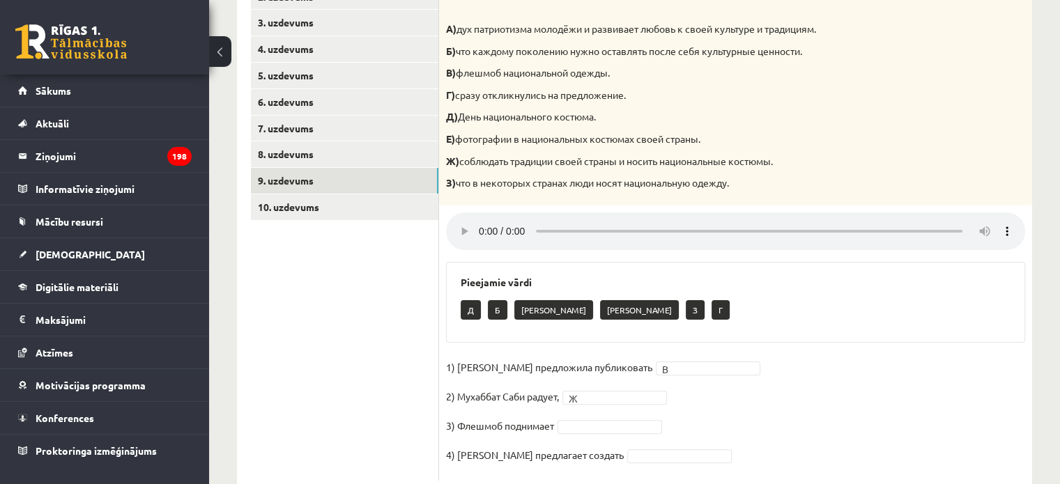
click at [624, 417] on fieldset "1) Девушка предложила публиковать В * 2) Мухаббат Саби радует, Ж * 3) Флешмоб п…" at bounding box center [735, 415] width 579 height 117
click at [658, 416] on fieldset "1) Девушка предложила публиковать В * 2) Мухаббат Саби радует, Ж * 3) Флешмоб п…" at bounding box center [735, 415] width 579 height 117
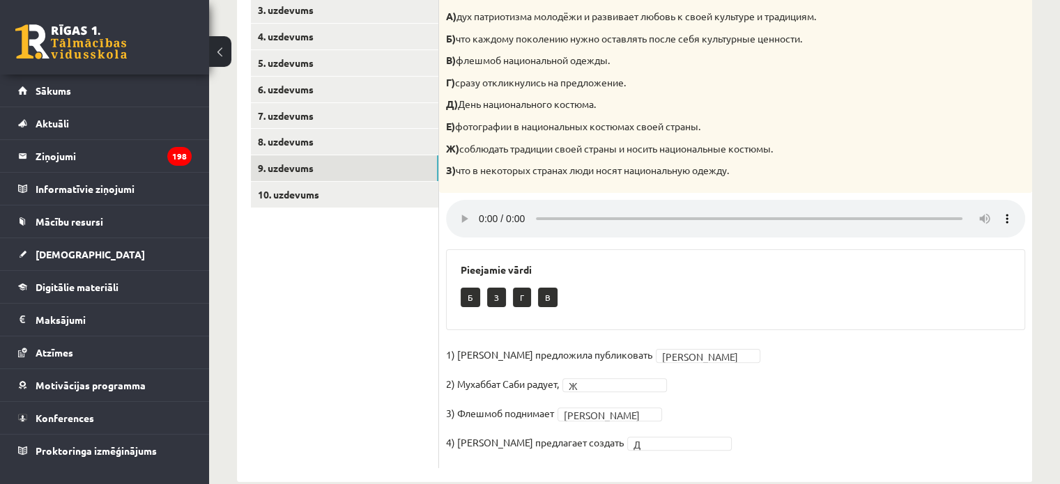
scroll to position [304, 0]
click at [299, 183] on link "10. uzdevums" at bounding box center [344, 196] width 187 height 26
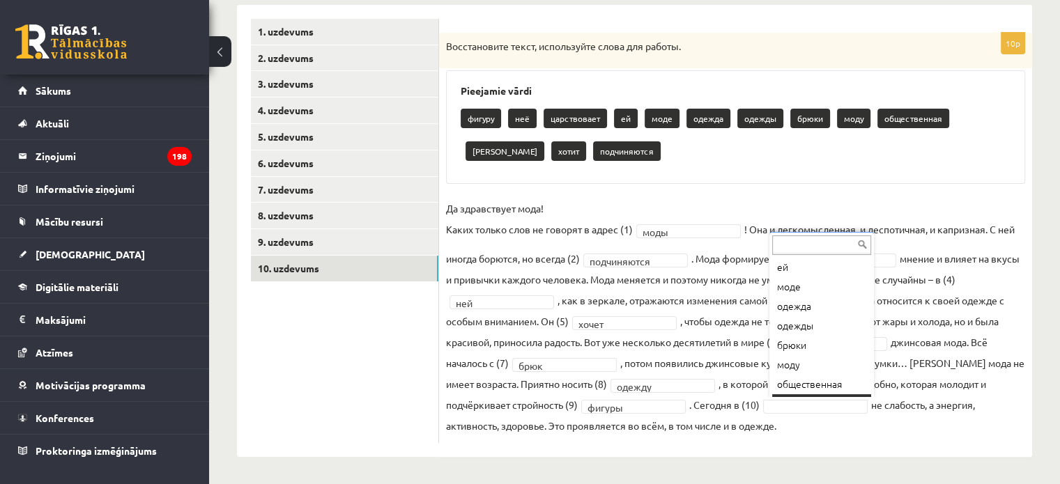
scroll to position [78, 0]
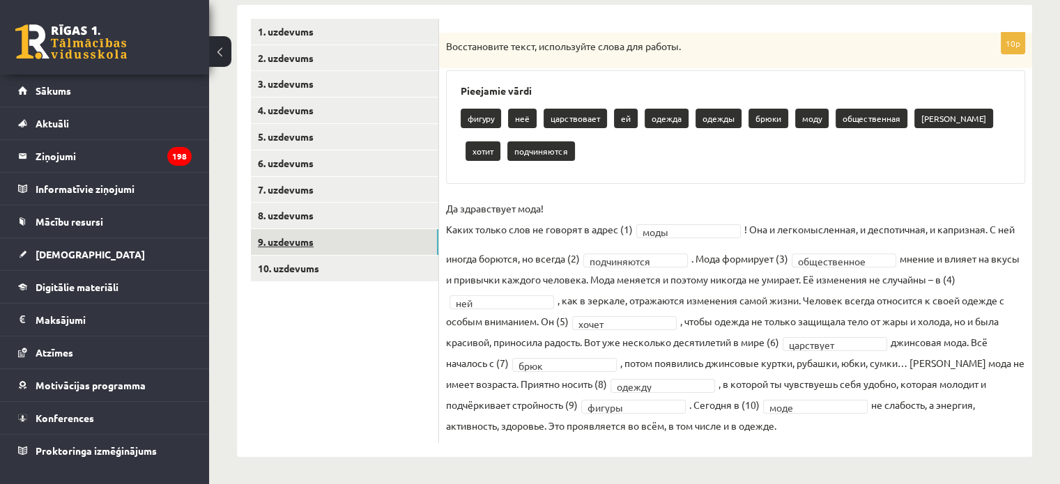
click at [355, 239] on link "9. uzdevums" at bounding box center [344, 242] width 187 height 26
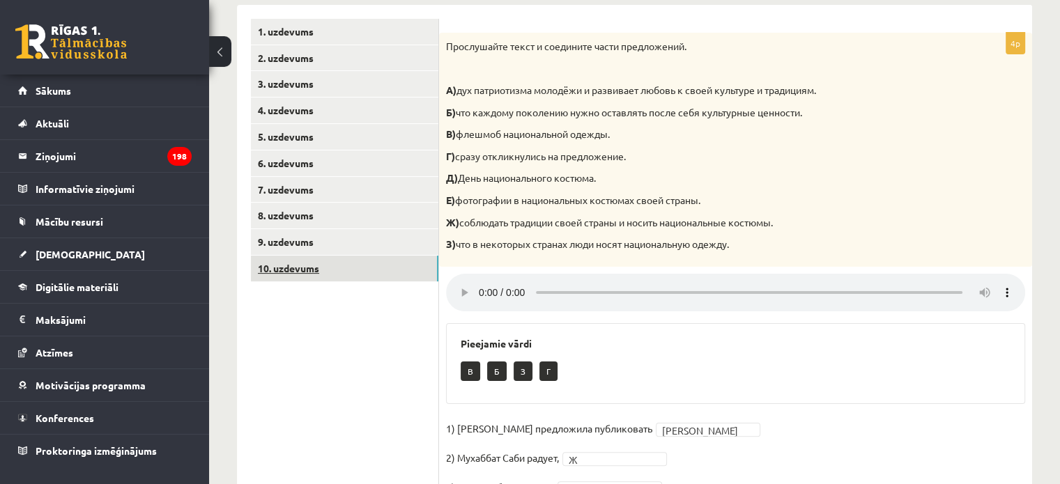
click at [354, 269] on link "10. uzdevums" at bounding box center [344, 269] width 187 height 26
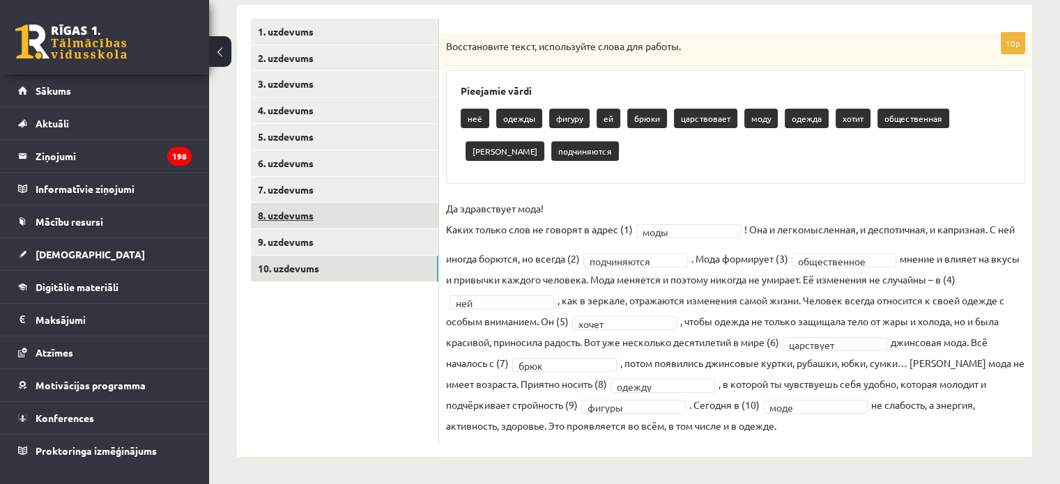
click at [364, 206] on link "8. uzdevums" at bounding box center [344, 216] width 187 height 26
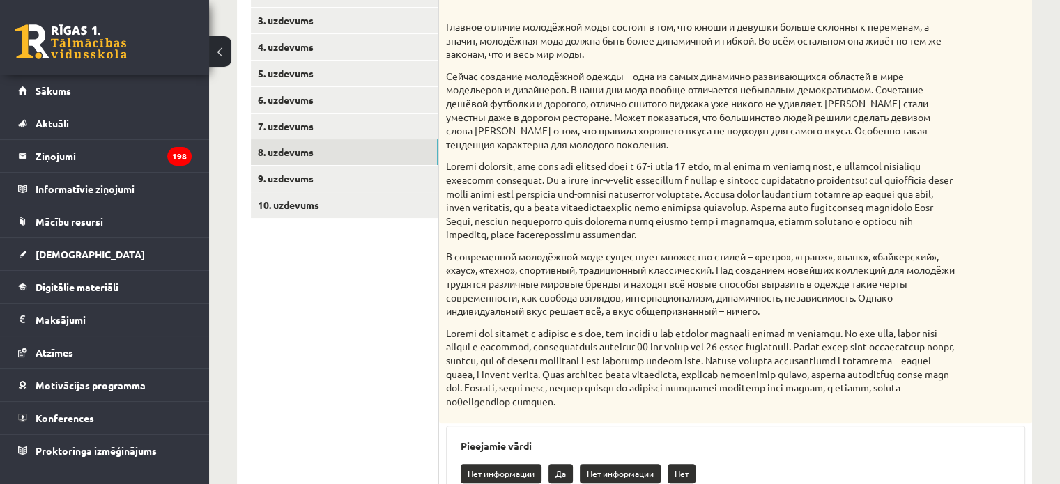
scroll to position [293, 0]
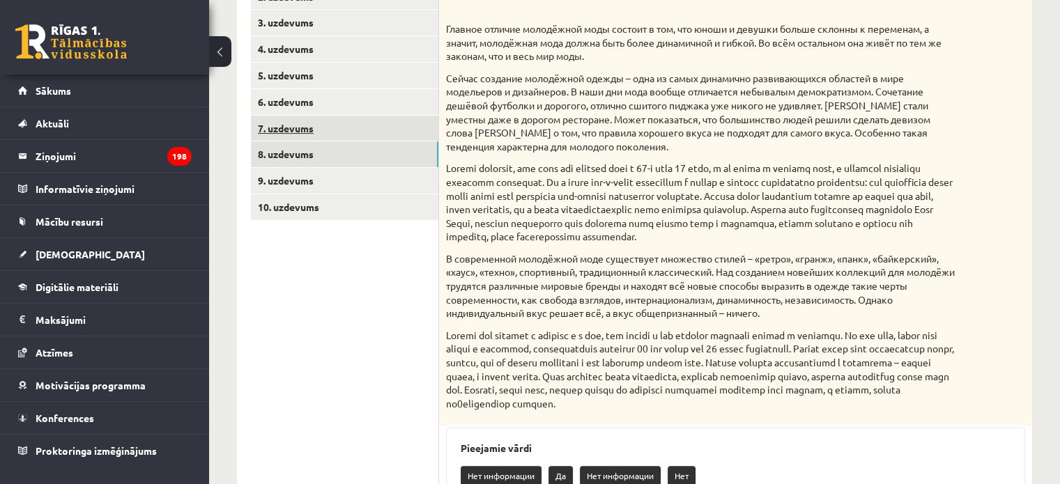
click at [397, 130] on link "7. uzdevums" at bounding box center [344, 129] width 187 height 26
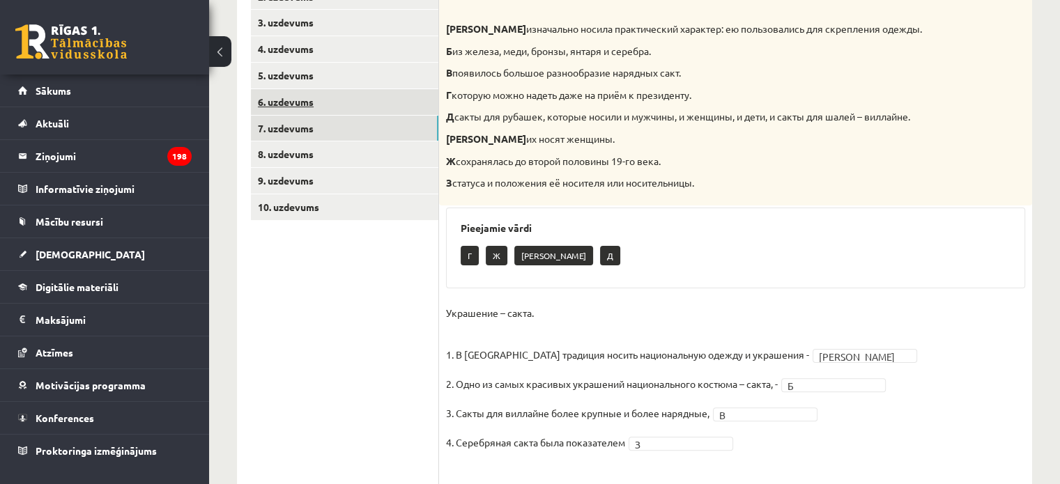
click at [353, 98] on link "6. uzdevums" at bounding box center [344, 102] width 187 height 26
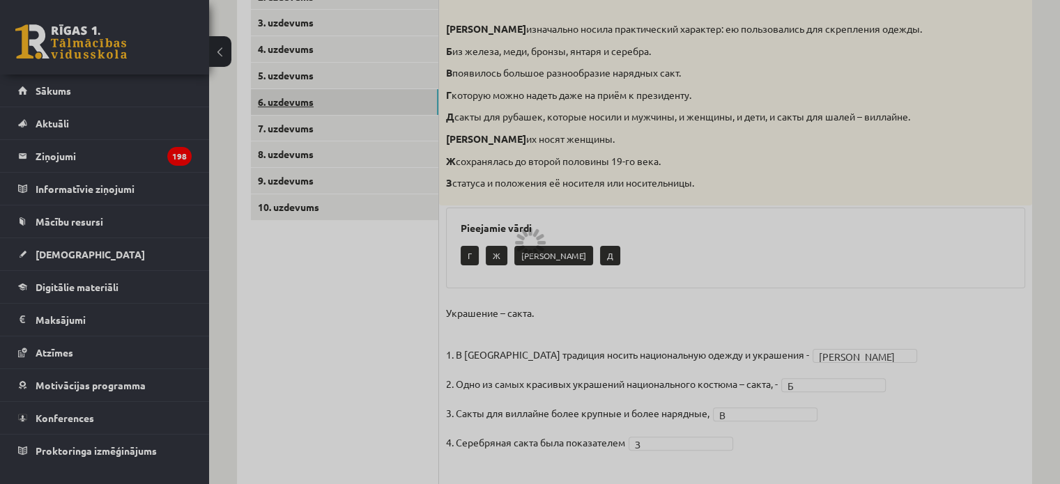
scroll to position [98, 0]
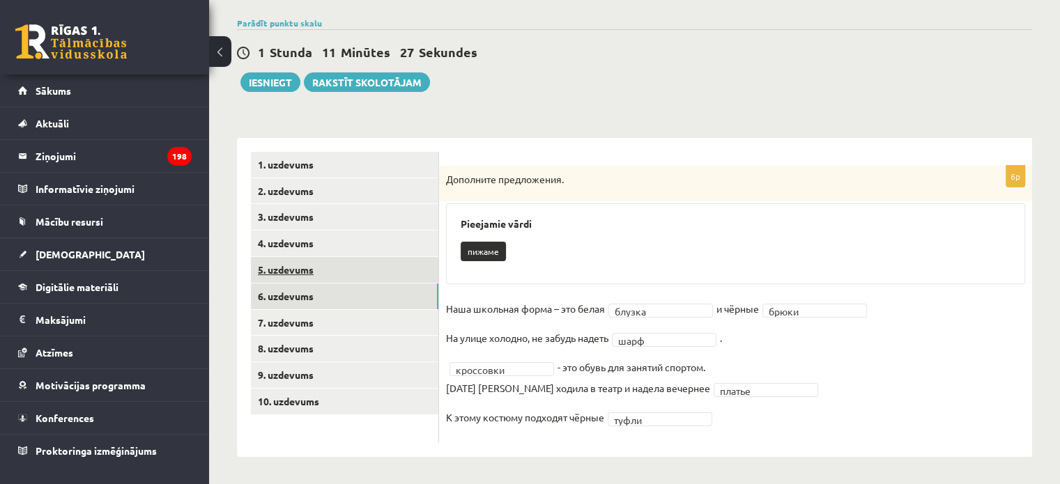
click at [349, 269] on link "5. uzdevums" at bounding box center [344, 270] width 187 height 26
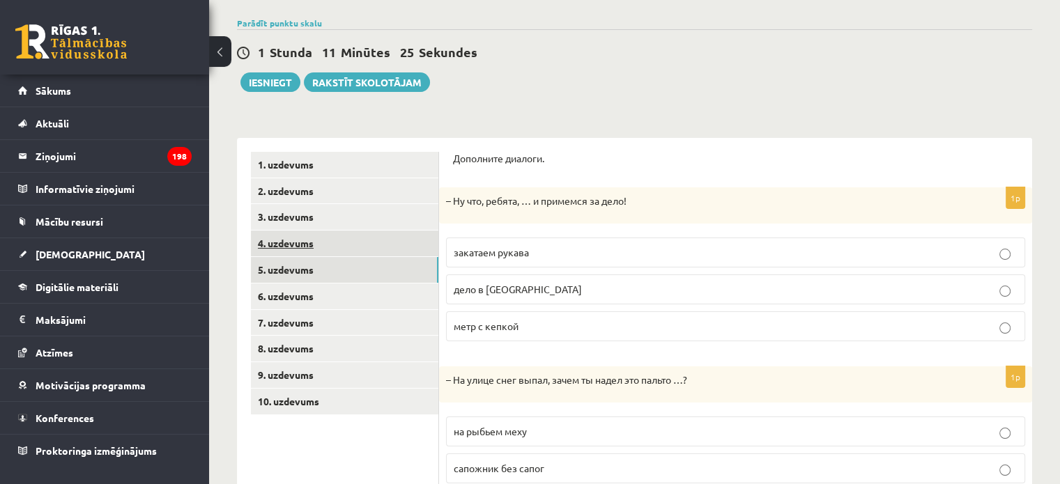
click at [355, 238] on link "4. uzdevums" at bounding box center [344, 244] width 187 height 26
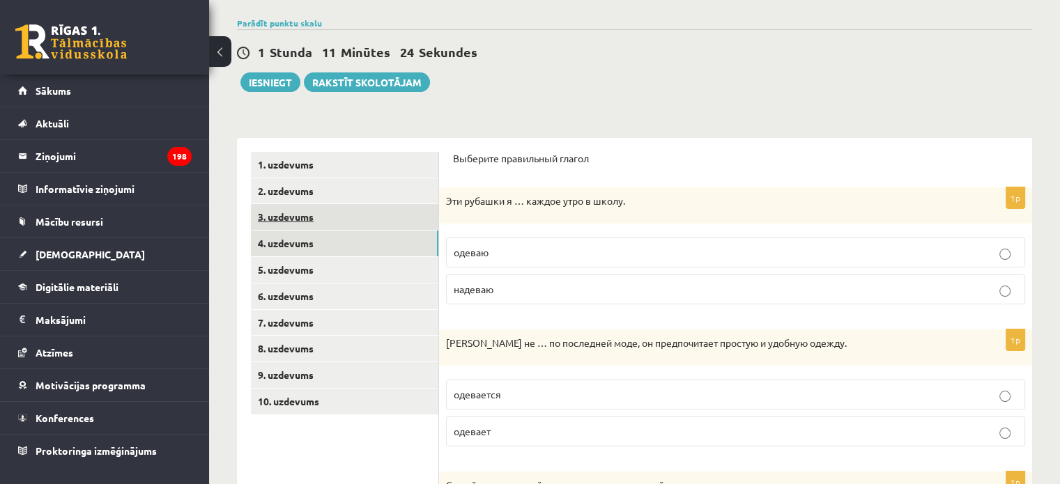
click at [371, 213] on link "3. uzdevums" at bounding box center [344, 217] width 187 height 26
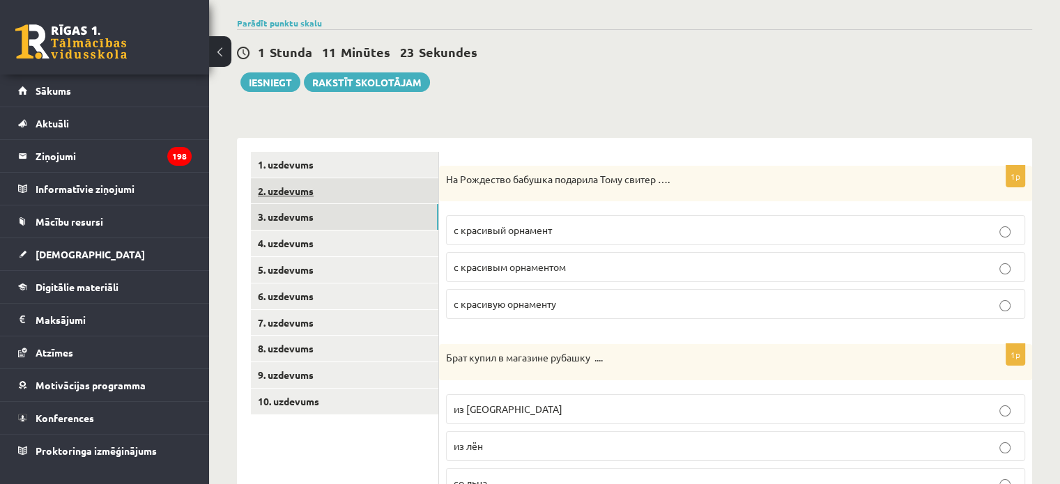
click at [371, 188] on link "2. uzdevums" at bounding box center [344, 191] width 187 height 26
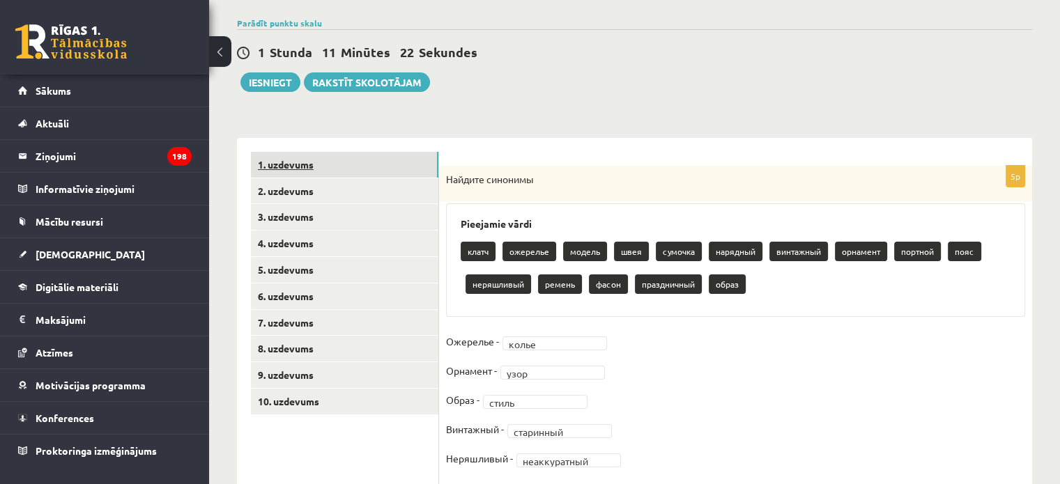
click at [380, 164] on link "1. uzdevums" at bounding box center [344, 165] width 187 height 26
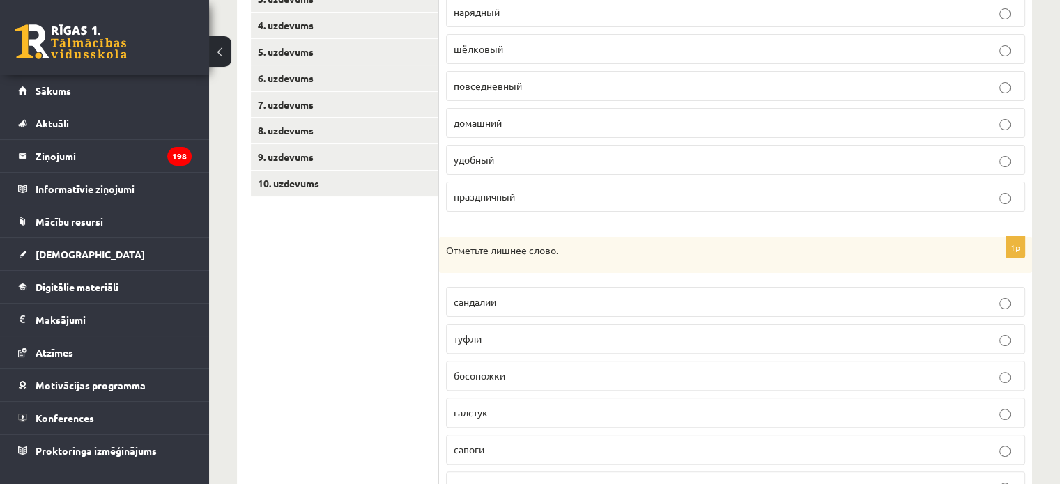
scroll to position [0, 0]
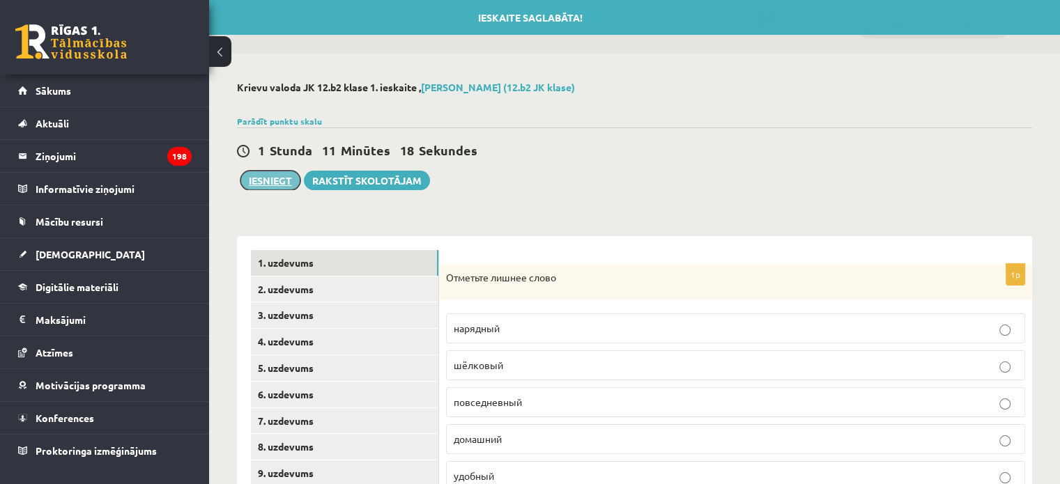
click at [275, 185] on button "Iesniegt" at bounding box center [270, 181] width 60 height 20
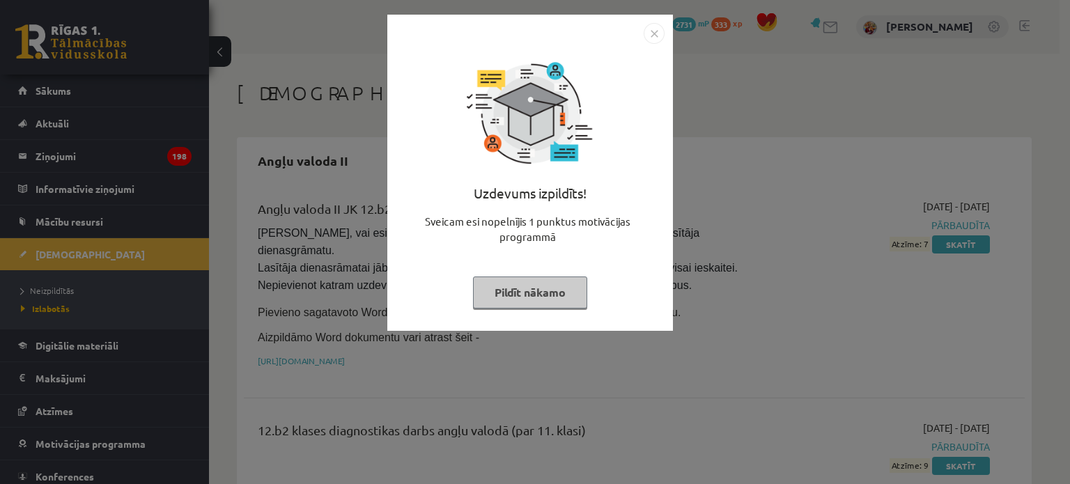
click at [562, 284] on button "Pildīt nākamo" at bounding box center [530, 293] width 114 height 32
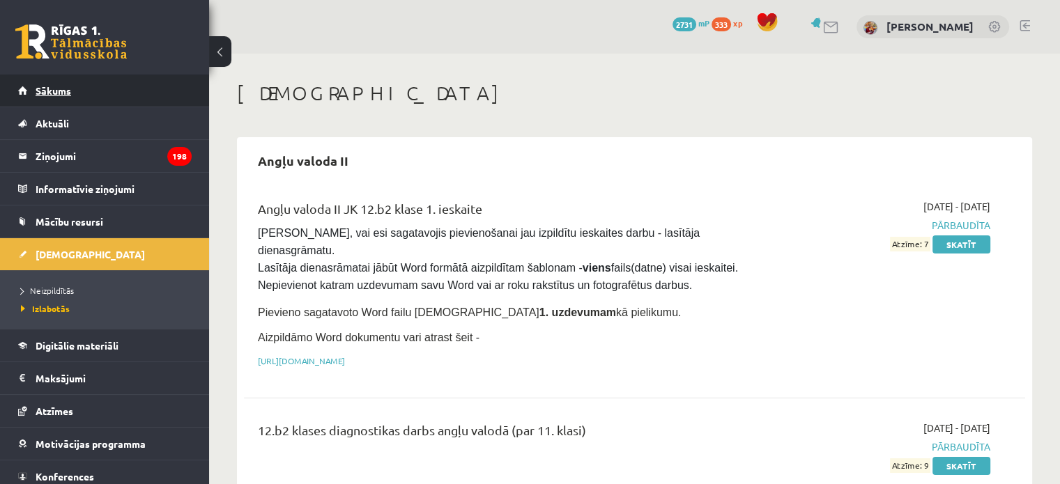
click at [49, 91] on span "Sākums" at bounding box center [54, 90] width 36 height 13
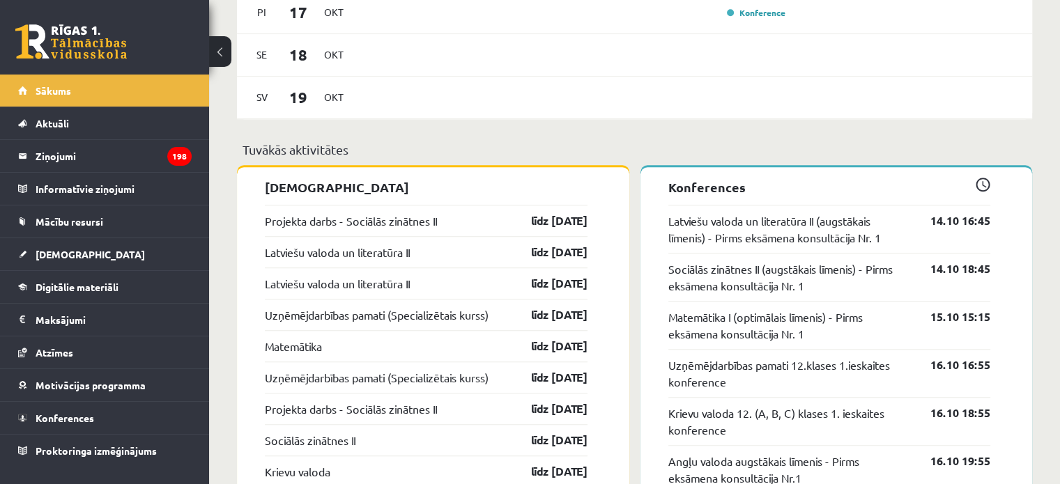
scroll to position [1023, 0]
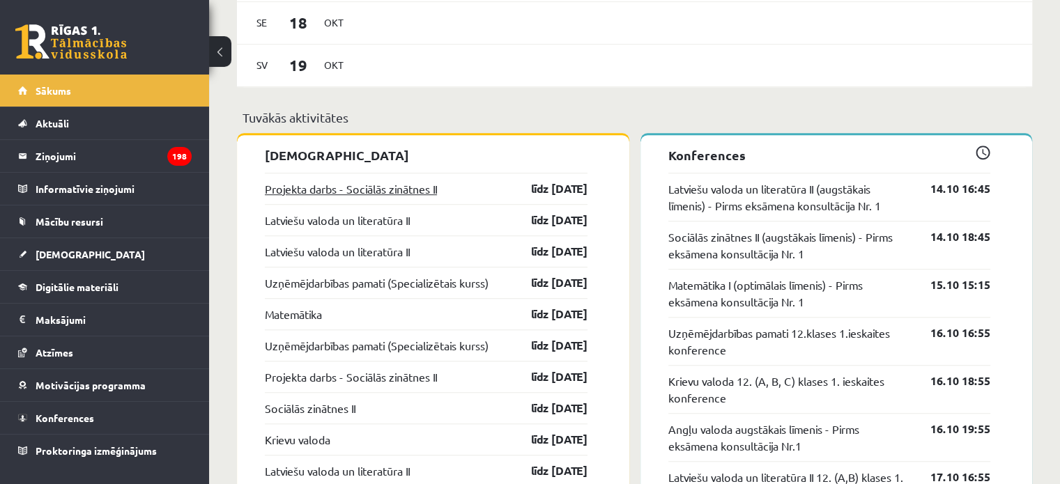
click at [404, 189] on link "Projekta darbs - Sociālās zinātnes II" at bounding box center [351, 188] width 172 height 17
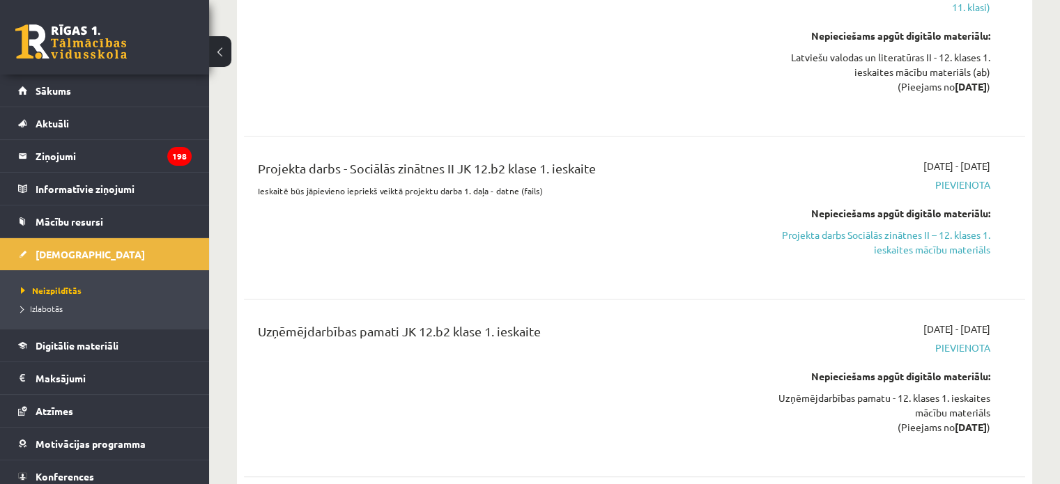
scroll to position [792, 0]
click at [833, 228] on link "Projekta darbs Sociālās zinātnes II – 12. klases 1. ieskaites mācību materiāls" at bounding box center [875, 242] width 230 height 29
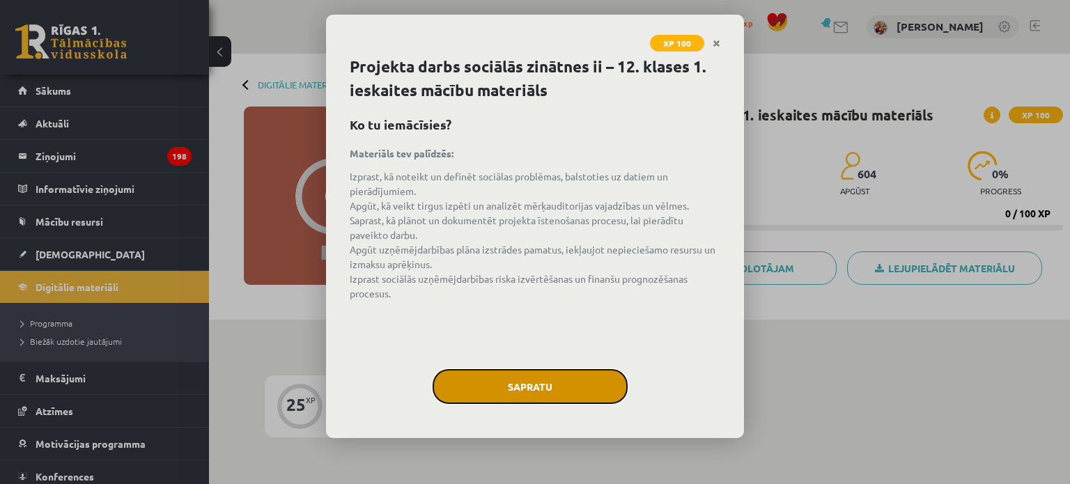
click at [509, 378] on button "Sapratu" at bounding box center [530, 386] width 195 height 35
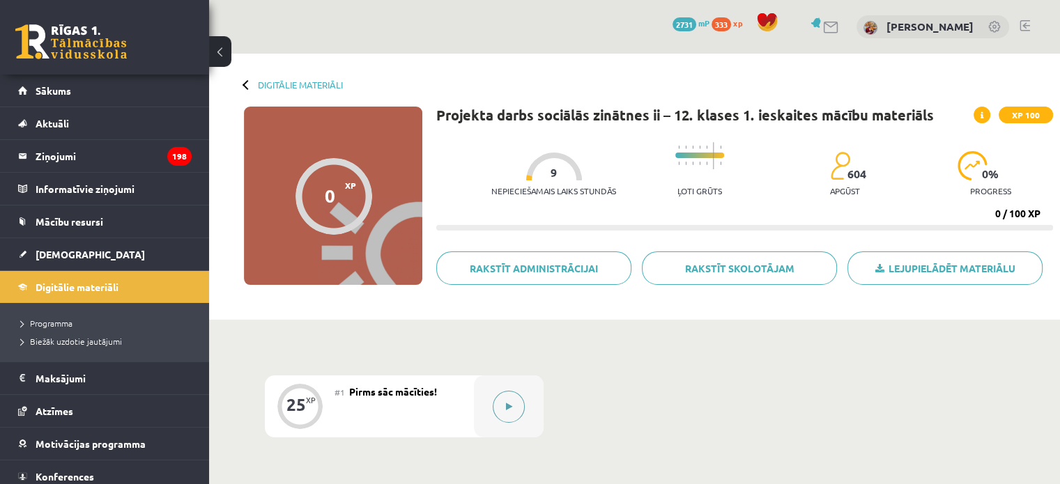
click at [504, 394] on button at bounding box center [509, 407] width 32 height 32
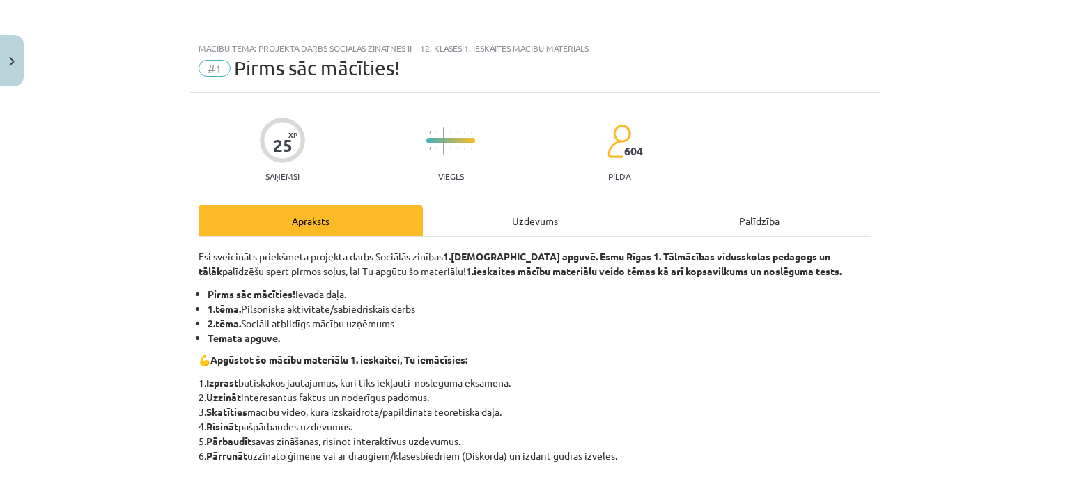
click at [523, 225] on div "Uzdevums" at bounding box center [535, 220] width 224 height 31
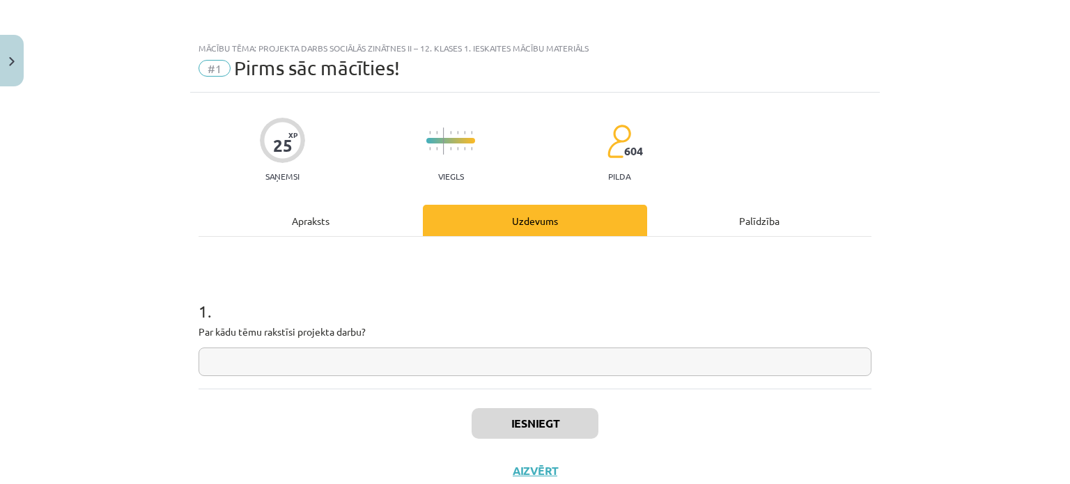
scroll to position [35, 0]
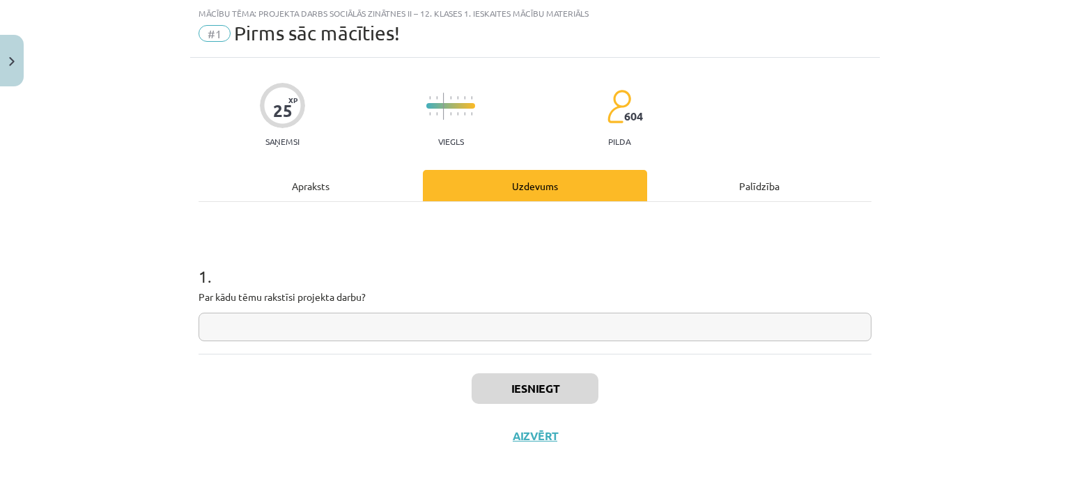
click at [530, 323] on input "text" at bounding box center [535, 327] width 673 height 29
type input "*"
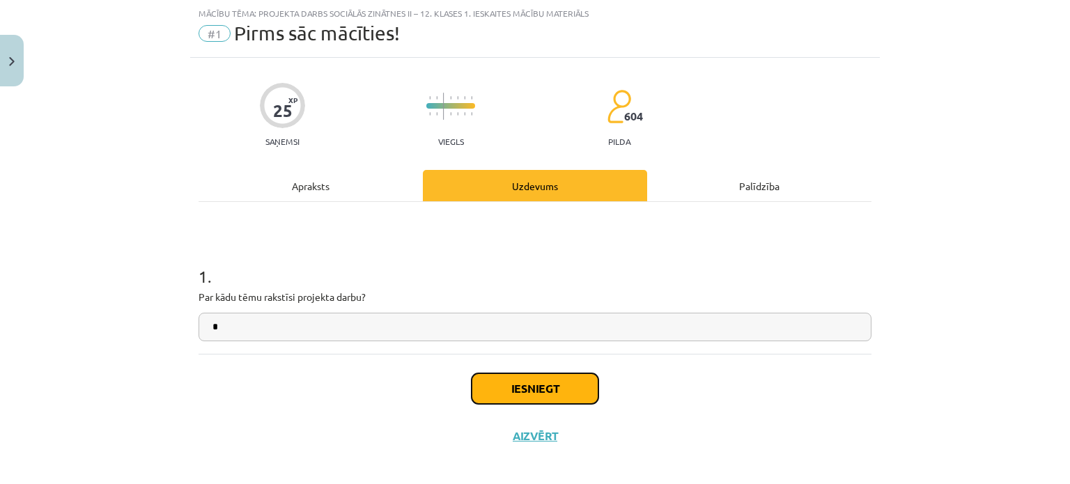
click at [563, 393] on button "Iesniegt" at bounding box center [535, 388] width 127 height 31
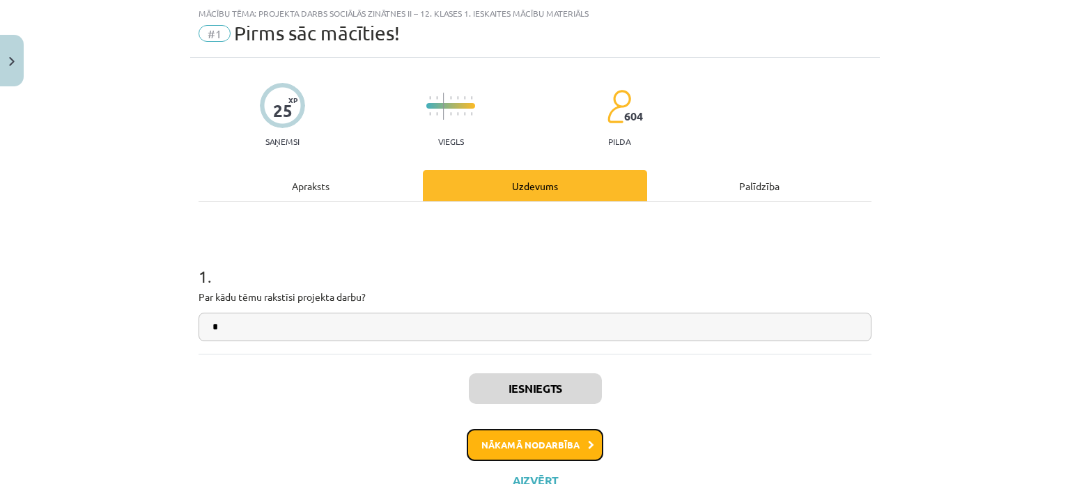
click at [567, 451] on button "Nākamā nodarbība" at bounding box center [535, 445] width 137 height 32
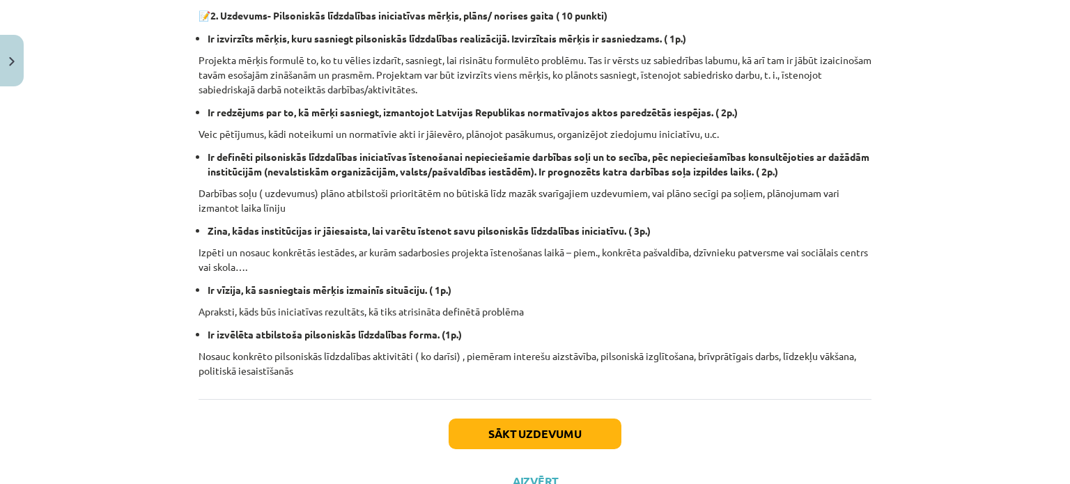
scroll to position [488, 0]
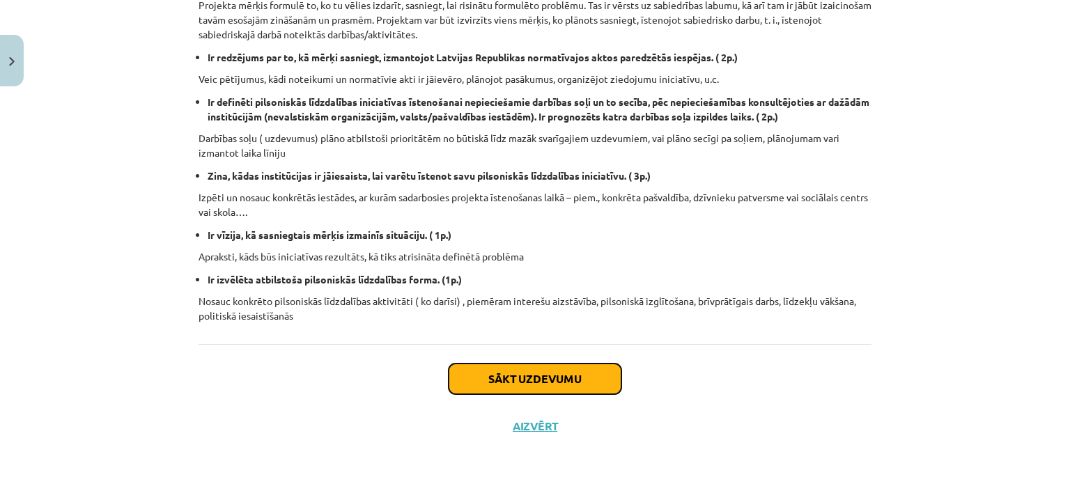
click at [566, 383] on button "Sākt uzdevumu" at bounding box center [535, 379] width 173 height 31
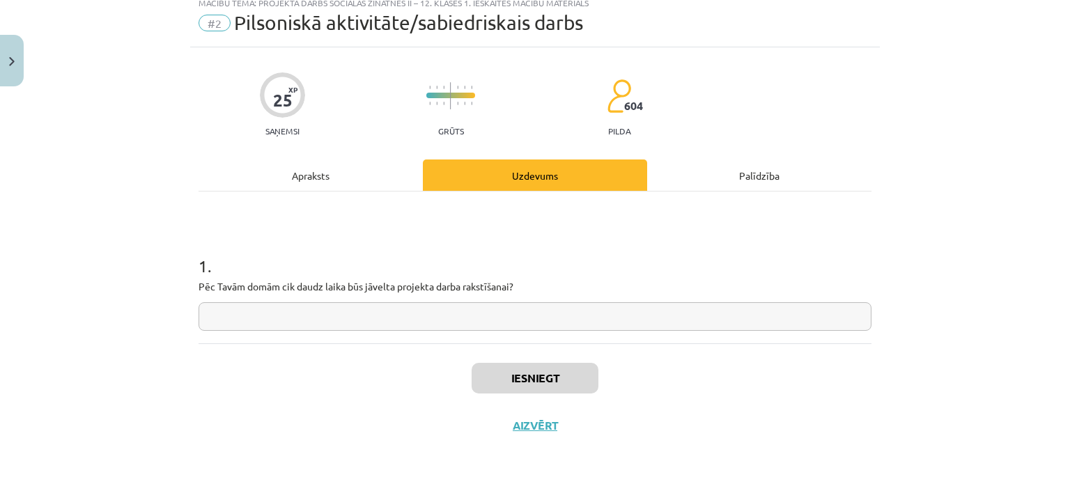
scroll to position [35, 0]
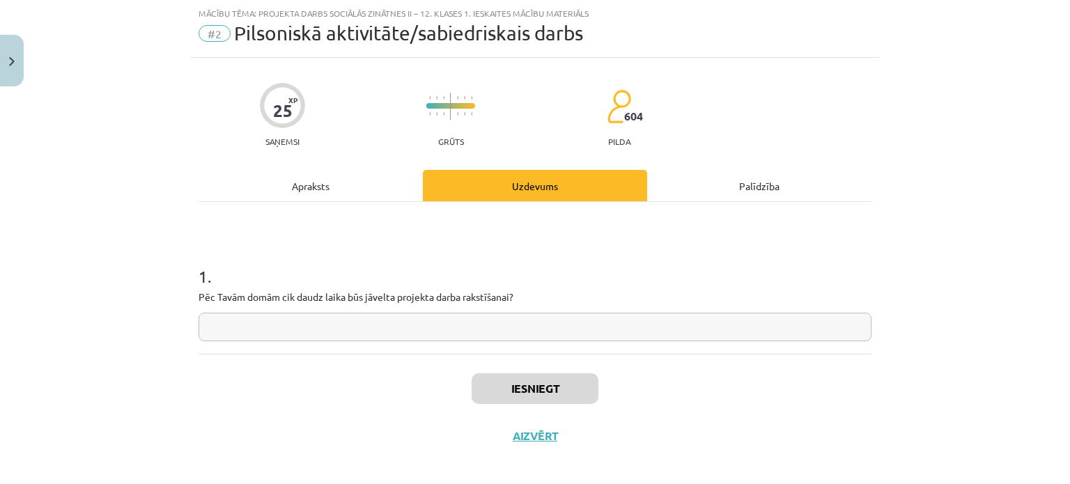
click at [543, 328] on input "text" at bounding box center [535, 327] width 673 height 29
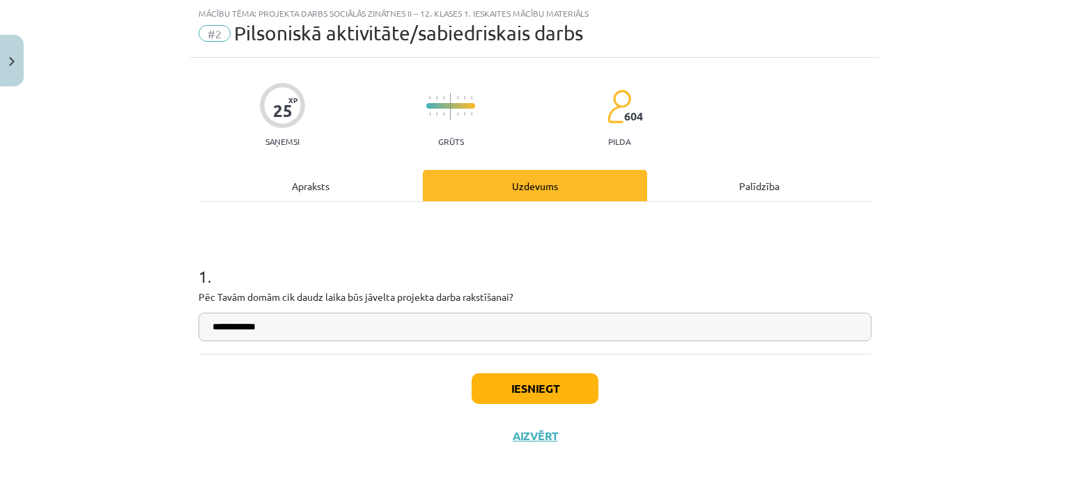
type input "**********"
click at [556, 392] on button "Iesniegt" at bounding box center [535, 388] width 127 height 31
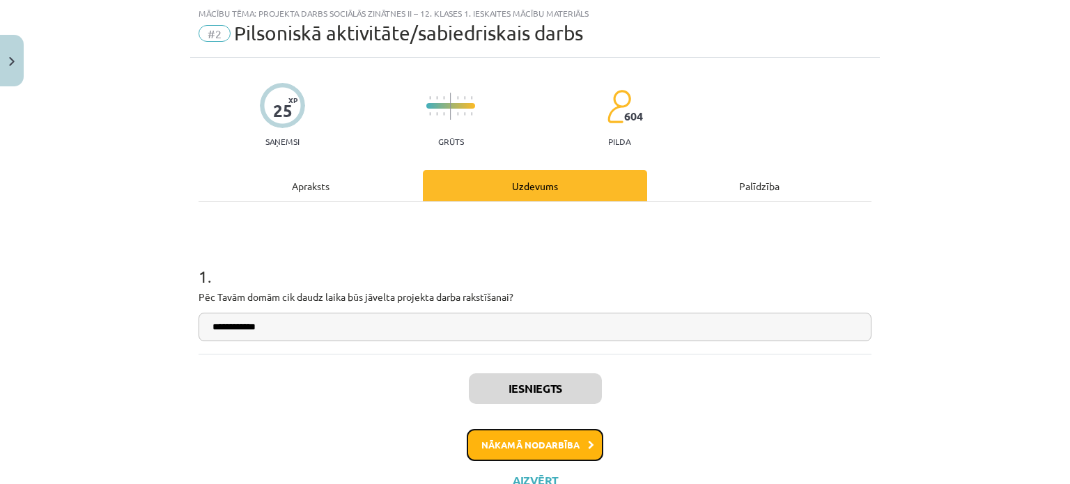
click at [564, 440] on button "Nākamā nodarbība" at bounding box center [535, 445] width 137 height 32
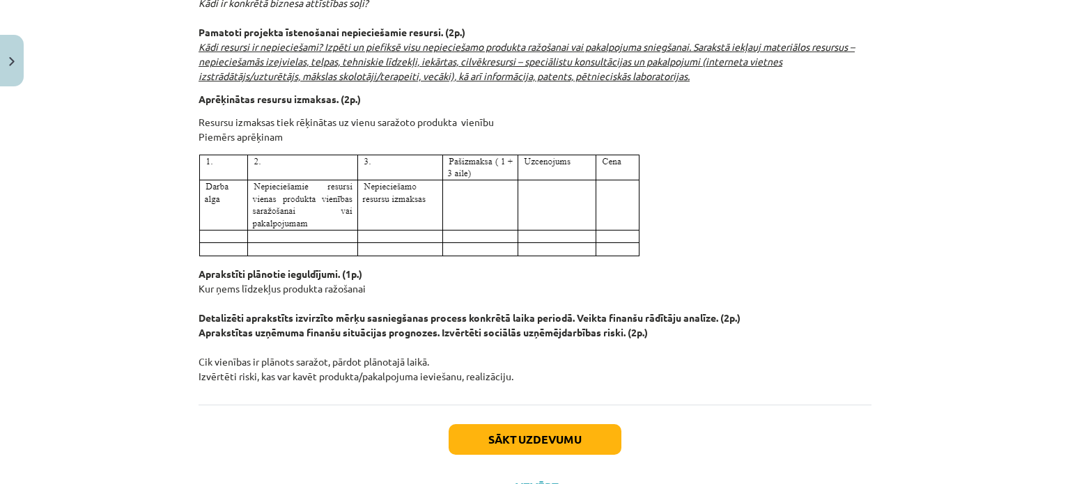
scroll to position [1597, 0]
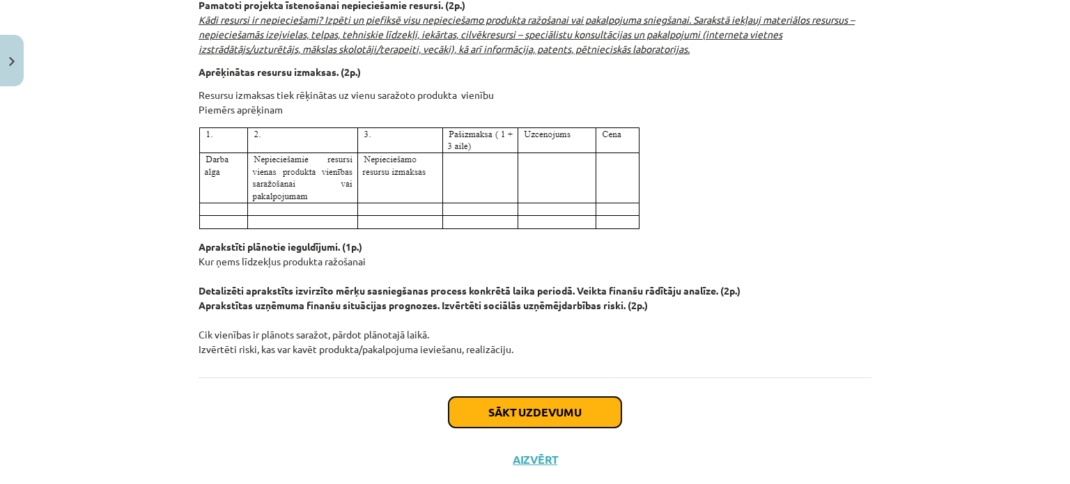
click at [568, 412] on button "Sākt uzdevumu" at bounding box center [535, 412] width 173 height 31
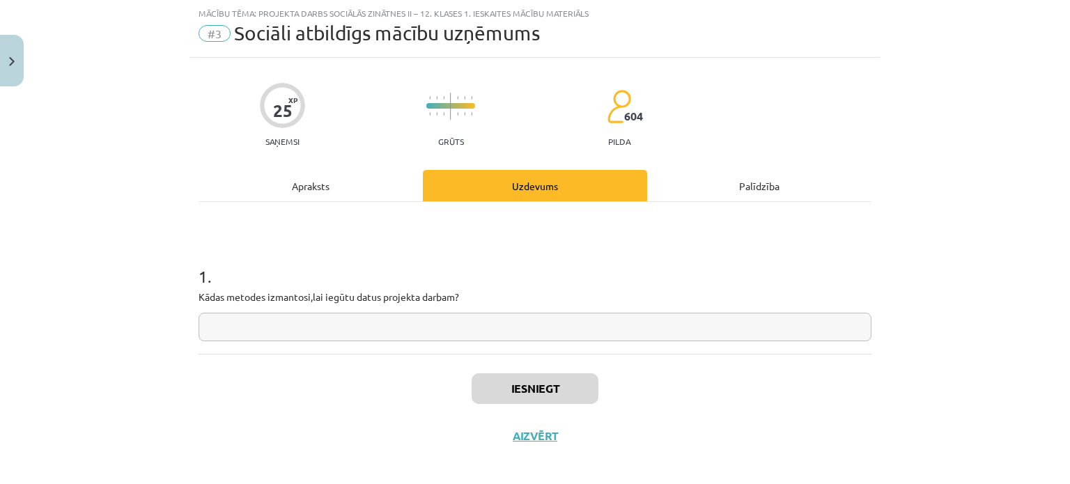
click at [530, 334] on input "text" at bounding box center [535, 327] width 673 height 29
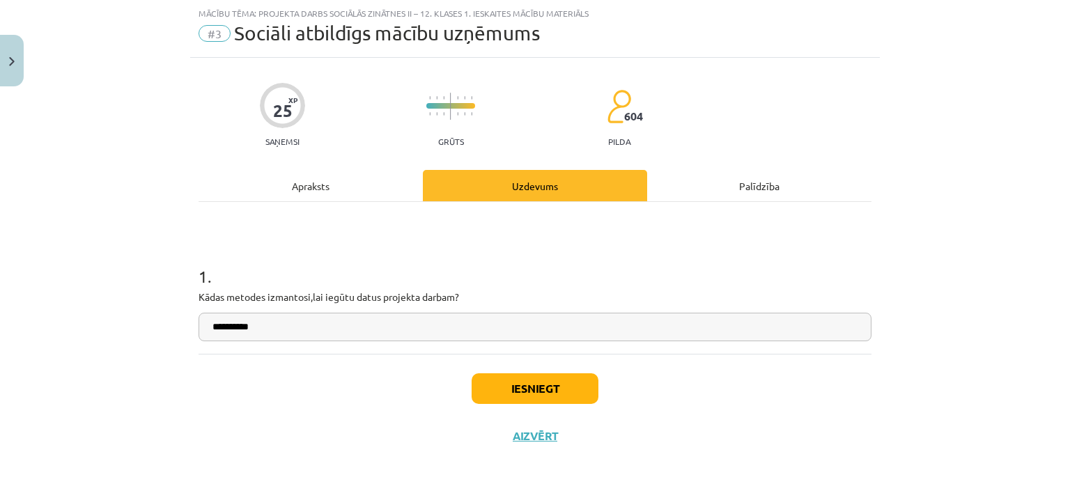
click at [212, 328] on input "**********" at bounding box center [535, 327] width 673 height 29
type input "**********"
click at [513, 394] on button "Iesniegt" at bounding box center [535, 388] width 127 height 31
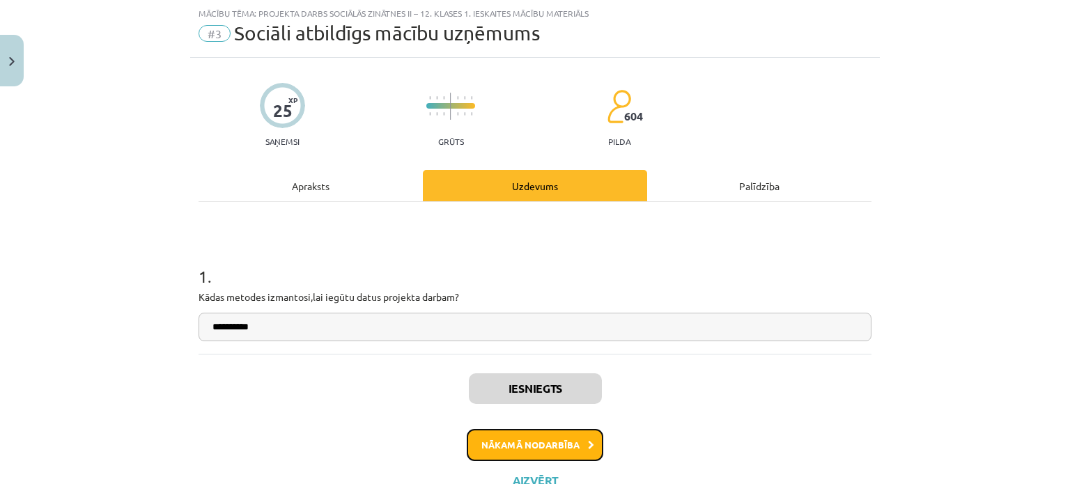
click at [555, 441] on button "Nākamā nodarbība" at bounding box center [535, 445] width 137 height 32
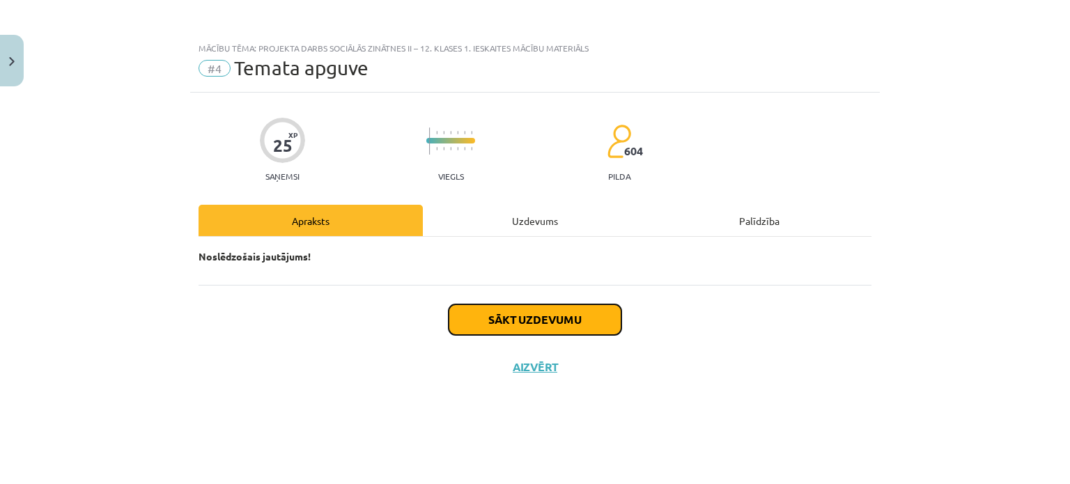
click at [534, 318] on button "Sākt uzdevumu" at bounding box center [535, 319] width 173 height 31
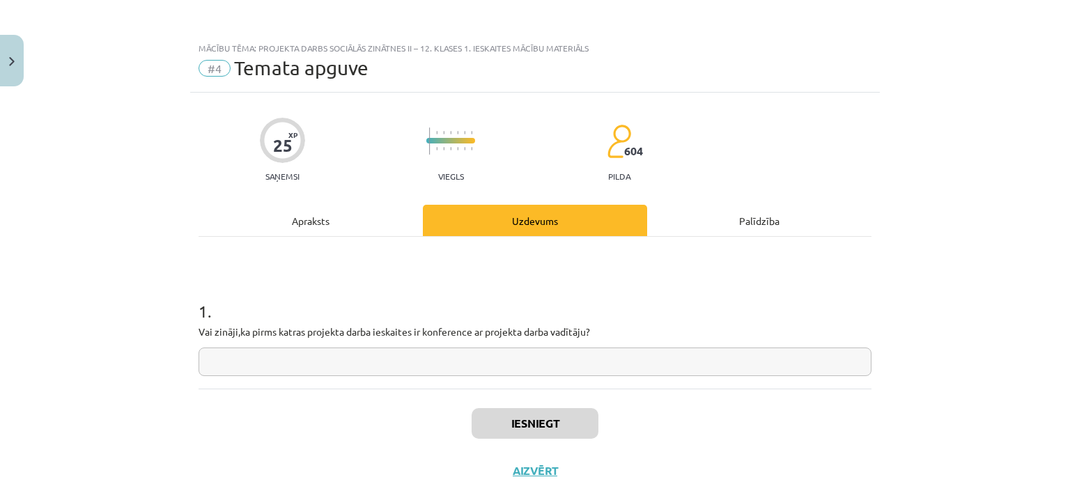
click at [541, 355] on input "text" at bounding box center [535, 362] width 673 height 29
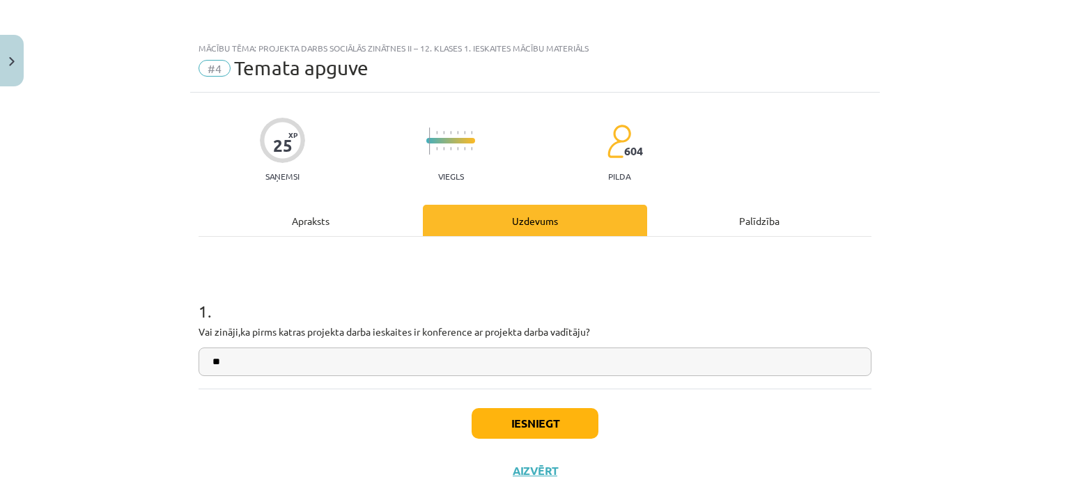
type input "**"
click at [580, 424] on button "Iesniegt" at bounding box center [535, 423] width 127 height 31
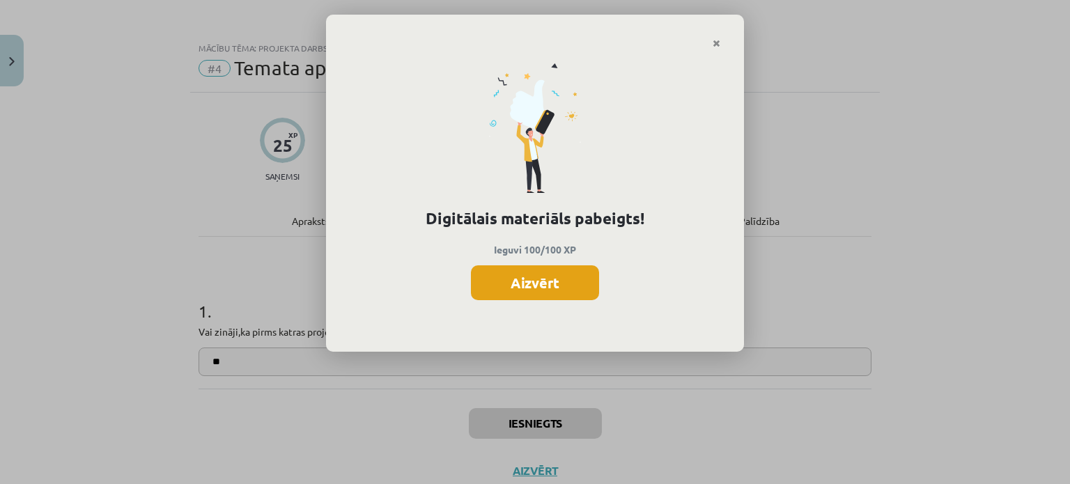
click at [541, 286] on button "Aizvērt" at bounding box center [535, 282] width 128 height 35
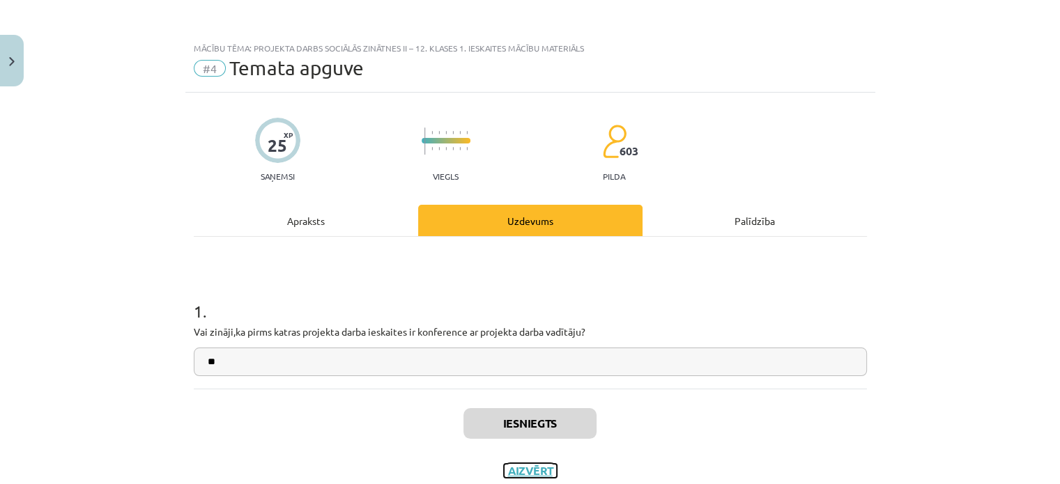
click at [526, 470] on button "Aizvērt" at bounding box center [530, 471] width 53 height 14
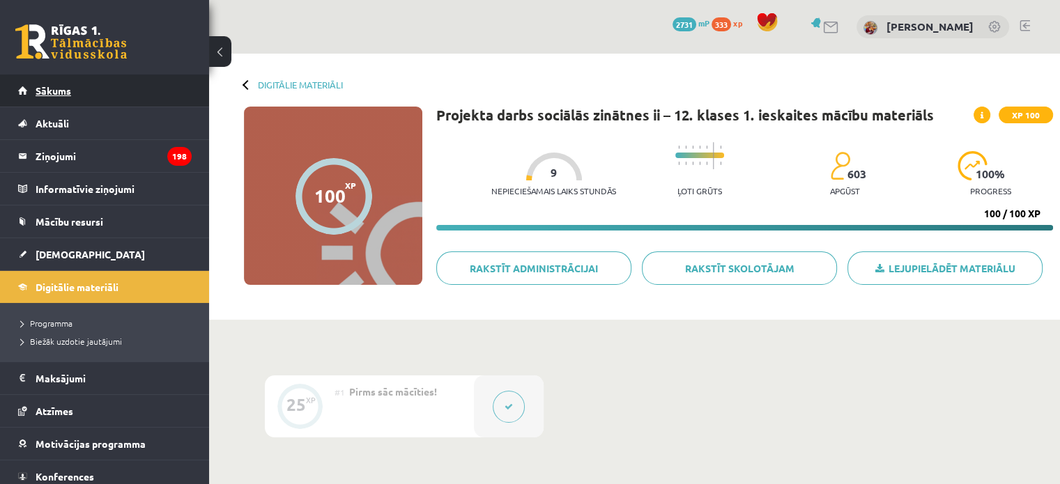
click at [156, 93] on link "Sākums" at bounding box center [104, 91] width 173 height 32
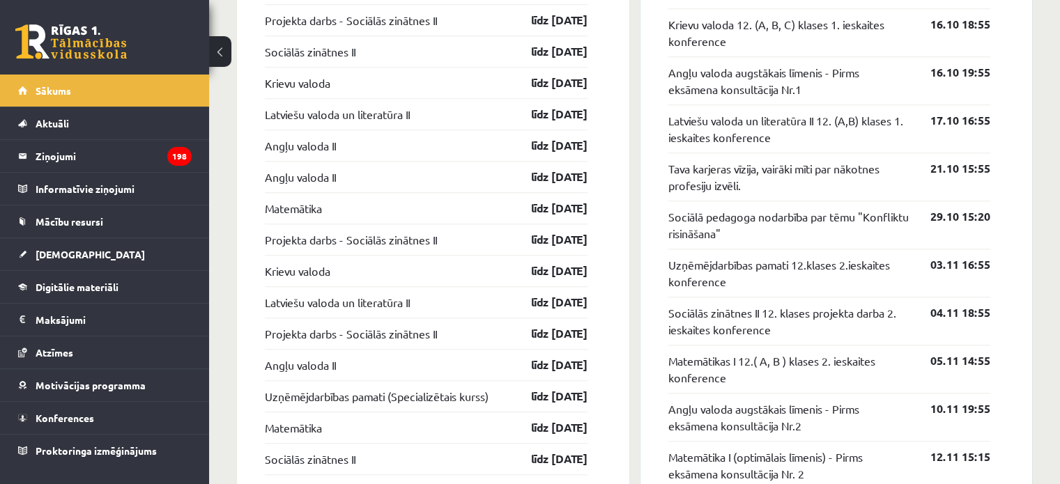
scroll to position [1380, 0]
